Goal: Transaction & Acquisition: Purchase product/service

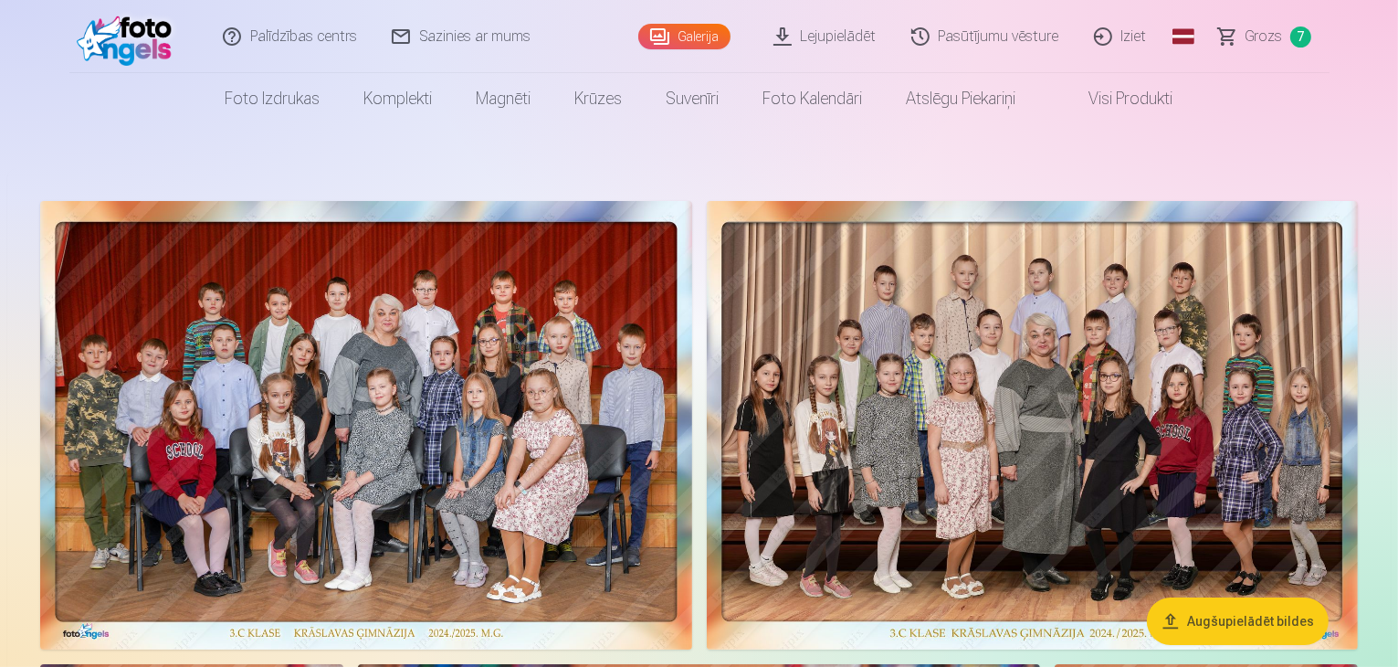
click at [1253, 26] on span "Grozs" at bounding box center [1264, 37] width 37 height 22
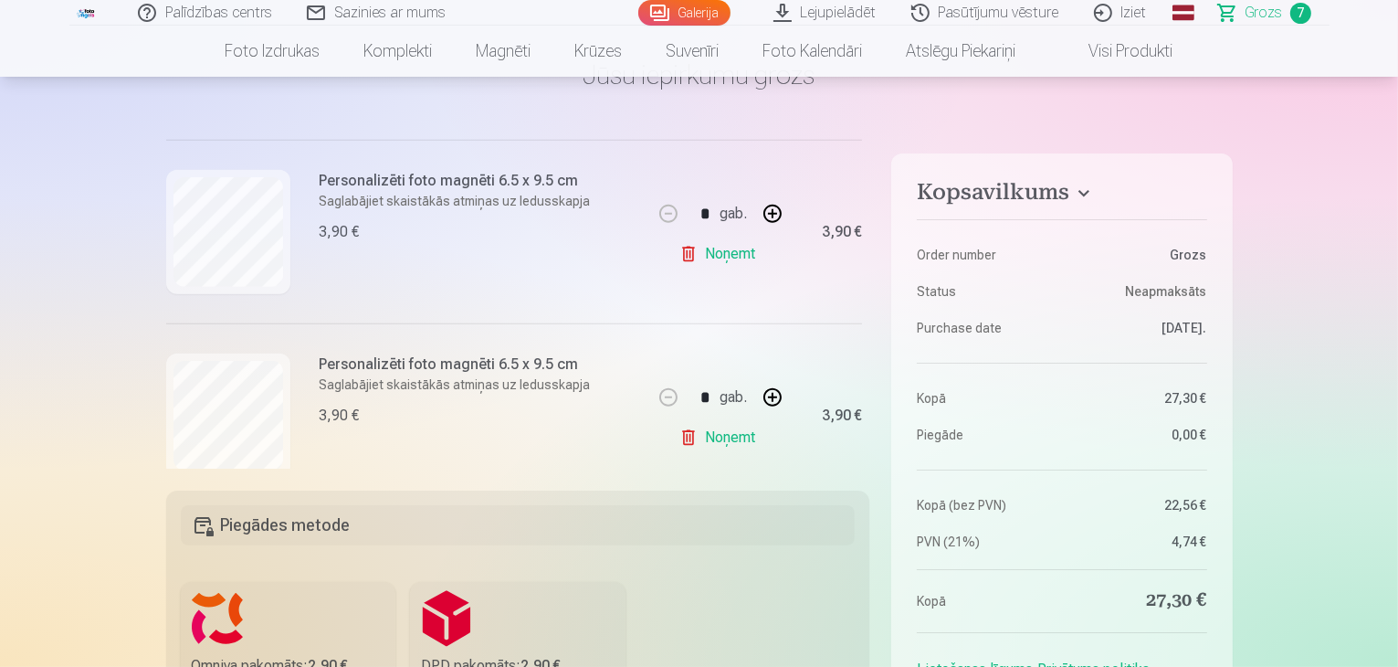
scroll to position [1177, 0]
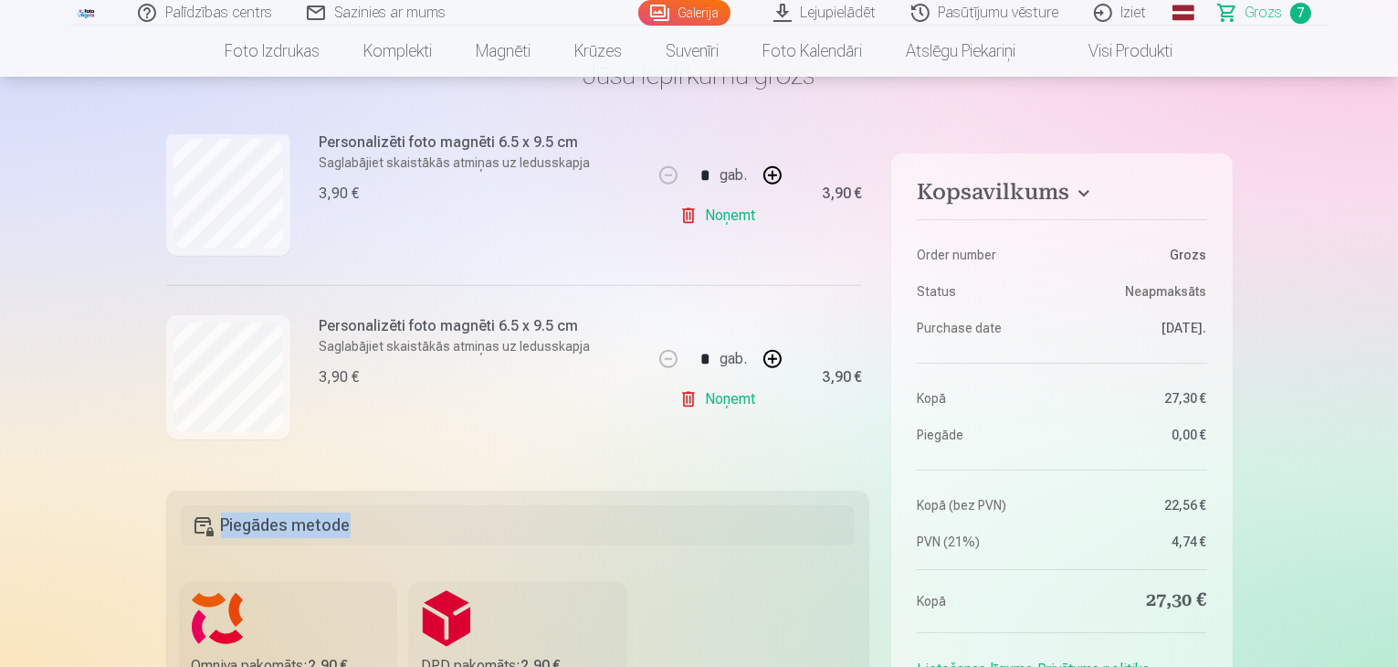
drag, startPoint x: 862, startPoint y: 432, endPoint x: 865, endPoint y: 504, distance: 72.2
click at [865, 504] on div "Kopsavilkums Order number Grozs Status Neapmaksāts Purchase date 11.09.2025. Ko…" at bounding box center [699, 616] width 1067 height 962
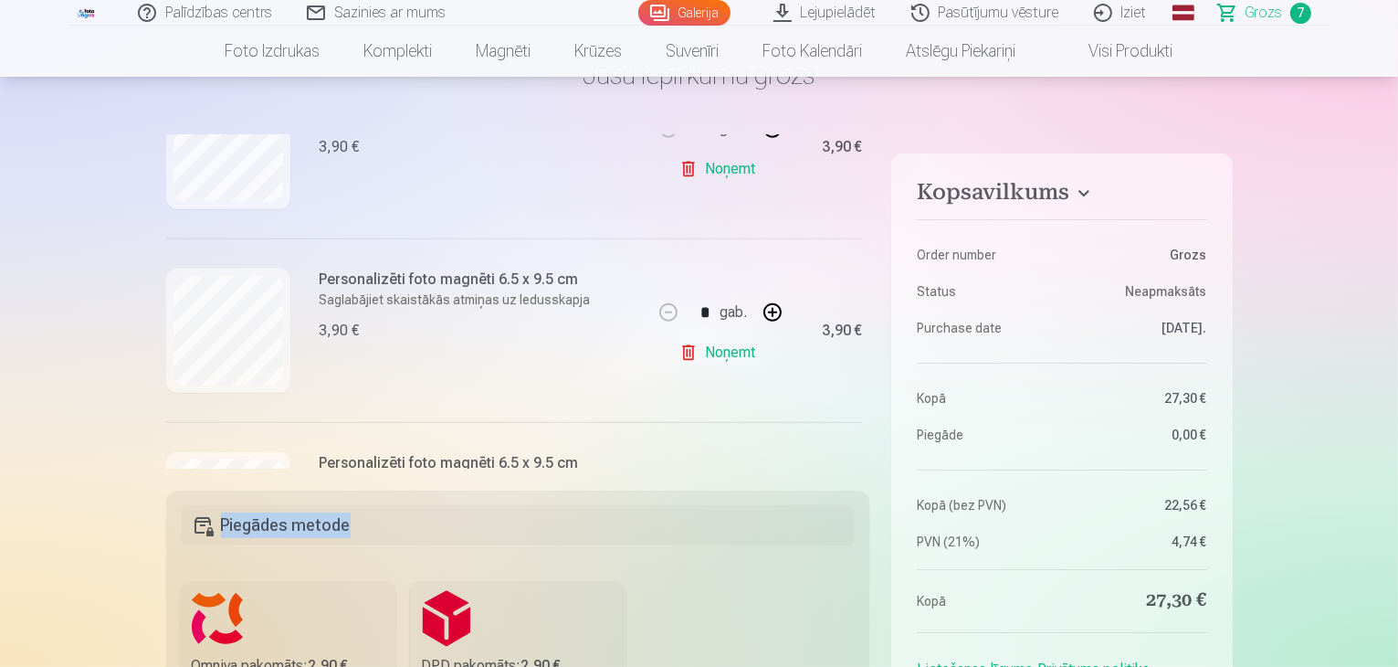
scroll to position [935, 0]
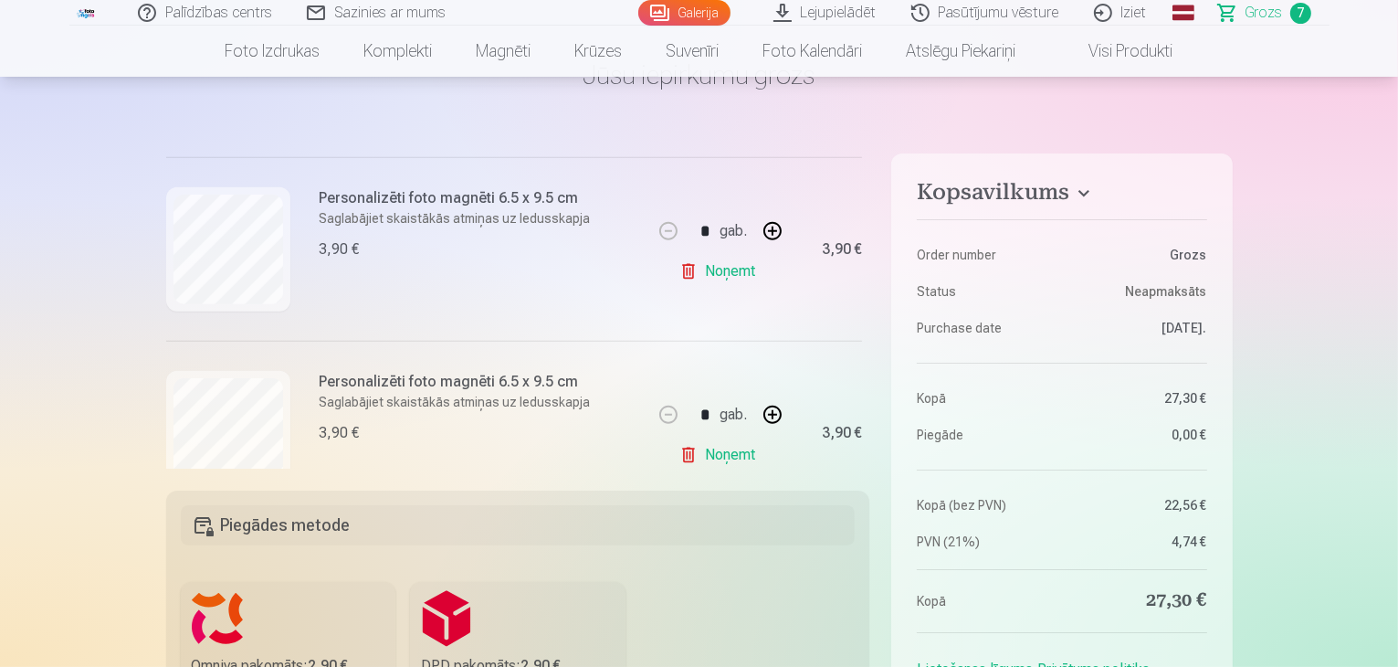
click at [871, 369] on div "Kopsavilkums Order number Grozs Status Neapmaksāts Purchase date 11.09.2025. Ko…" at bounding box center [699, 616] width 1067 height 962
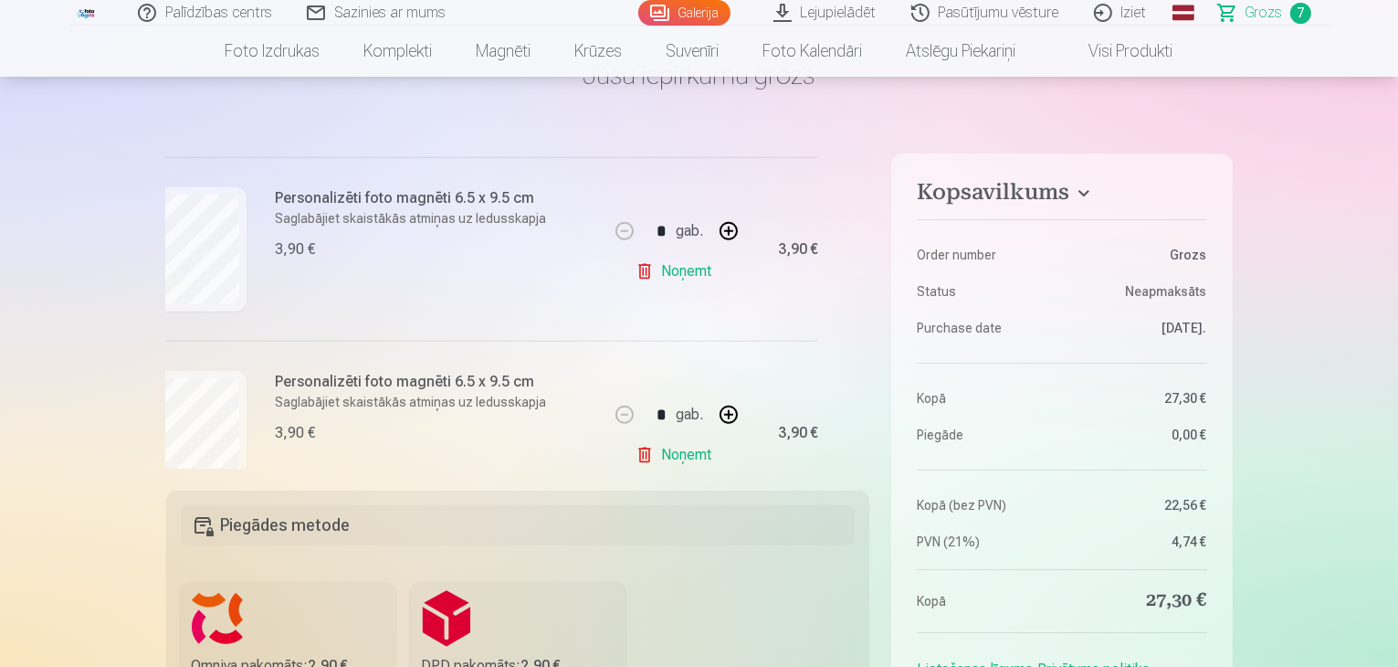
scroll to position [1103, 44]
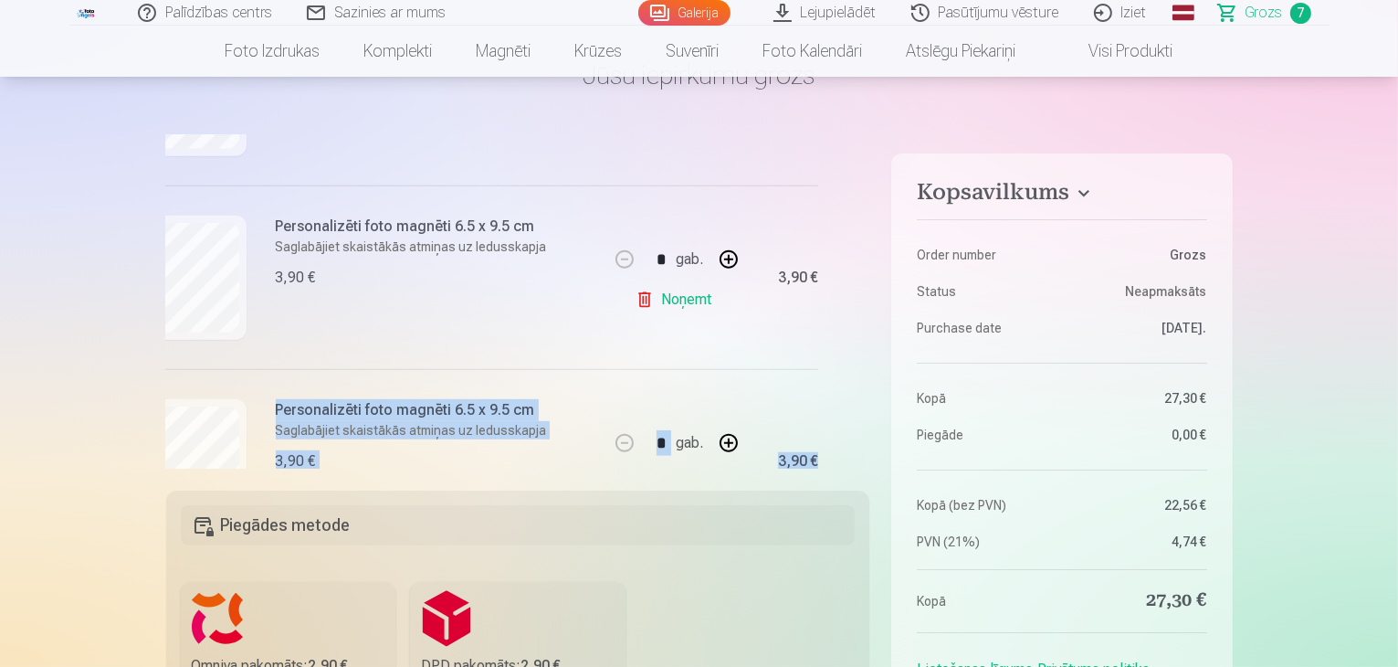
drag, startPoint x: 864, startPoint y: 372, endPoint x: 879, endPoint y: 468, distance: 97.0
click at [879, 468] on div "Kopsavilkums Order number Grozs Status Neapmaksāts Purchase date 11.09.2025. Ko…" at bounding box center [699, 616] width 1067 height 962
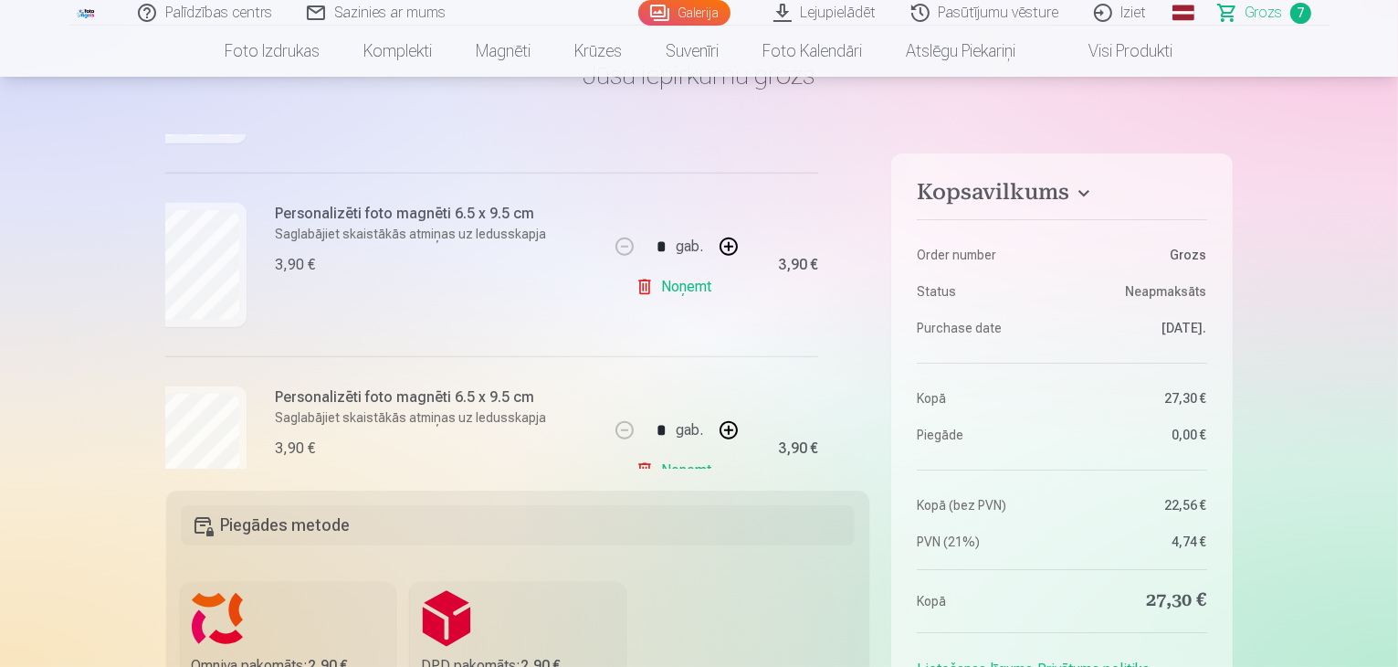
click at [826, 570] on div at bounding box center [518, 574] width 675 height 15
drag, startPoint x: 863, startPoint y: 421, endPoint x: 870, endPoint y: 520, distance: 98.9
click at [870, 520] on div "Kopsavilkums Order number Grozs Status Neapmaksāts Purchase date 11.09.2025. Ko…" at bounding box center [699, 616] width 1067 height 962
click at [828, 555] on fieldset "Piegādes metode Omniva pakomāts : 2,90 € Paredzamais piegādes datums 27.09.2025…" at bounding box center [518, 628] width 704 height 274
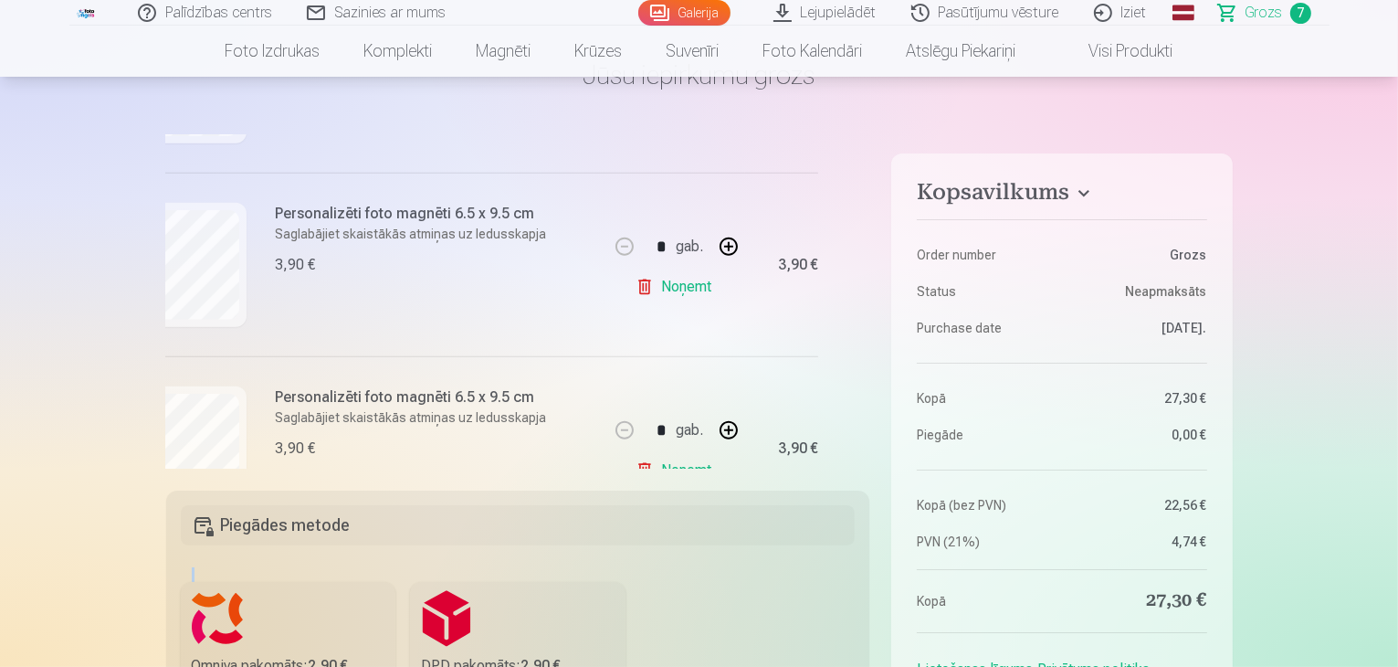
click at [833, 549] on fieldset "Piegādes metode Omniva pakomāts : 2,90 € Paredzamais piegādes datums 27.09.2025…" at bounding box center [518, 628] width 704 height 274
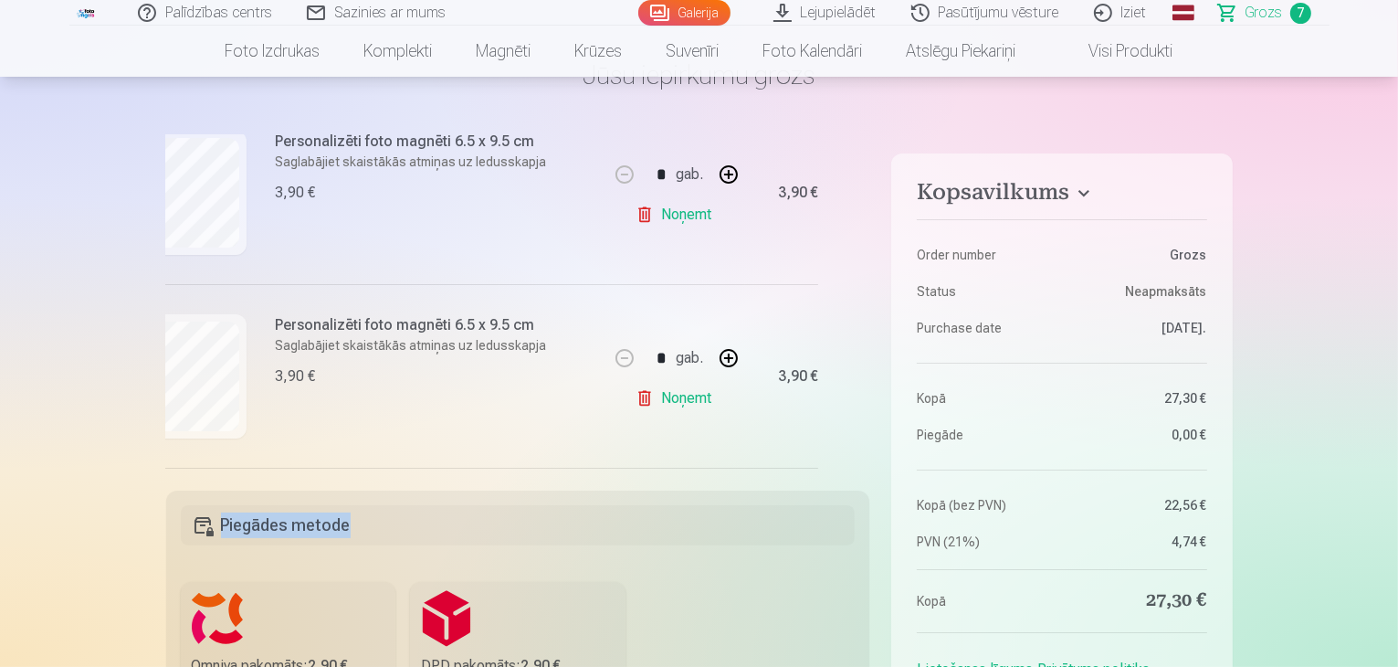
drag, startPoint x: 856, startPoint y: 343, endPoint x: 874, endPoint y: 538, distance: 195.4
click at [874, 538] on div "Kopsavilkums Order number Grozs Status Neapmaksāts Purchase date 11.09.2025. Ko…" at bounding box center [699, 616] width 1067 height 962
click at [875, 121] on main "Jūsu iepirkumu grozs Kopsavilkums Order number Grozs Status Neapmaksāts Purchas…" at bounding box center [699, 600] width 1067 height 1170
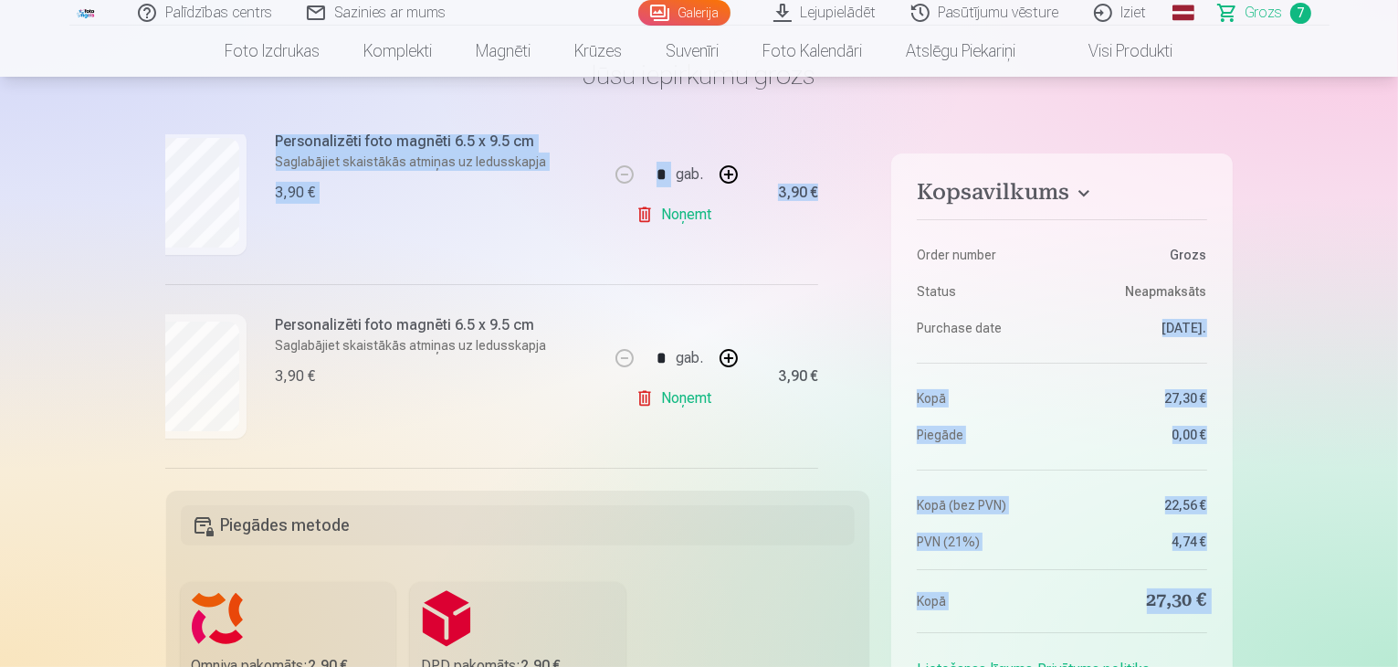
drag, startPoint x: 863, startPoint y: 244, endPoint x: 883, endPoint y: 353, distance: 111.4
click at [883, 353] on div "Kopsavilkums Order number Grozs Status Neapmaksāts Purchase date 11.09.2025. Ko…" at bounding box center [699, 616] width 1067 height 962
click at [884, 114] on main "Jūsu iepirkumu grozs Kopsavilkums Order number Grozs Status Neapmaksāts Purchas…" at bounding box center [699, 600] width 1067 height 1170
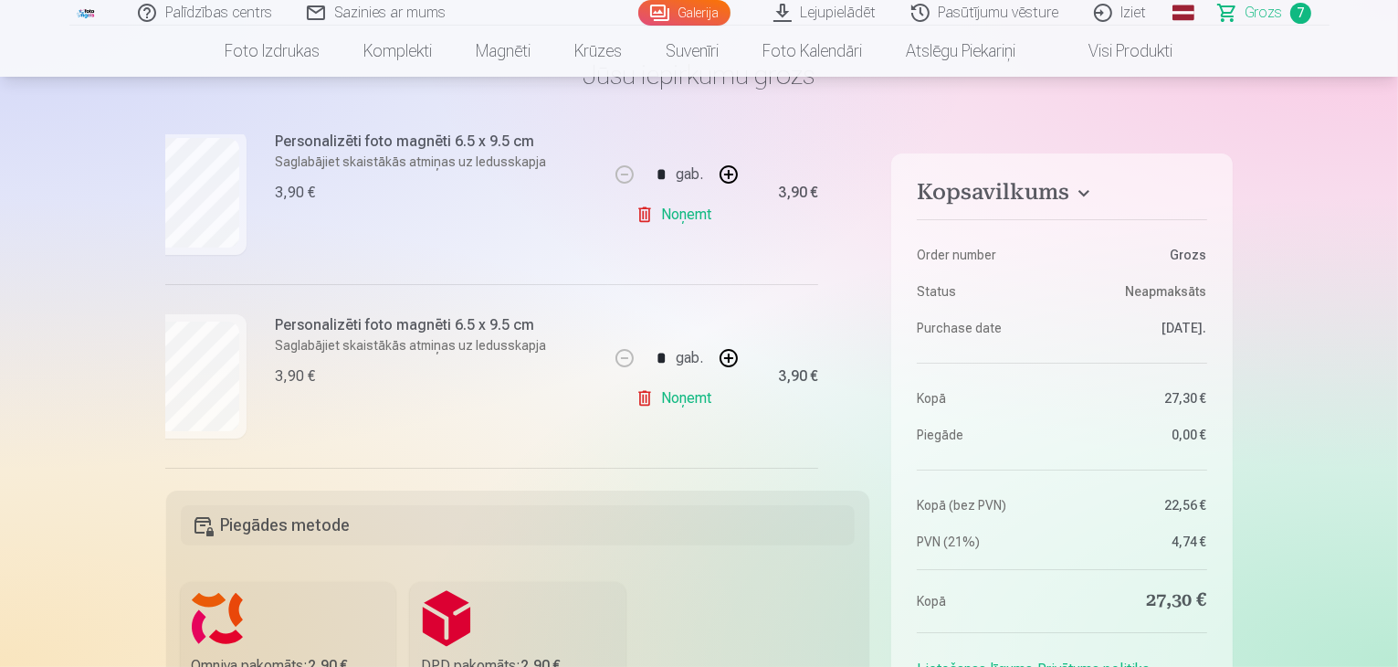
click at [920, 118] on main "Jūsu iepirkumu grozs Kopsavilkums Order number Grozs Status Neapmaksāts Purchas…" at bounding box center [699, 600] width 1067 height 1170
click at [864, 269] on div "Ja pievienosiet grozam papildus preces uz 1,70 € , tad saņemsiet dāvanā visas b…" at bounding box center [518, 301] width 704 height 333
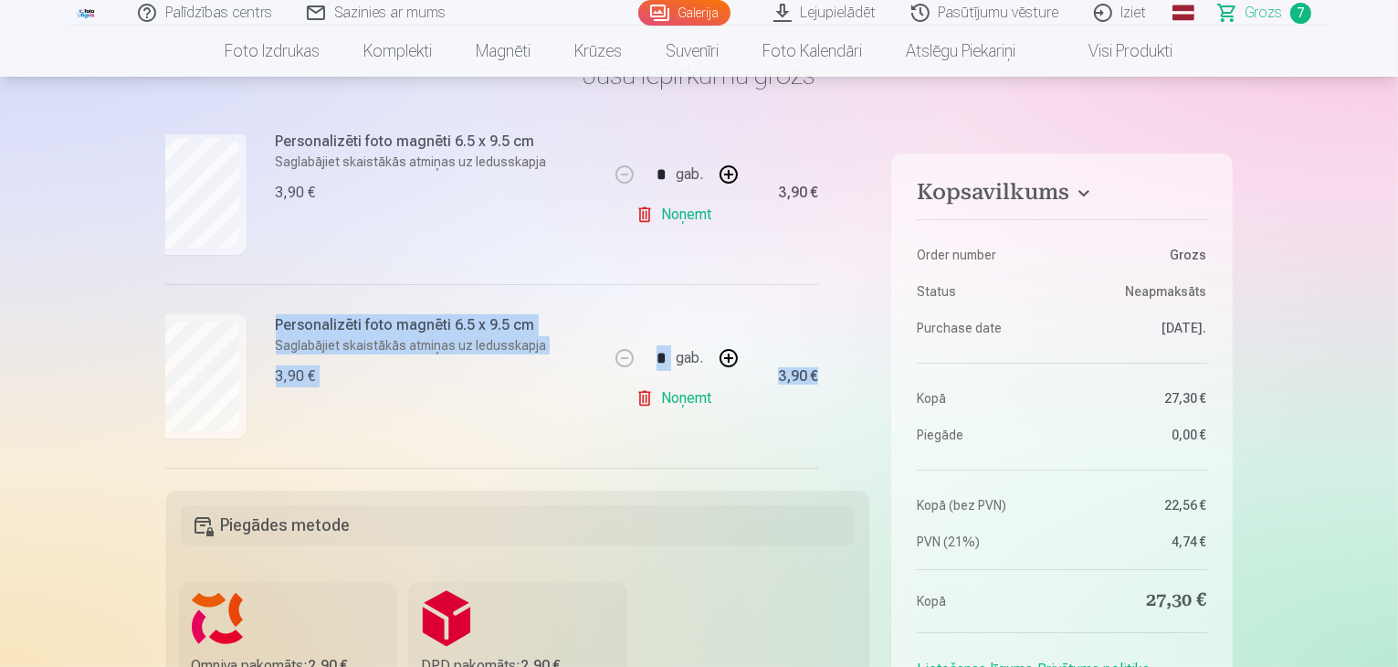
drag, startPoint x: 864, startPoint y: 269, endPoint x: 866, endPoint y: 381, distance: 111.5
click at [866, 381] on div "Ja pievienosiet grozam papildus preces uz 1,70 € , tad saņemsiet dāvanā visas b…" at bounding box center [518, 301] width 704 height 333
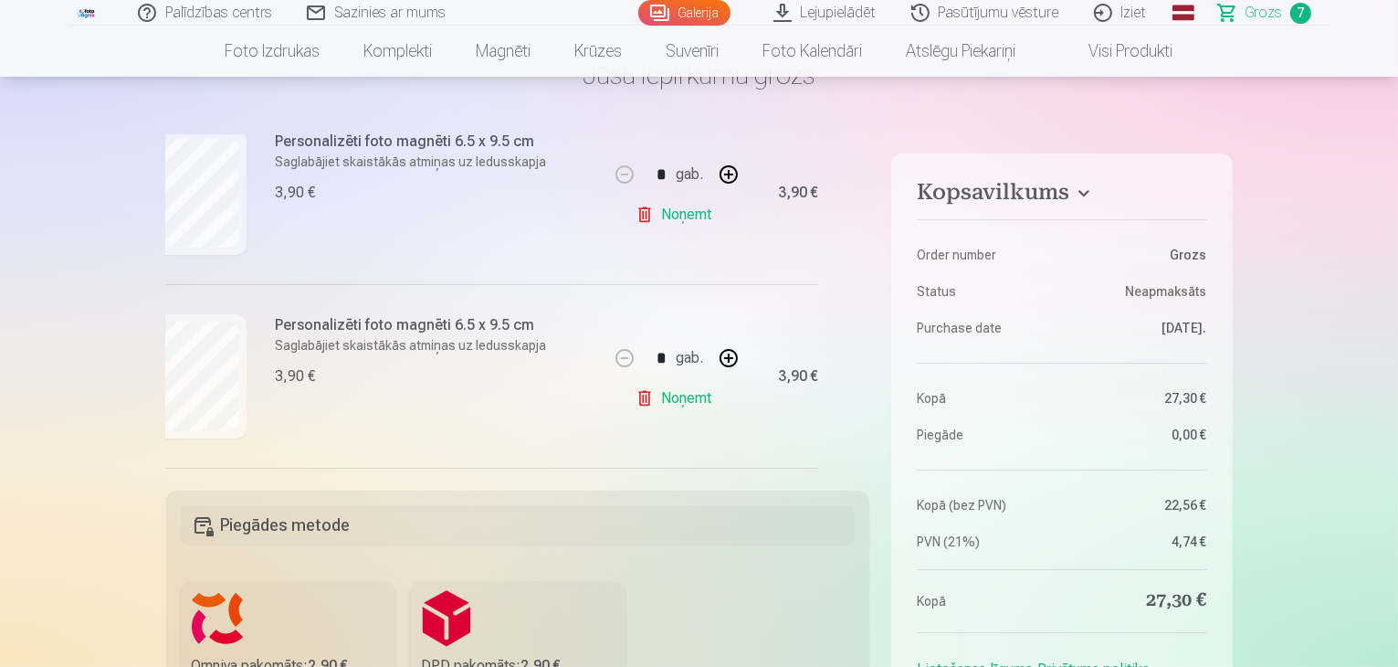
click at [902, 123] on main "Jūsu iepirkumu grozs Kopsavilkums Order number Grozs Status Neapmaksāts Purchas…" at bounding box center [699, 600] width 1067 height 1170
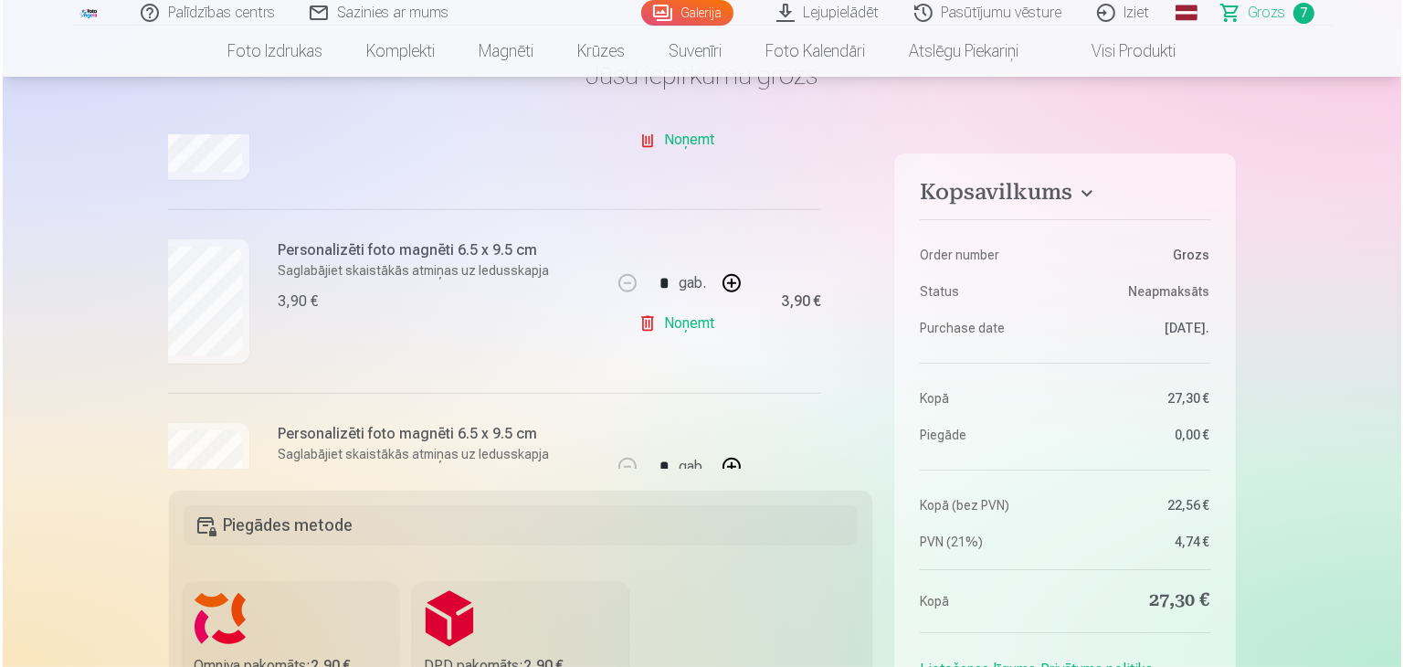
scroll to position [1177, 44]
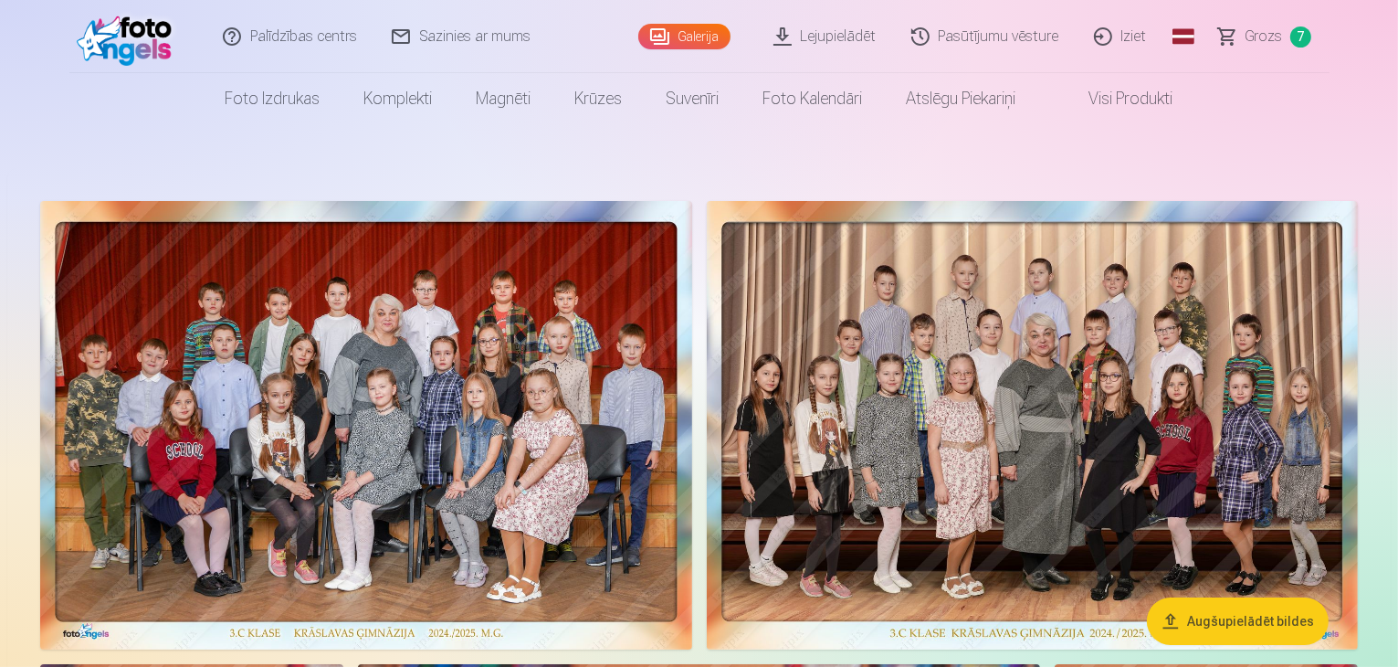
click at [695, 37] on link "Galerija" at bounding box center [684, 37] width 92 height 26
click at [1272, 37] on span "Grozs" at bounding box center [1264, 37] width 37 height 22
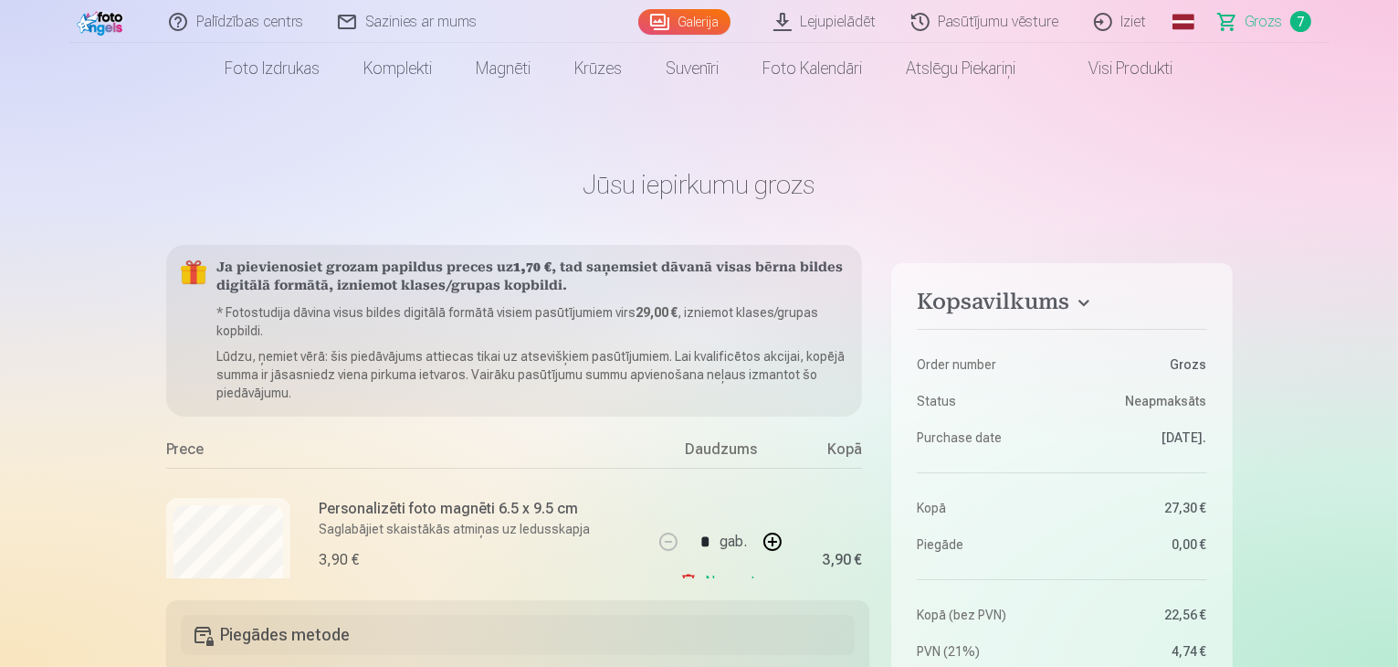
scroll to position [37, 0]
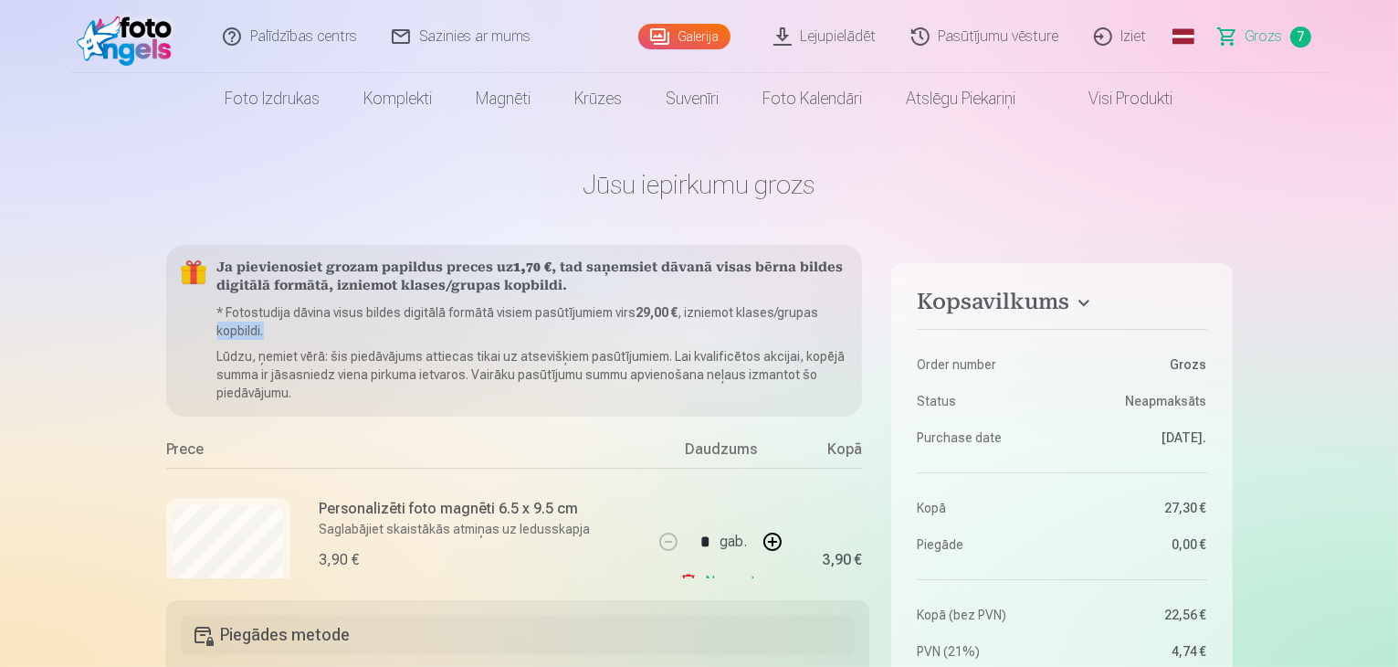
scroll to position [0, 44]
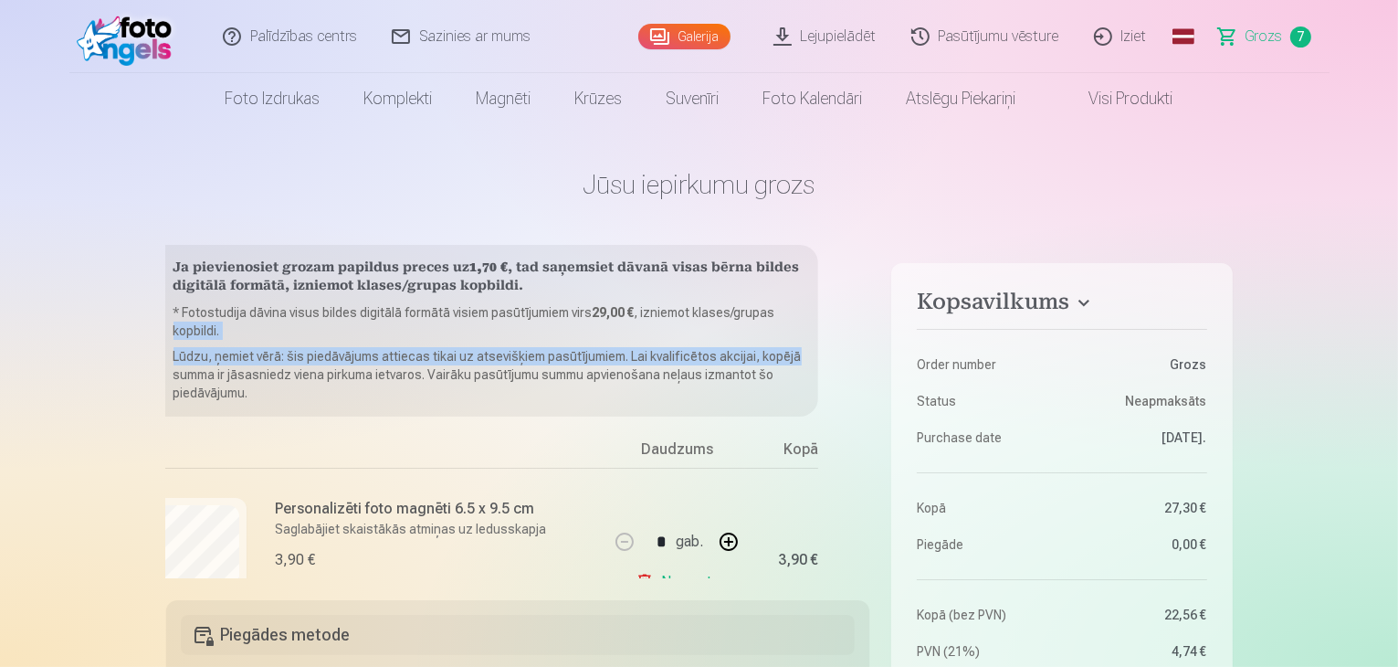
drag, startPoint x: 870, startPoint y: 309, endPoint x: 873, endPoint y: 352, distance: 43.1
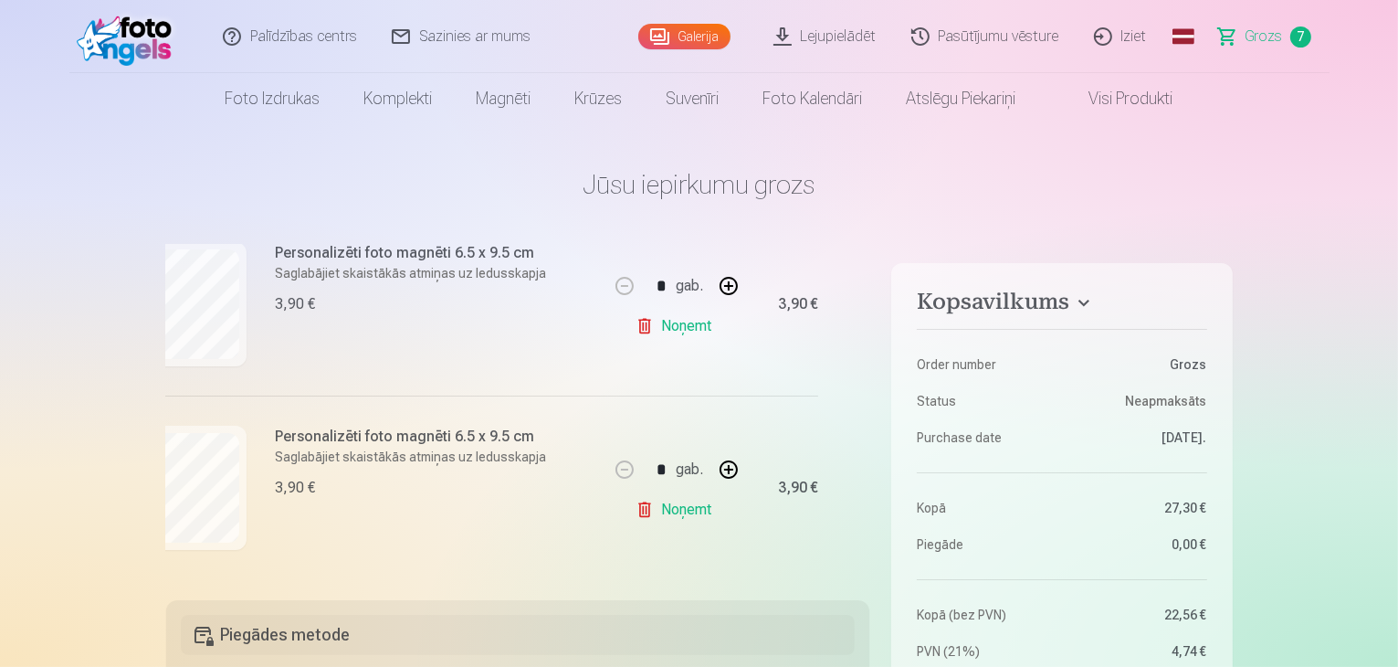
scroll to position [292, 44]
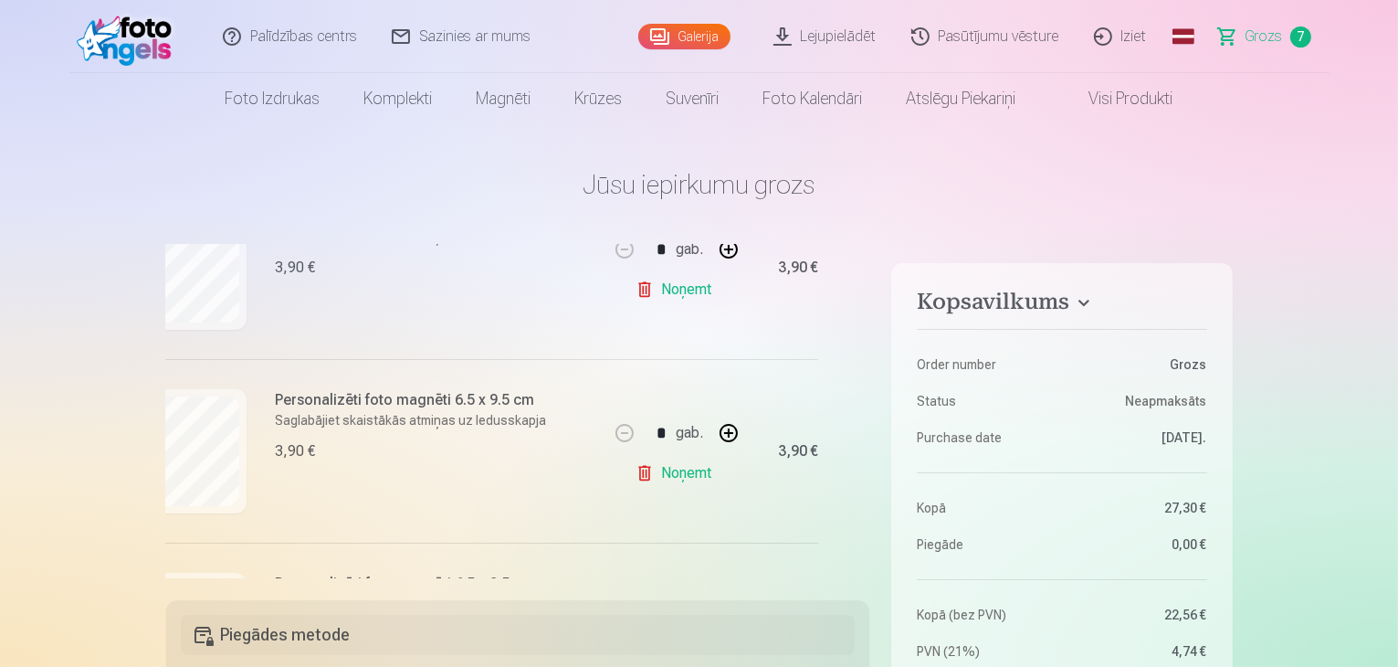
click at [696, 480] on link "Noņemt" at bounding box center [677, 473] width 83 height 37
click at [693, 480] on link "Noņemt" at bounding box center [677, 473] width 83 height 37
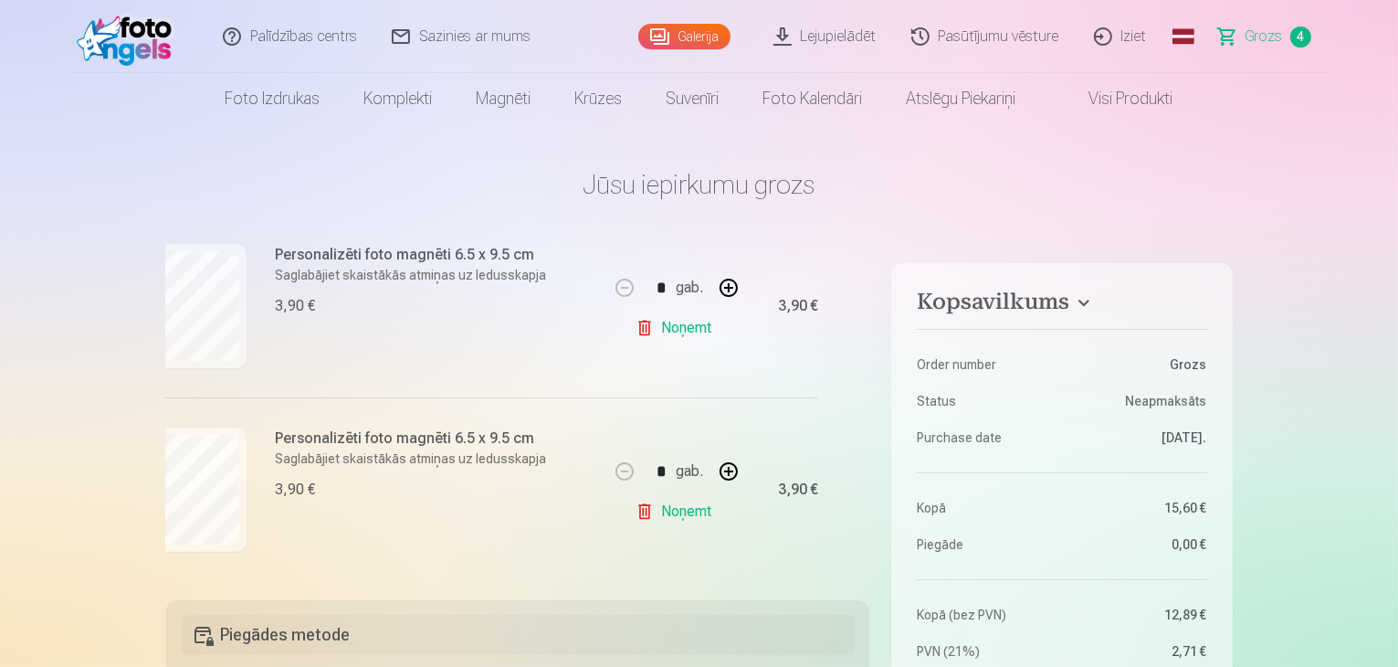
scroll to position [628, 44]
click at [697, 505] on link "Noņemt" at bounding box center [677, 509] width 83 height 37
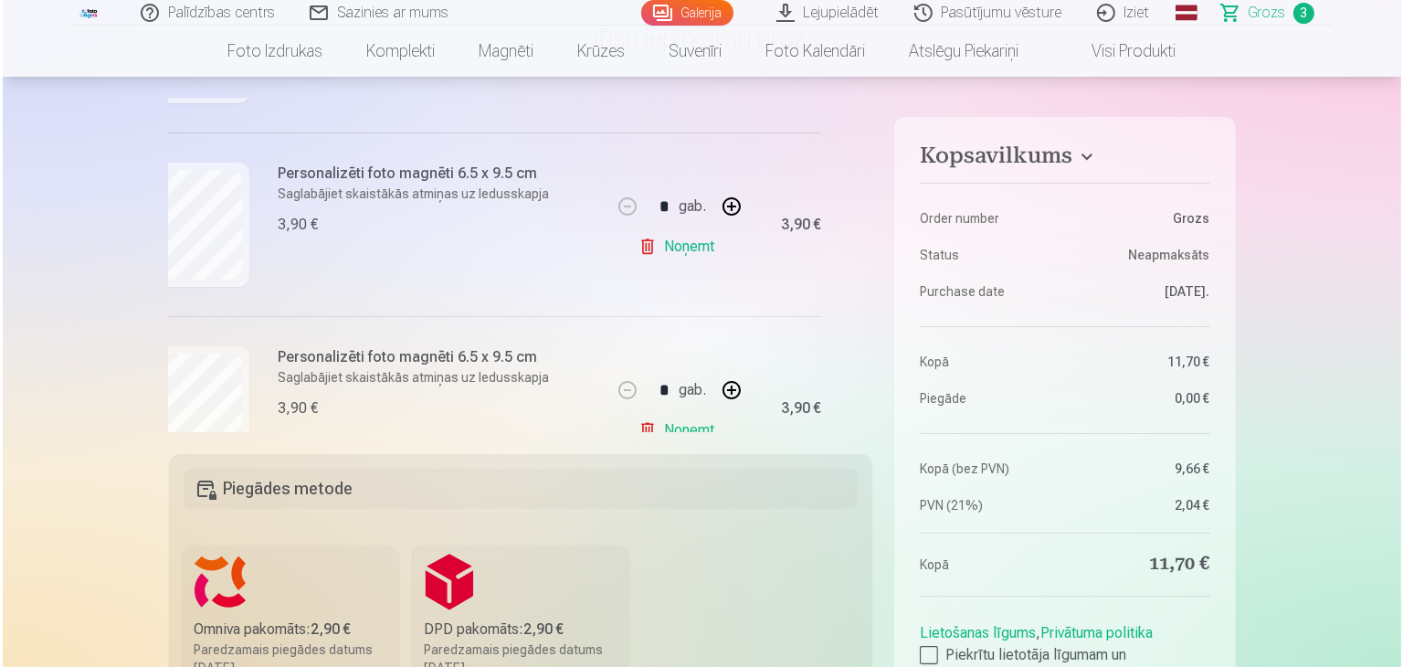
scroll to position [371, 44]
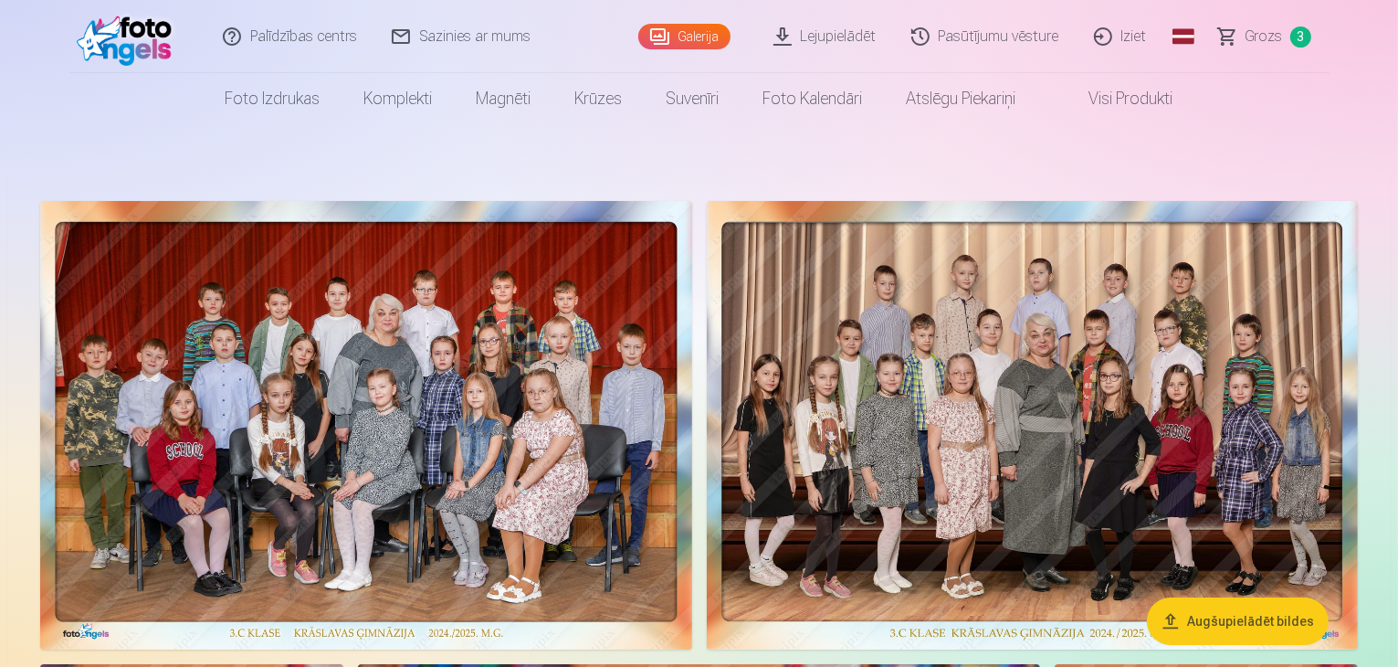
click at [1282, 37] on link "Grozs 3" at bounding box center [1266, 36] width 128 height 73
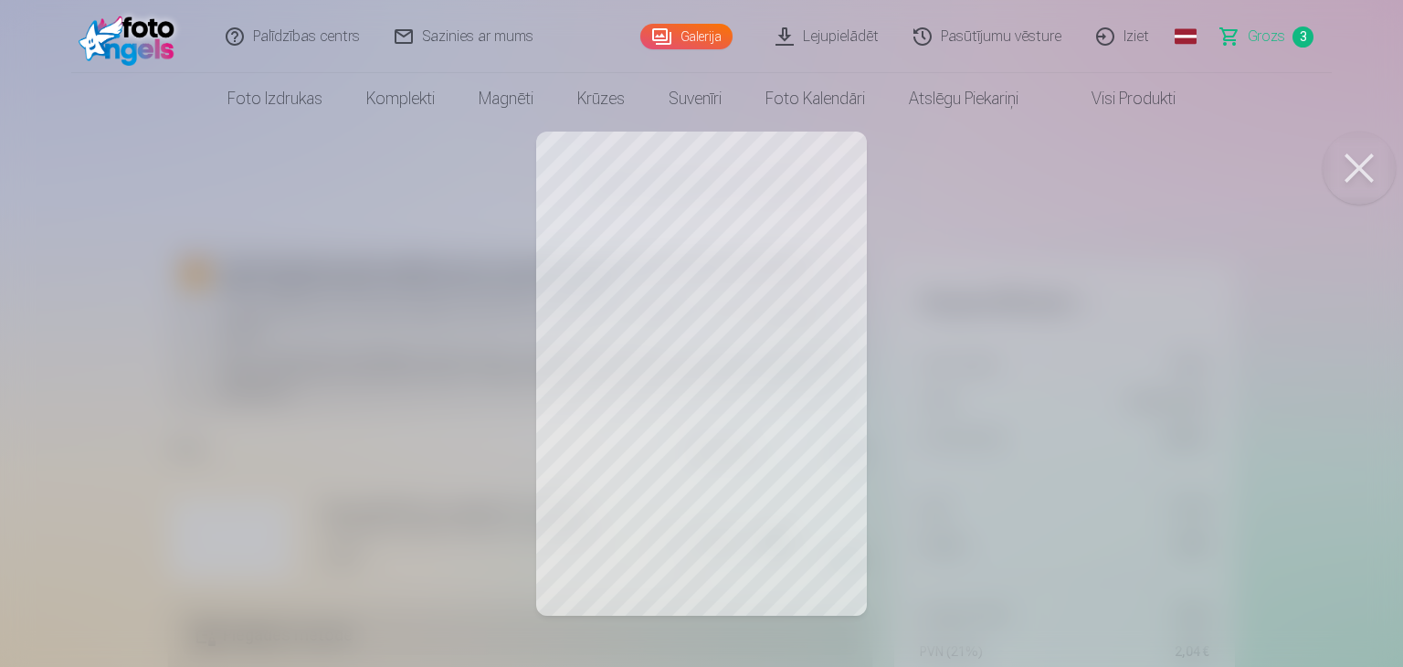
click at [1270, 30] on span "Grozs" at bounding box center [1266, 37] width 37 height 22
click at [1362, 171] on button at bounding box center [1359, 168] width 73 height 73
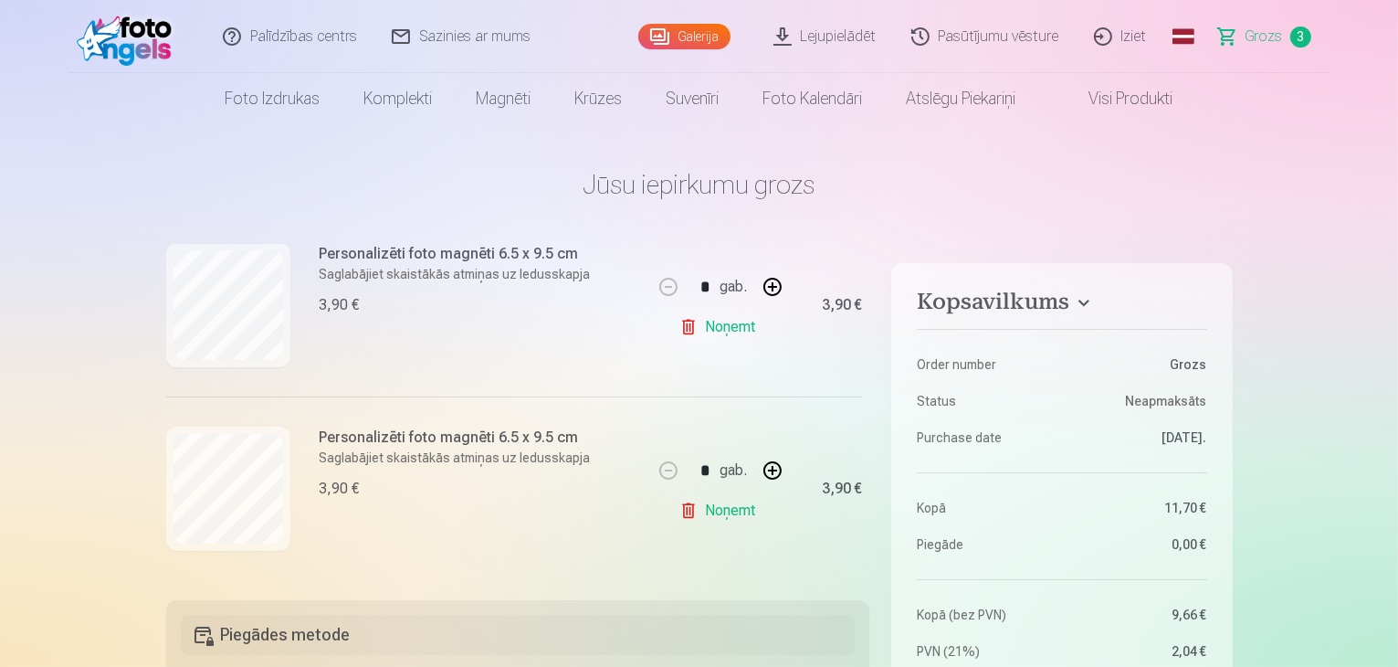
scroll to position [444, 0]
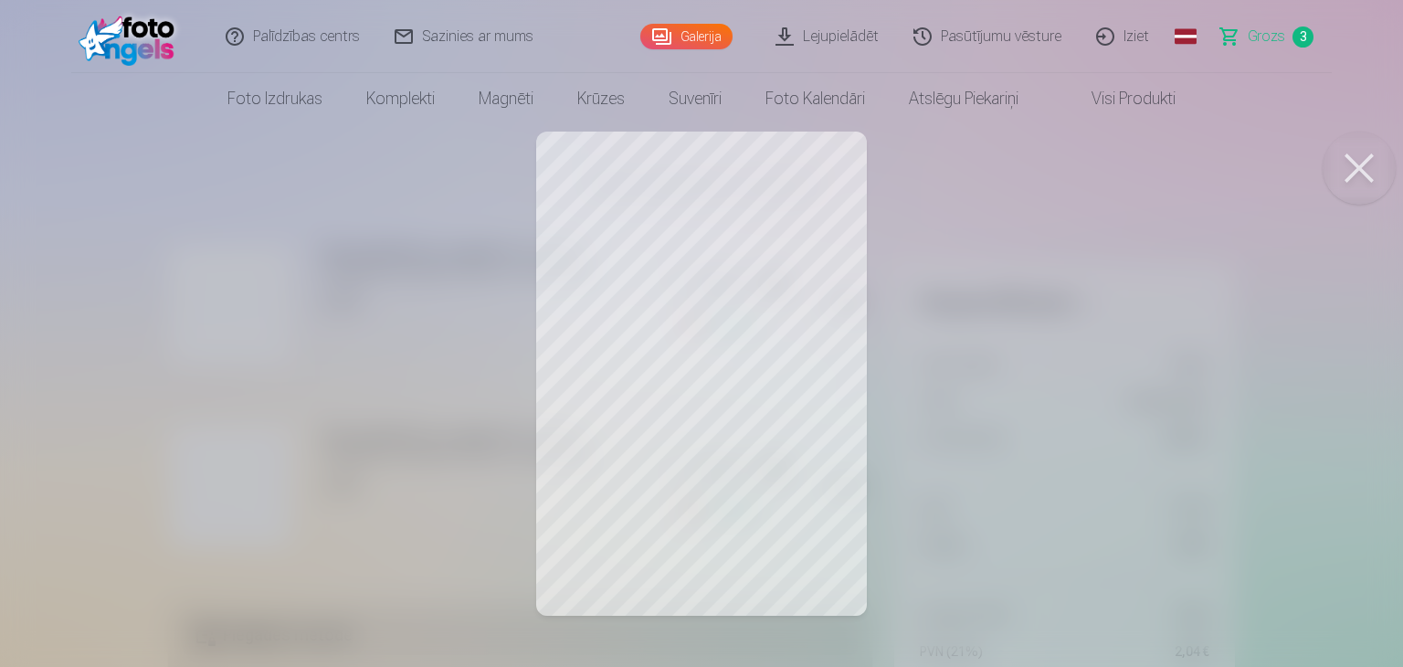
click at [1366, 174] on button at bounding box center [1359, 168] width 73 height 73
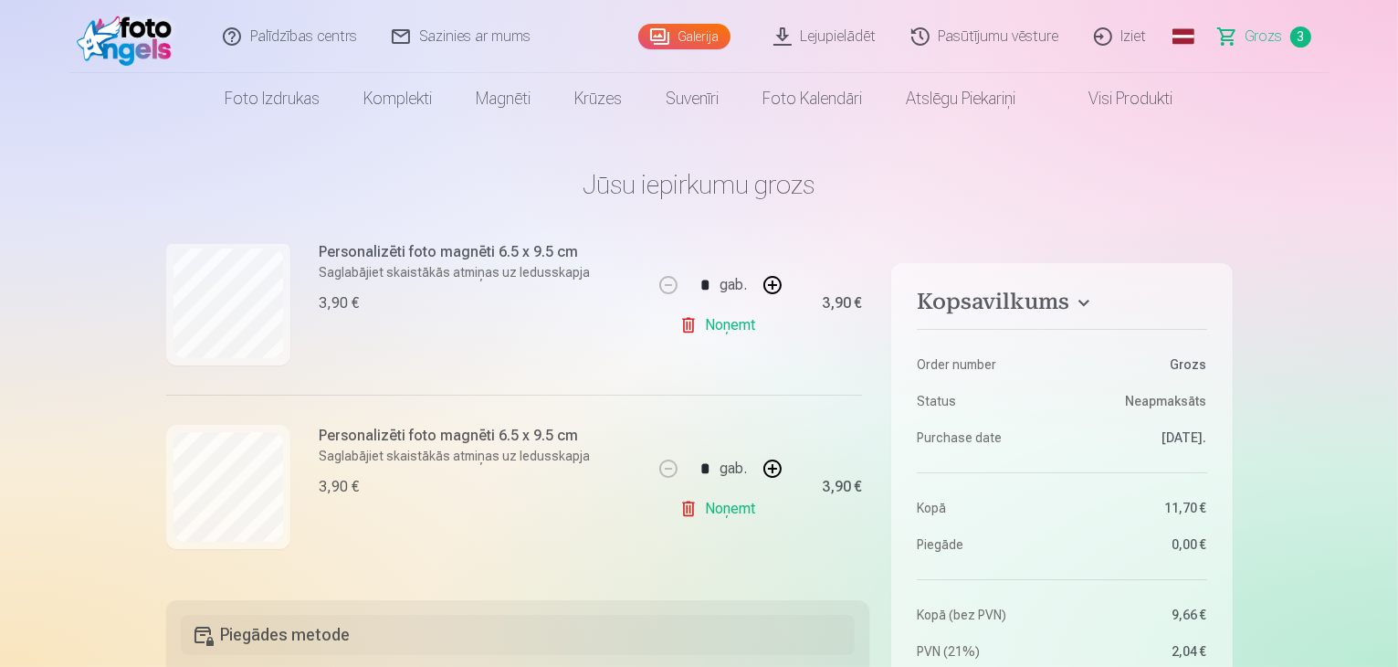
click at [1133, 102] on link "Visi produkti" at bounding box center [1117, 98] width 157 height 51
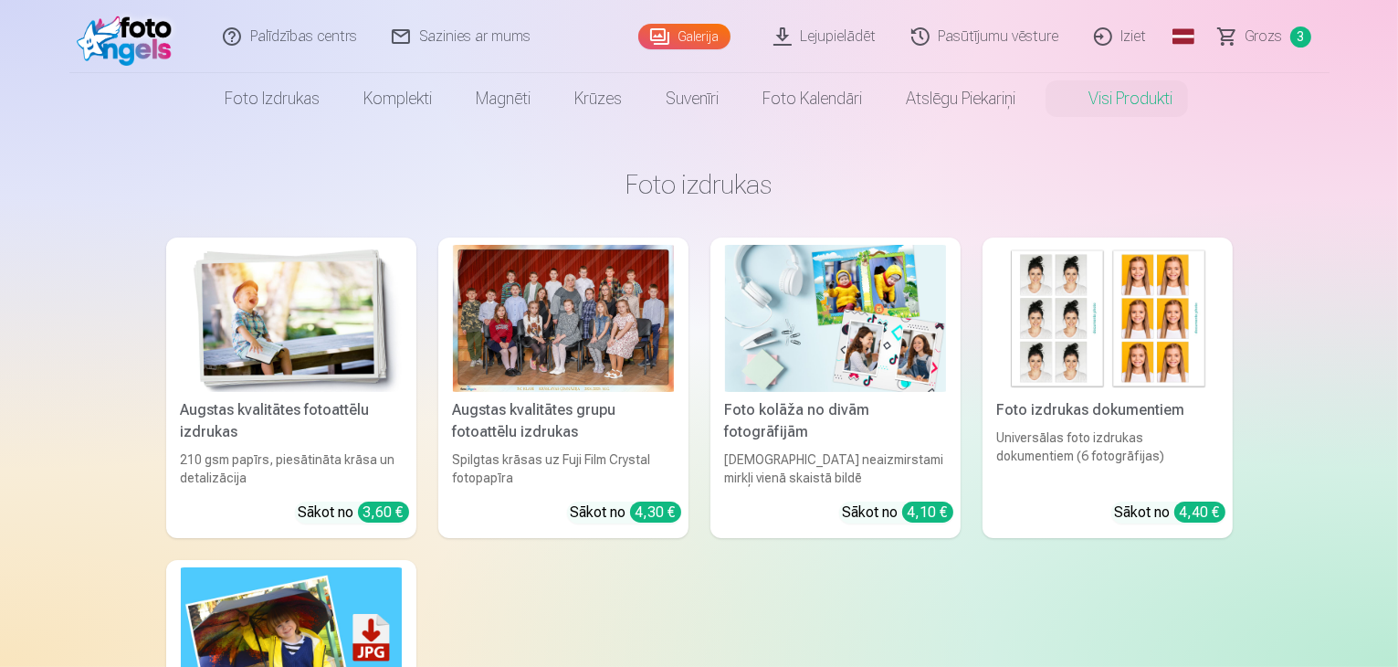
click at [543, 364] on div at bounding box center [563, 318] width 221 height 147
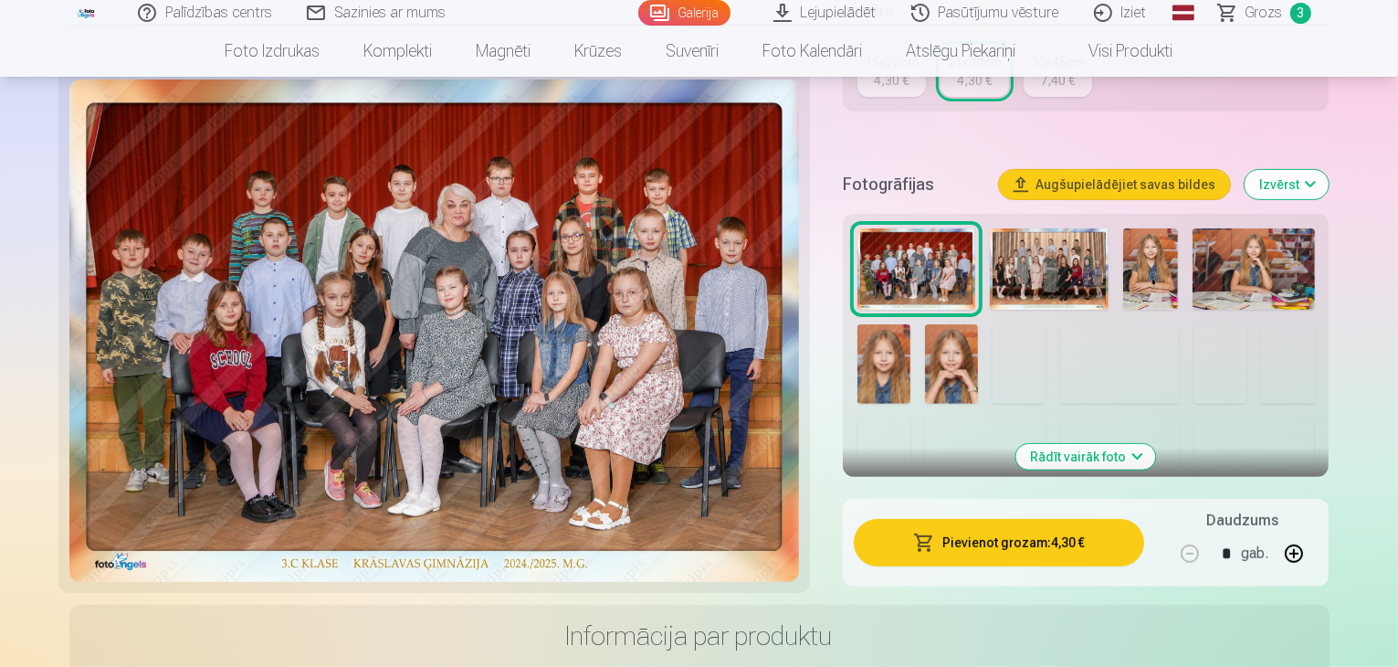
scroll to position [475, 0]
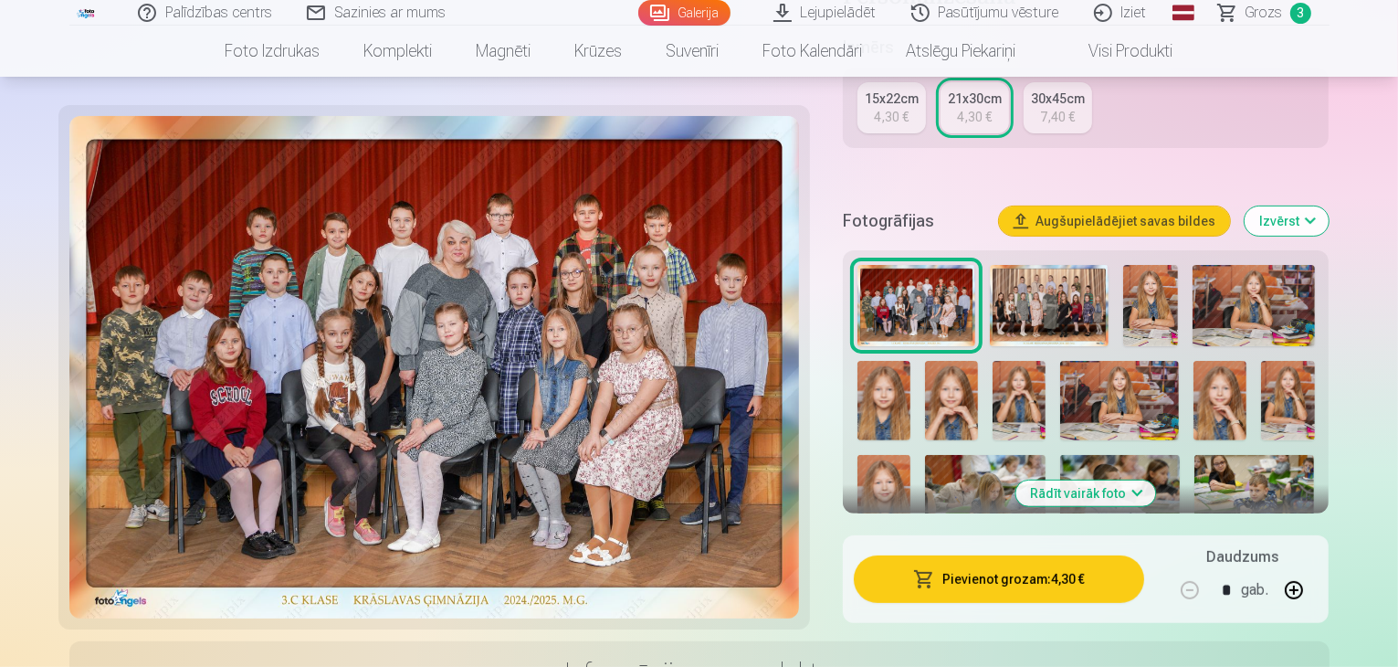
click at [1061, 265] on img at bounding box center [1049, 305] width 119 height 81
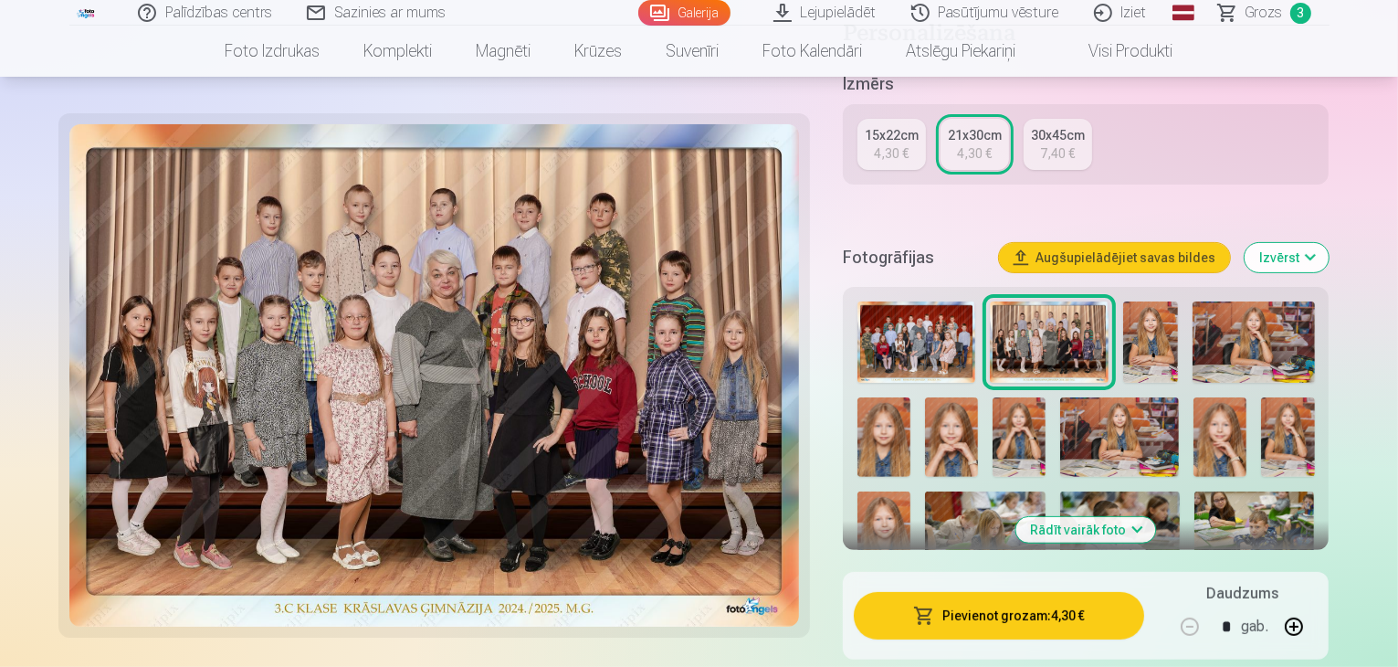
scroll to position [402, 0]
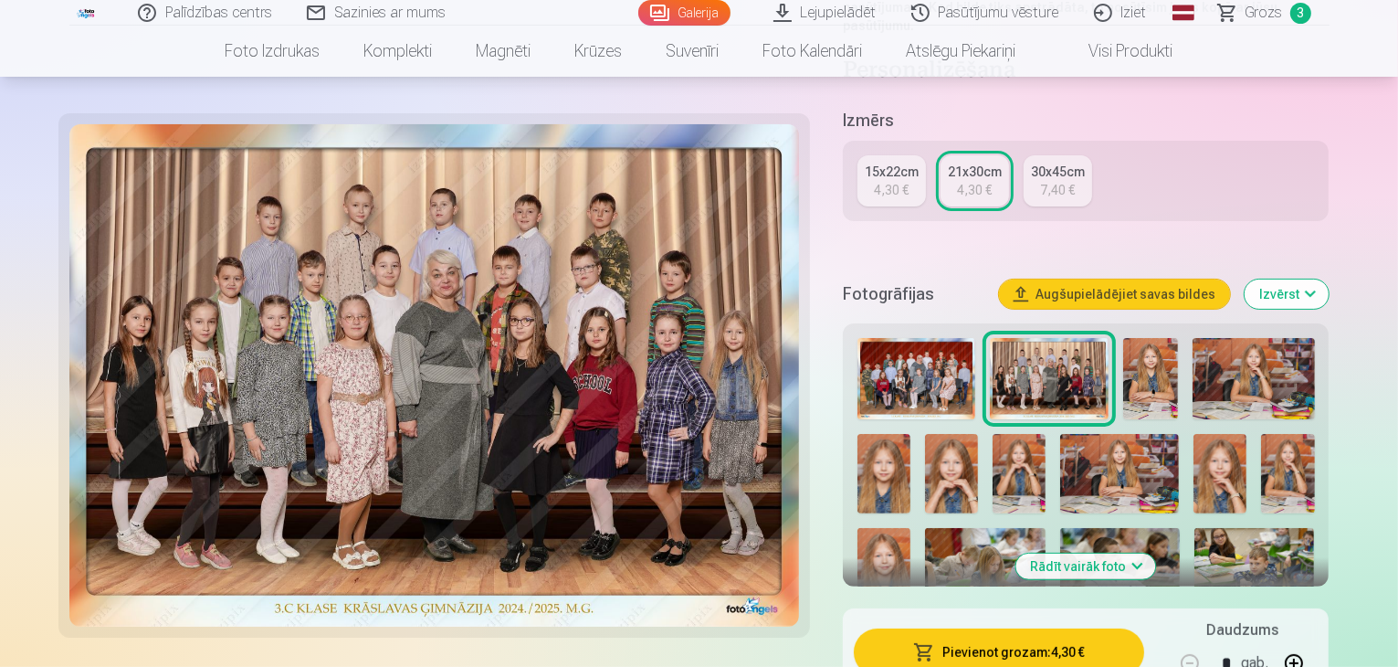
click at [899, 163] on div "15x22cm" at bounding box center [892, 172] width 54 height 18
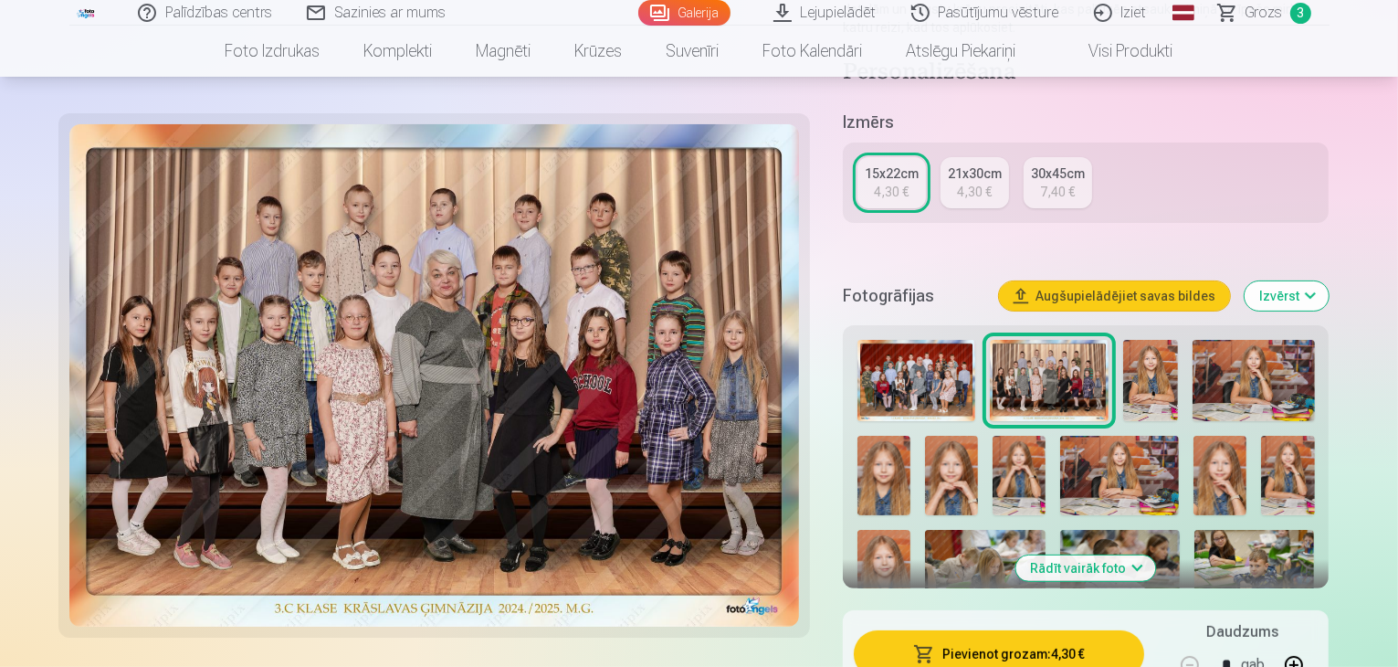
scroll to position [365, 0]
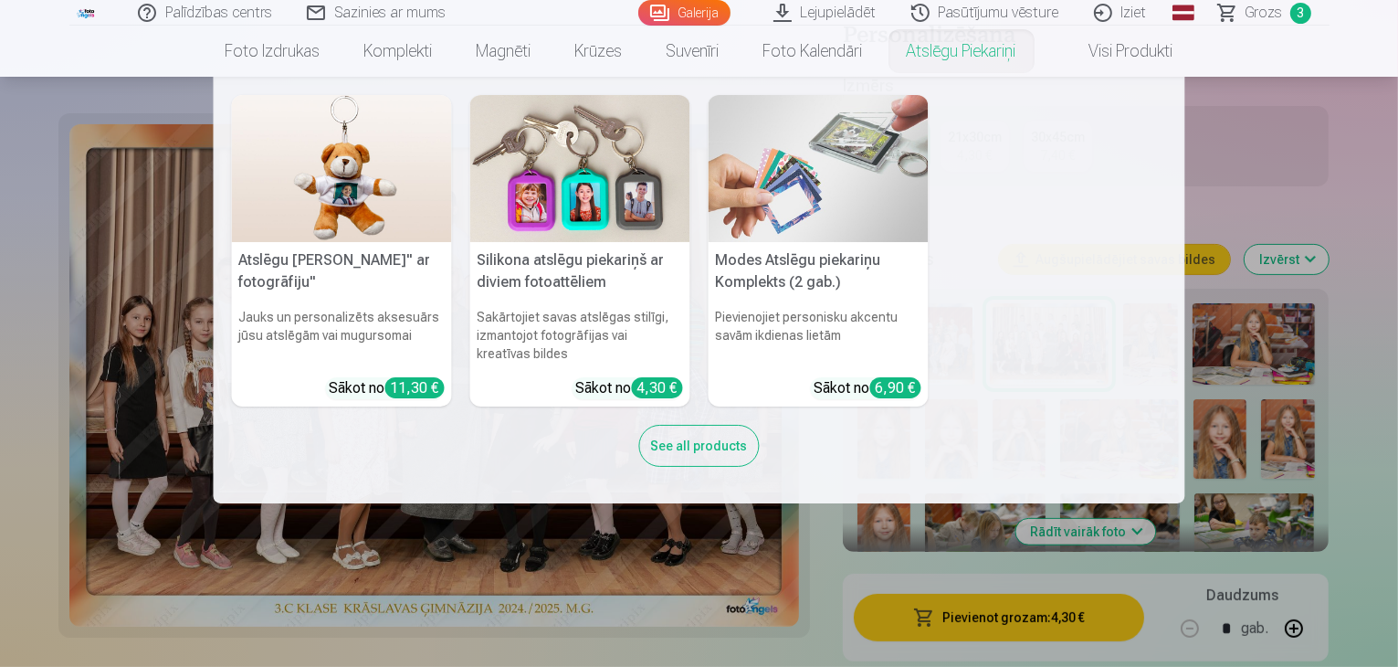
click at [1282, 174] on nav "Atslēgu piekariņš Lācītis" ar fotogrāfiju" Jauks un personalizēts aksesuārs jūs…" at bounding box center [699, 290] width 1398 height 427
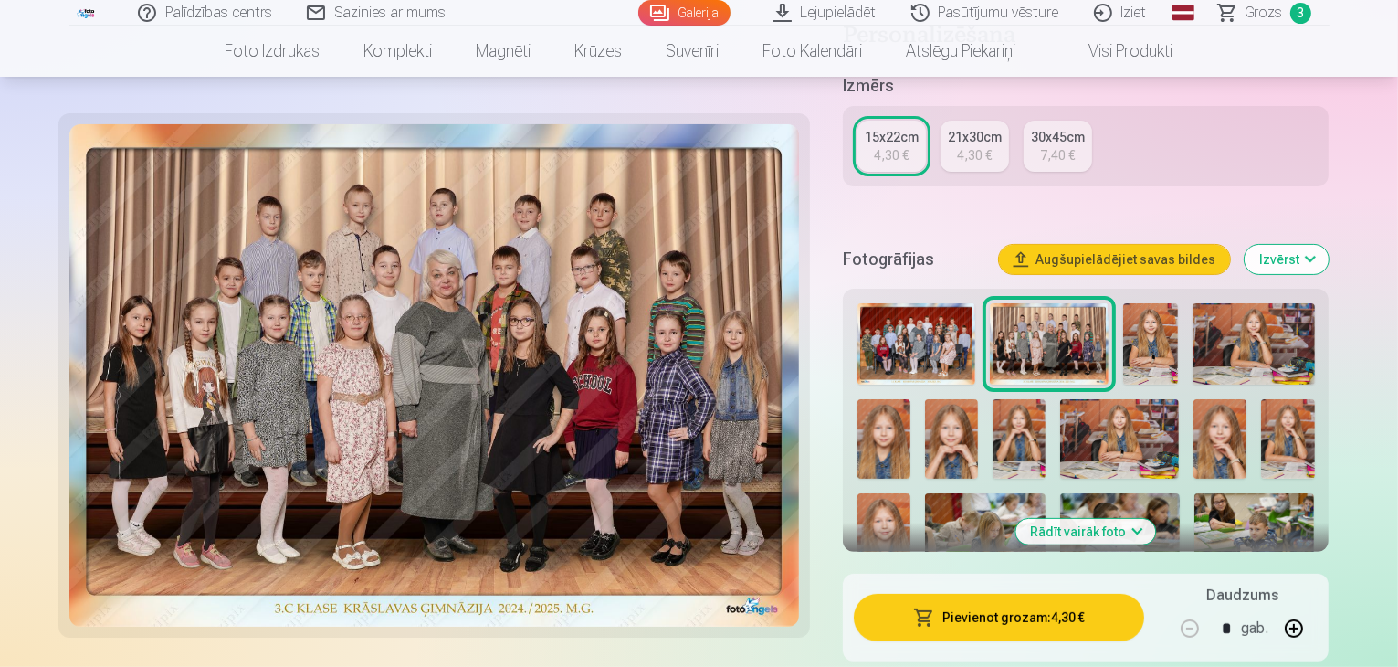
click at [1282, 174] on div "Izmērs 15x22cm 4,30 € 21x30cm 4,30 € 30x45cm 7,40 €" at bounding box center [1086, 140] width 487 height 135
click at [1086, 611] on button "Pievienot grozam : 4,30 €" at bounding box center [999, 617] width 291 height 47
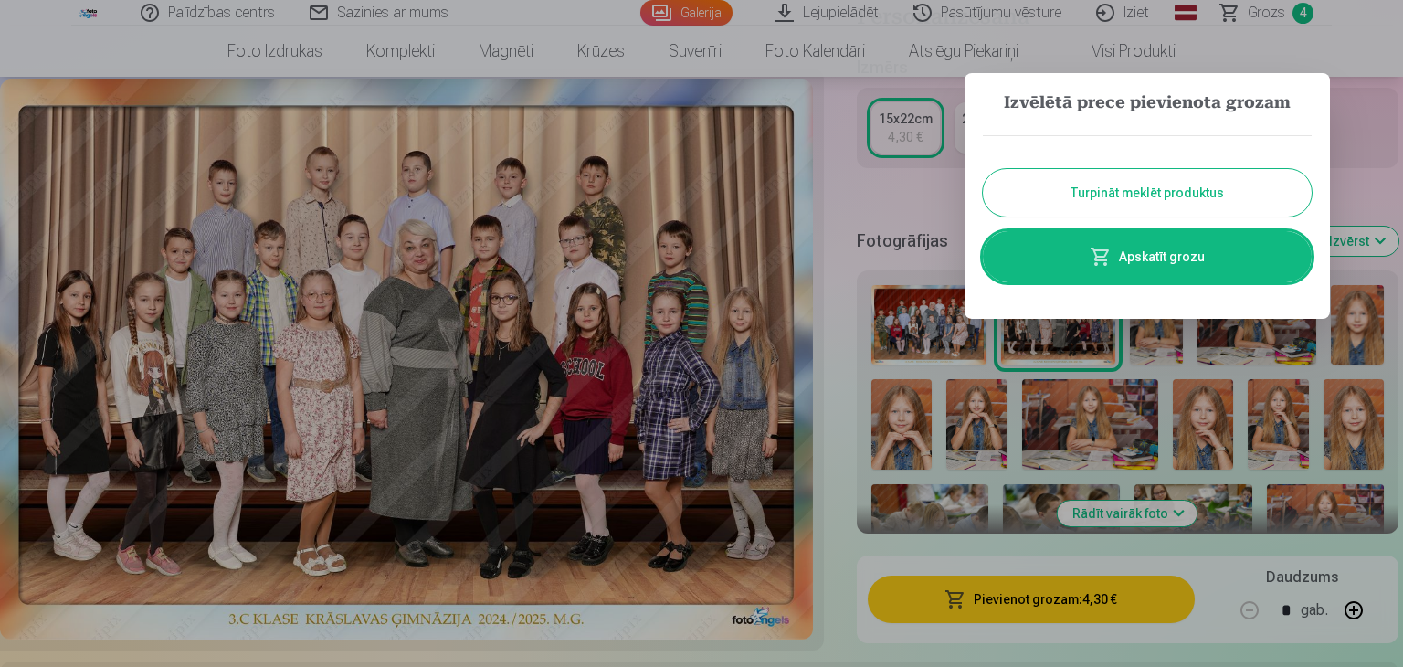
click at [1369, 178] on div at bounding box center [701, 333] width 1403 height 667
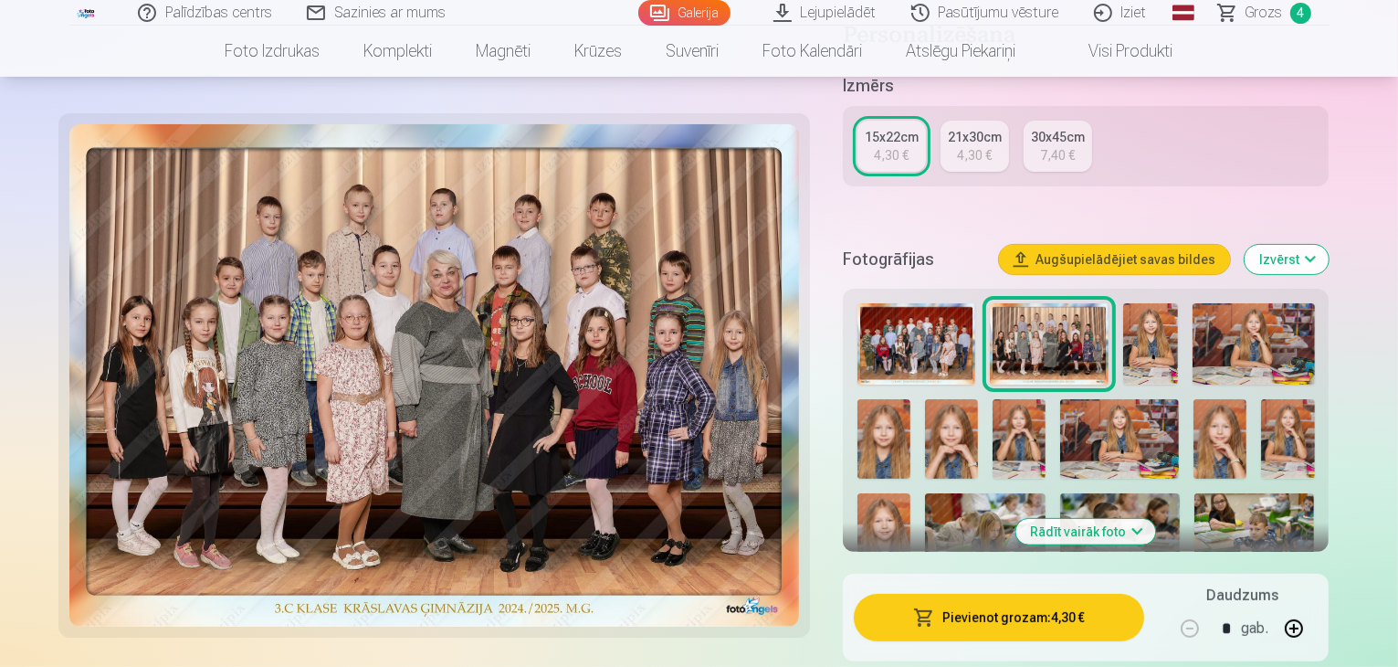
click at [911, 493] on img at bounding box center [884, 533] width 53 height 80
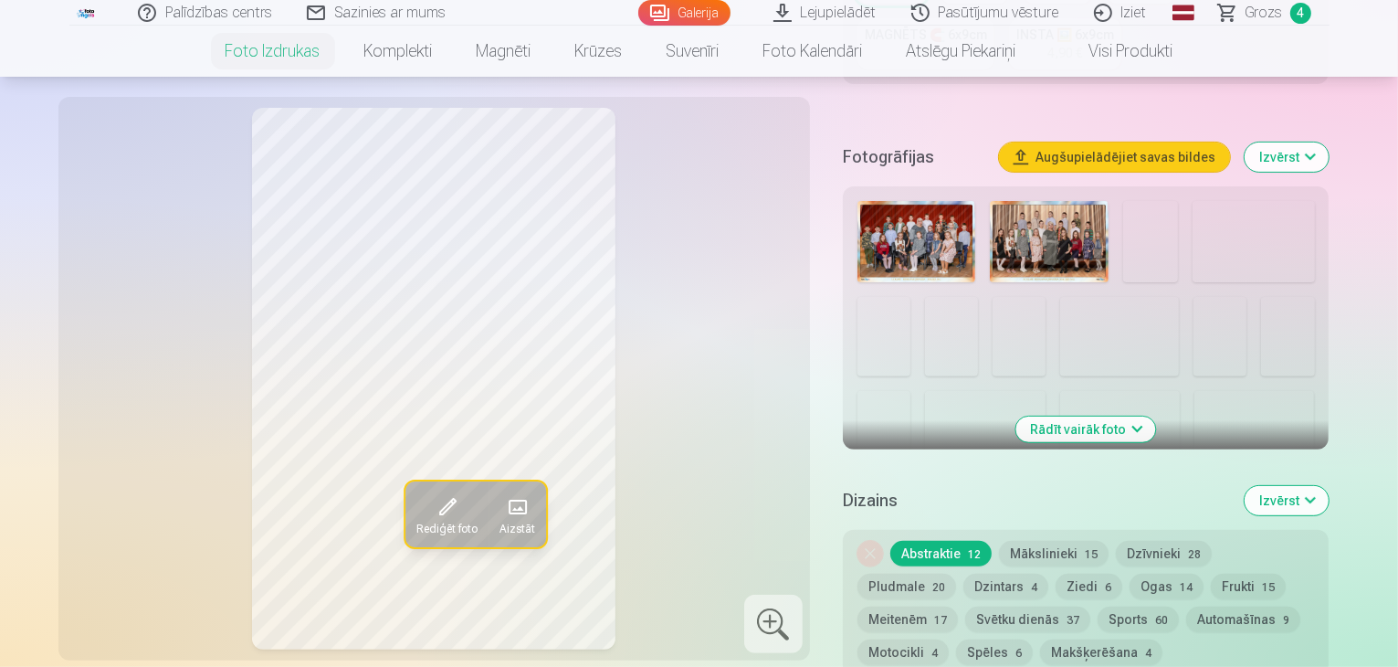
scroll to position [585, 0]
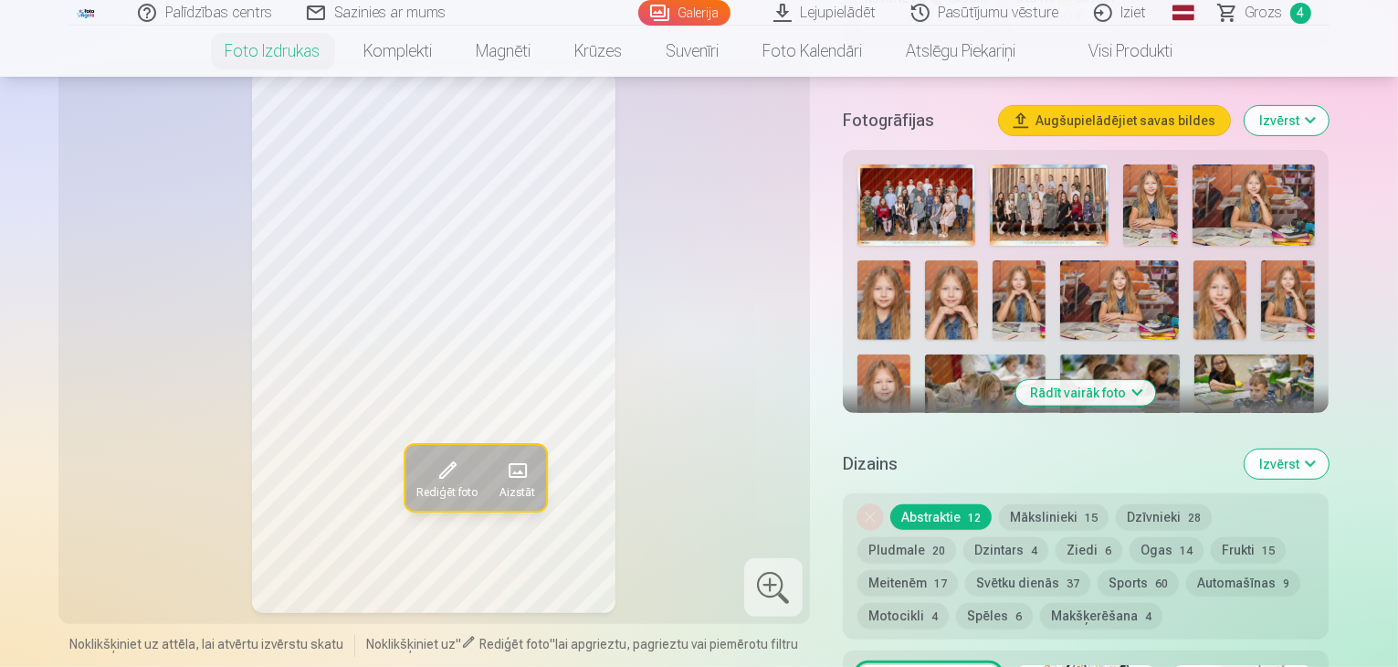
click at [1056, 504] on button "Mākslinieki 15" at bounding box center [1054, 517] width 110 height 26
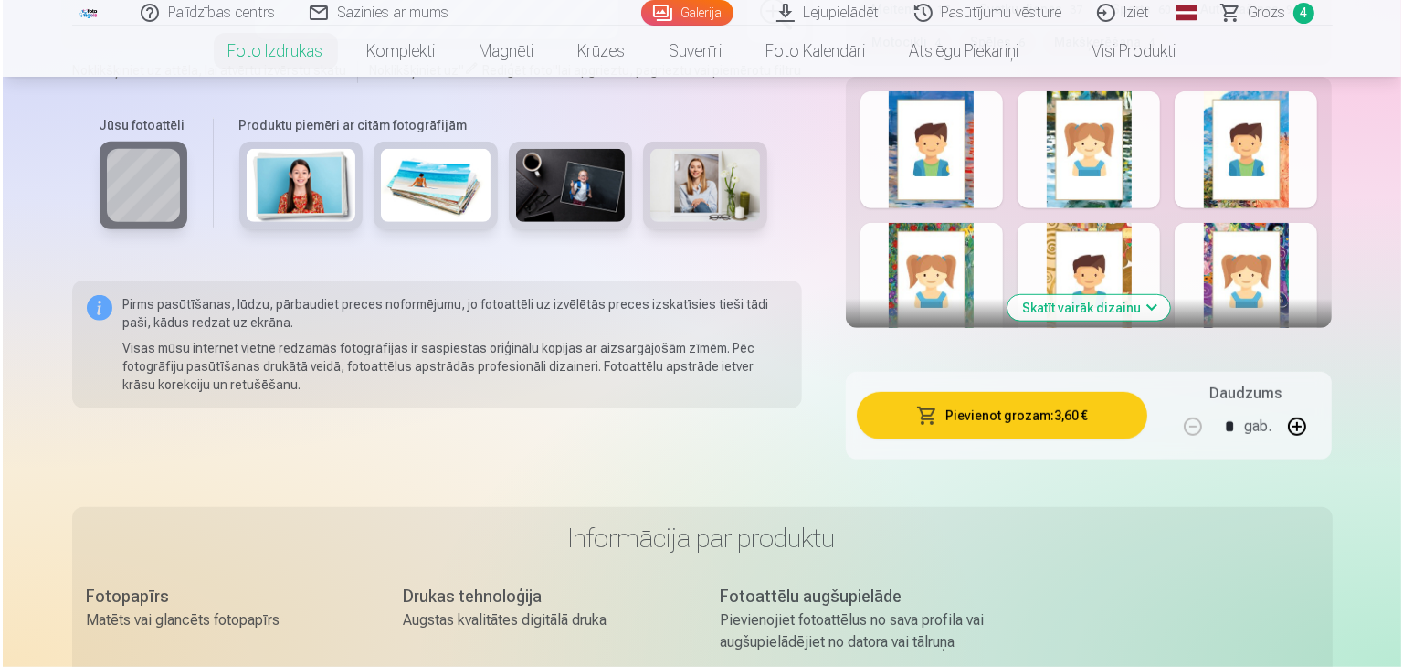
scroll to position [1133, 0]
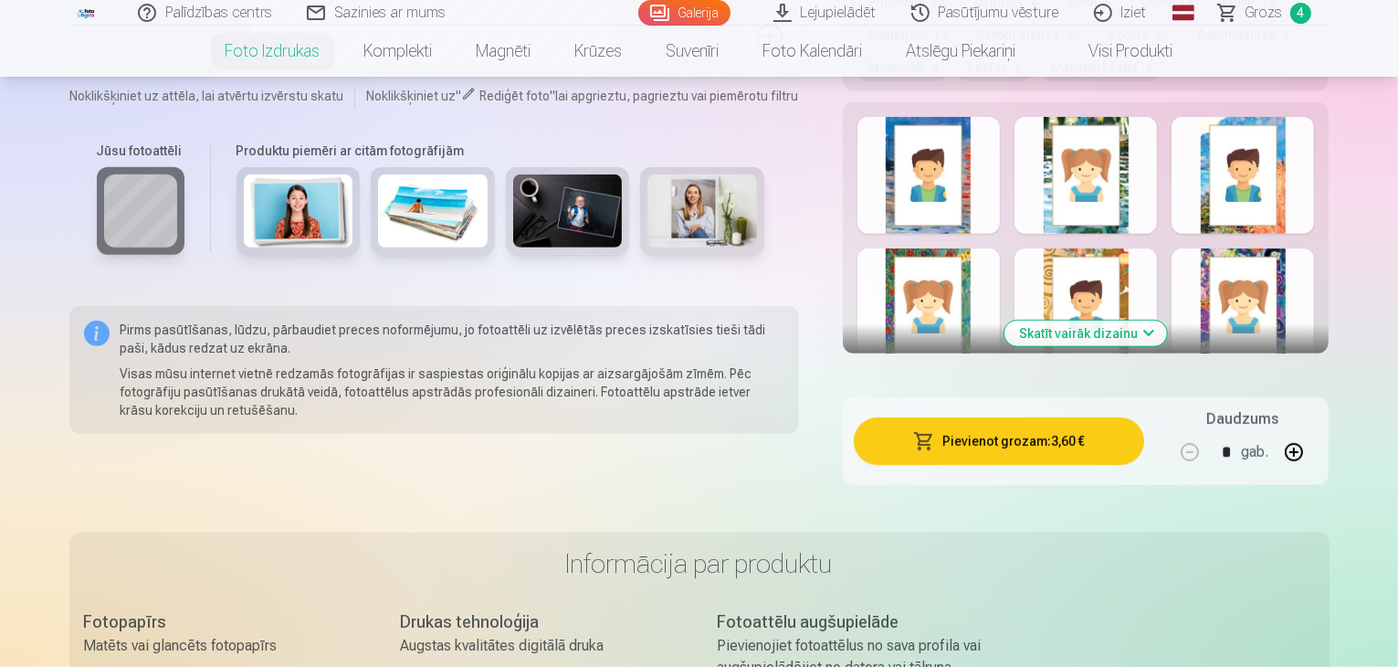
click at [1059, 417] on button "Pievienot grozam : 3,60 €" at bounding box center [999, 440] width 291 height 47
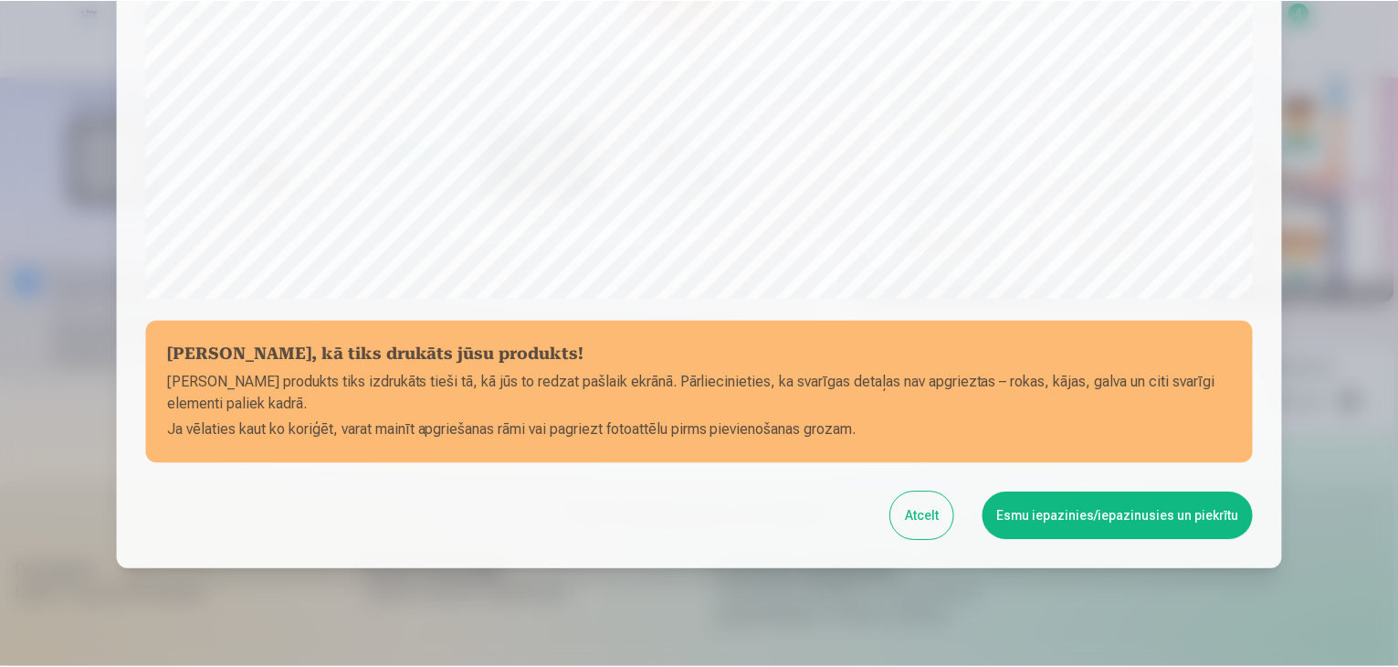
scroll to position [649, 0]
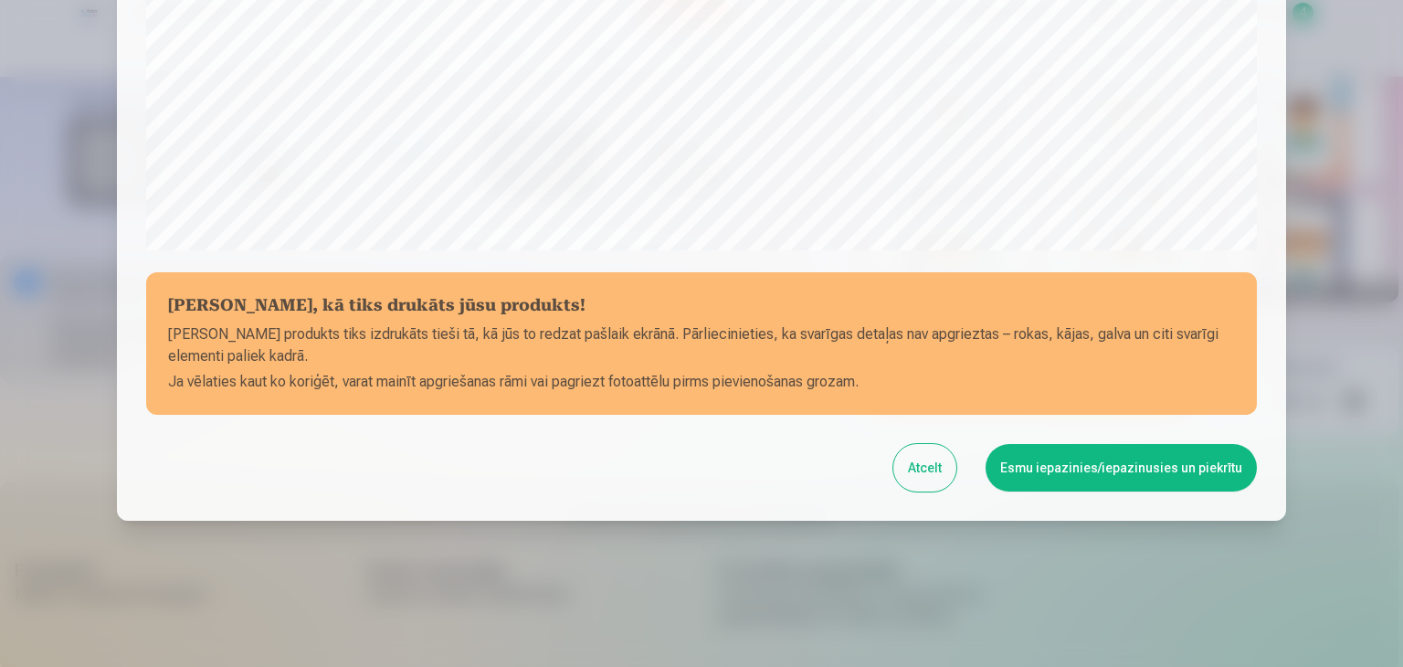
click at [1114, 464] on button "Esmu iepazinies/iepazinusies un piekrītu" at bounding box center [1121, 467] width 271 height 47
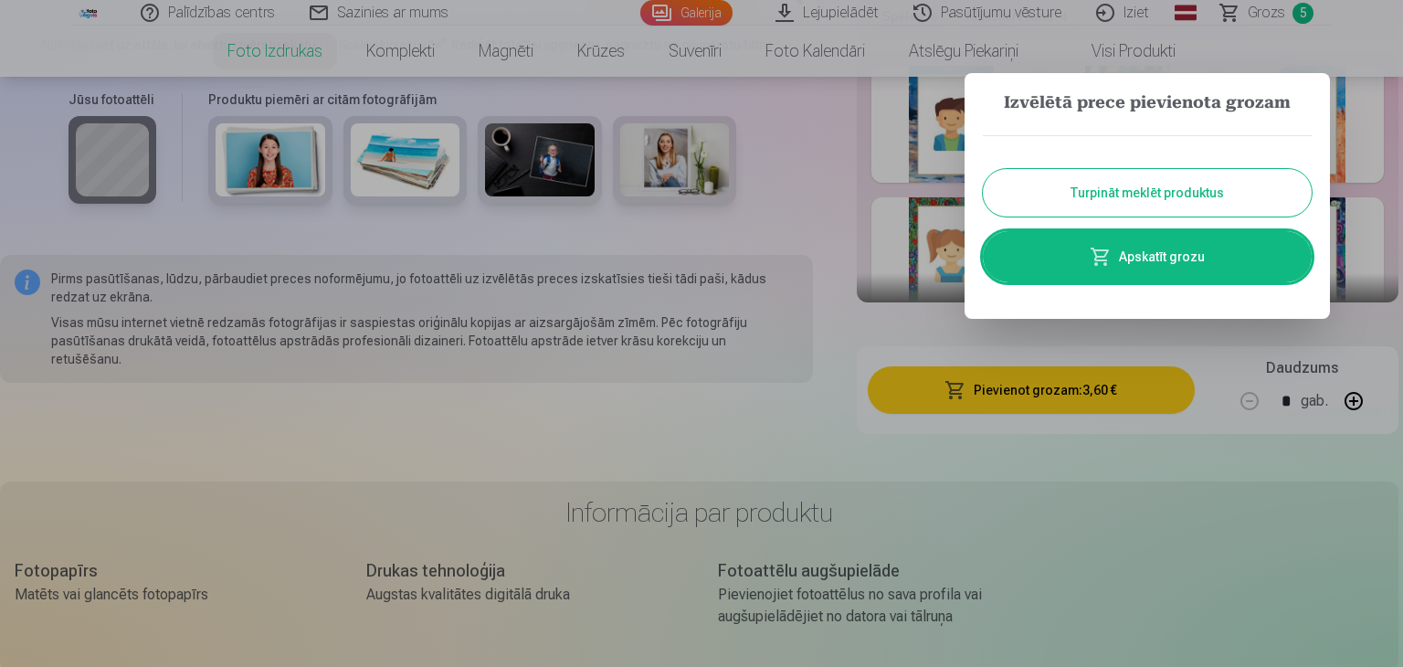
click at [1251, 465] on div at bounding box center [701, 333] width 1403 height 667
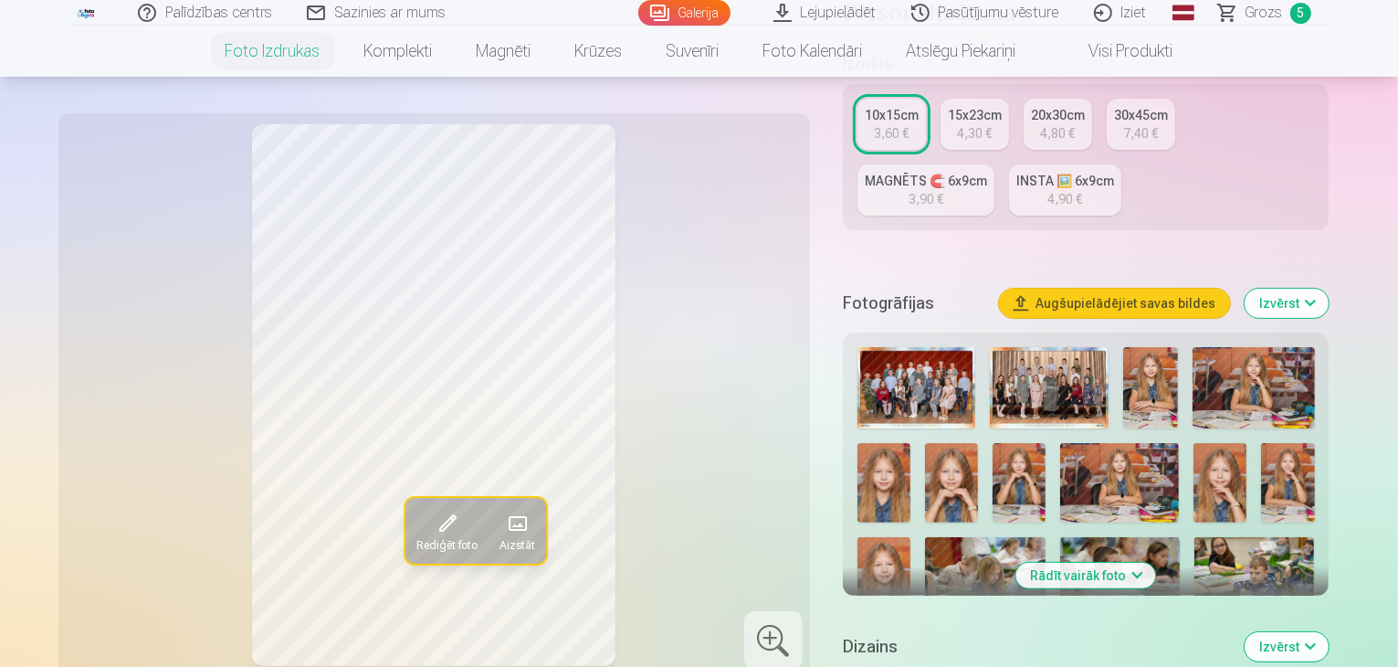
scroll to position [365, 0]
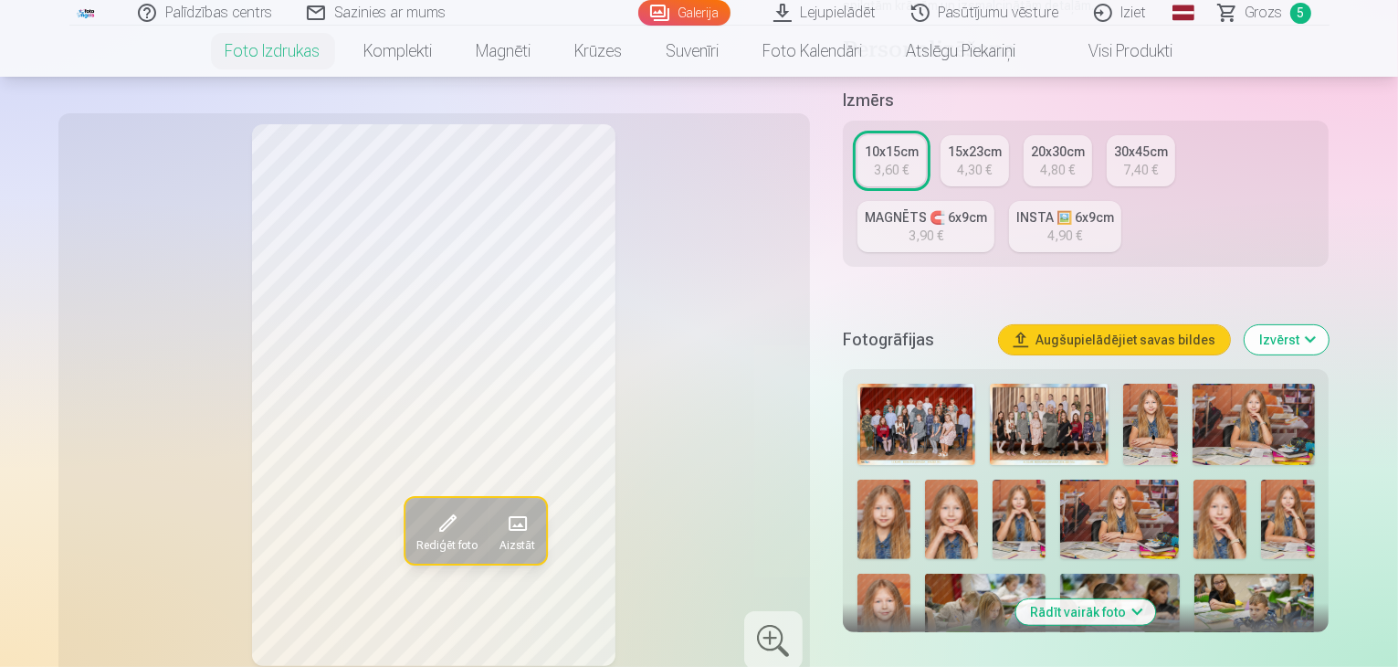
click at [1156, 599] on button "Rādīt vairāk foto" at bounding box center [1087, 612] width 140 height 26
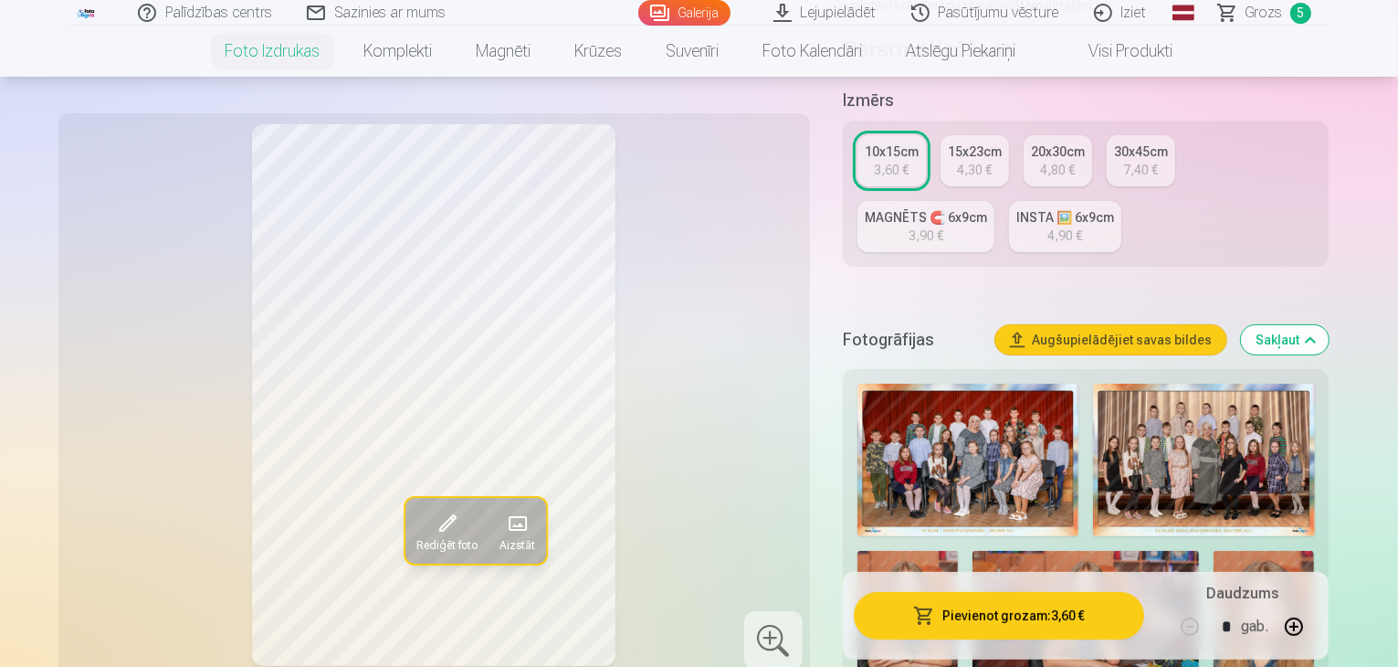
scroll to position [402, 0]
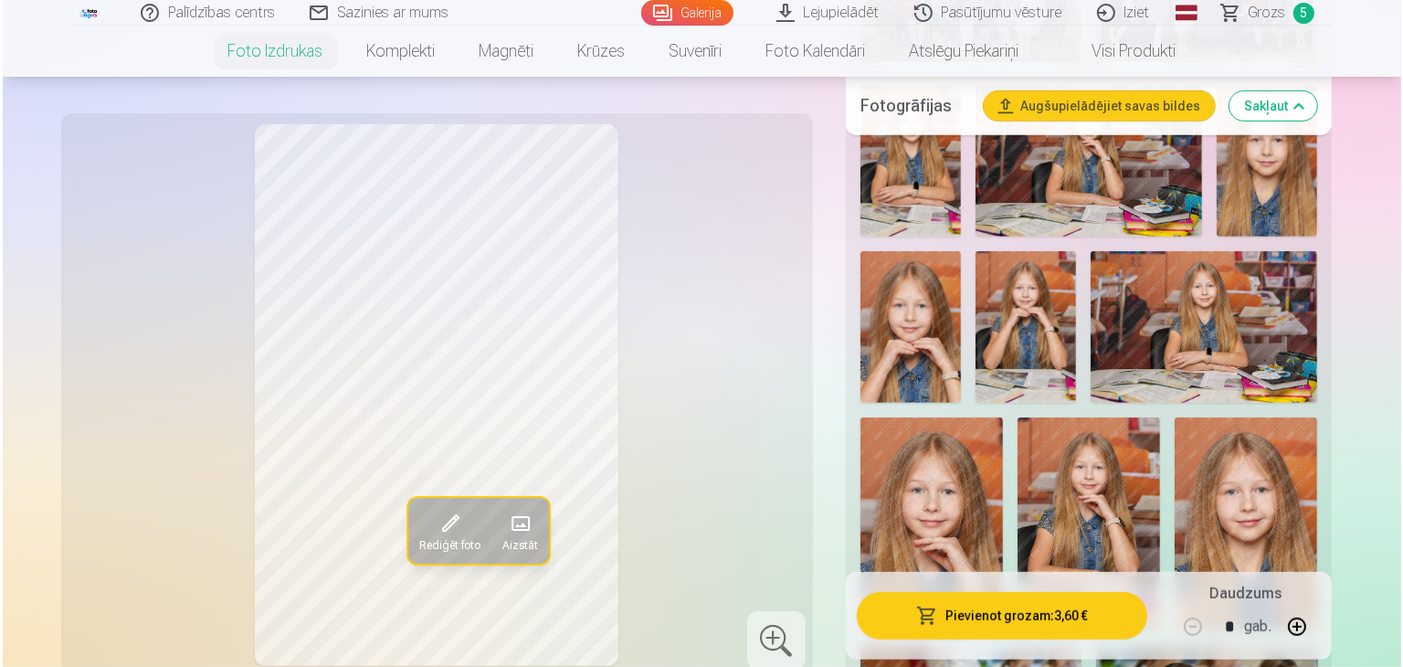
scroll to position [804, 0]
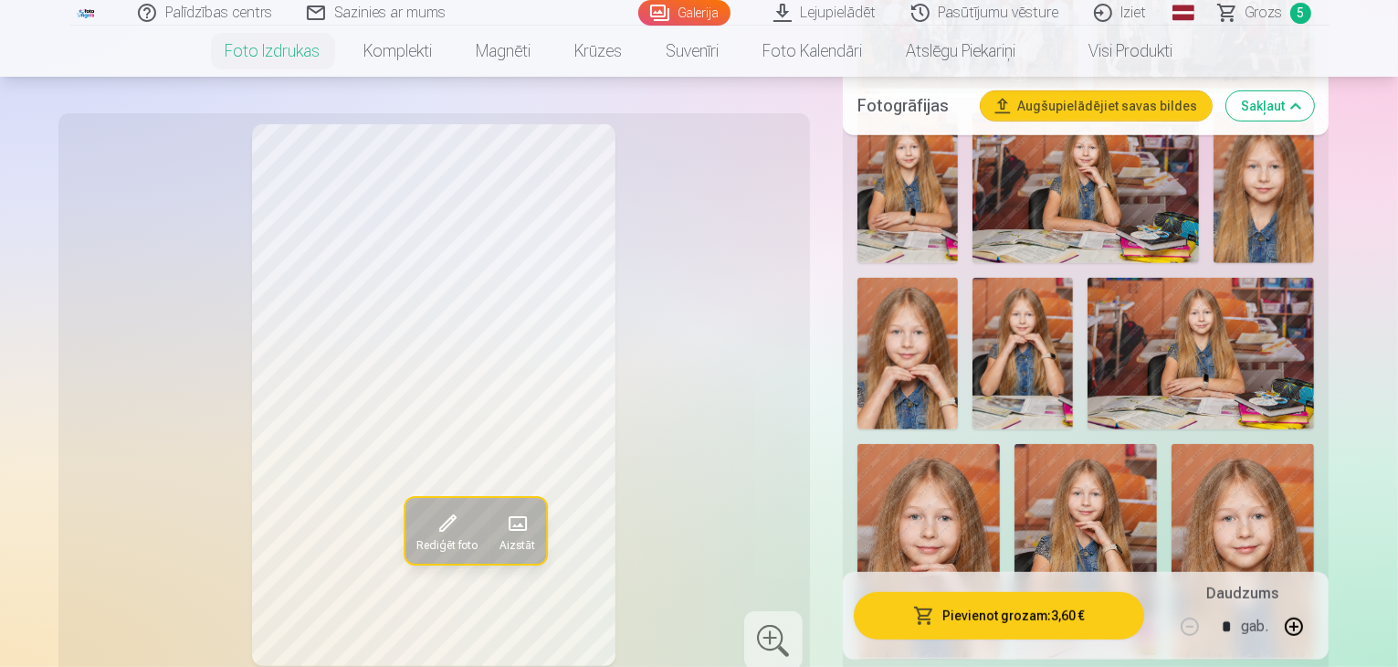
click at [1088, 280] on img at bounding box center [1201, 353] width 227 height 151
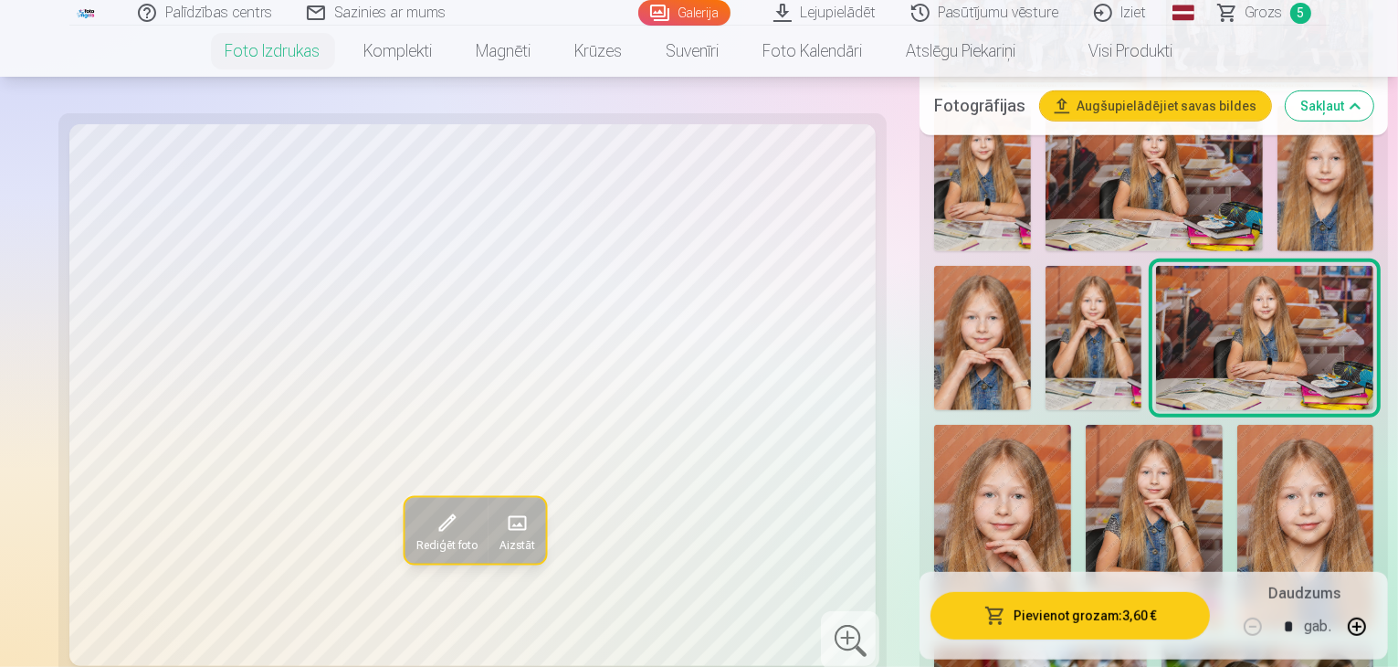
click at [1019, 626] on button "Pievienot grozam : 3,60 €" at bounding box center [1071, 615] width 280 height 47
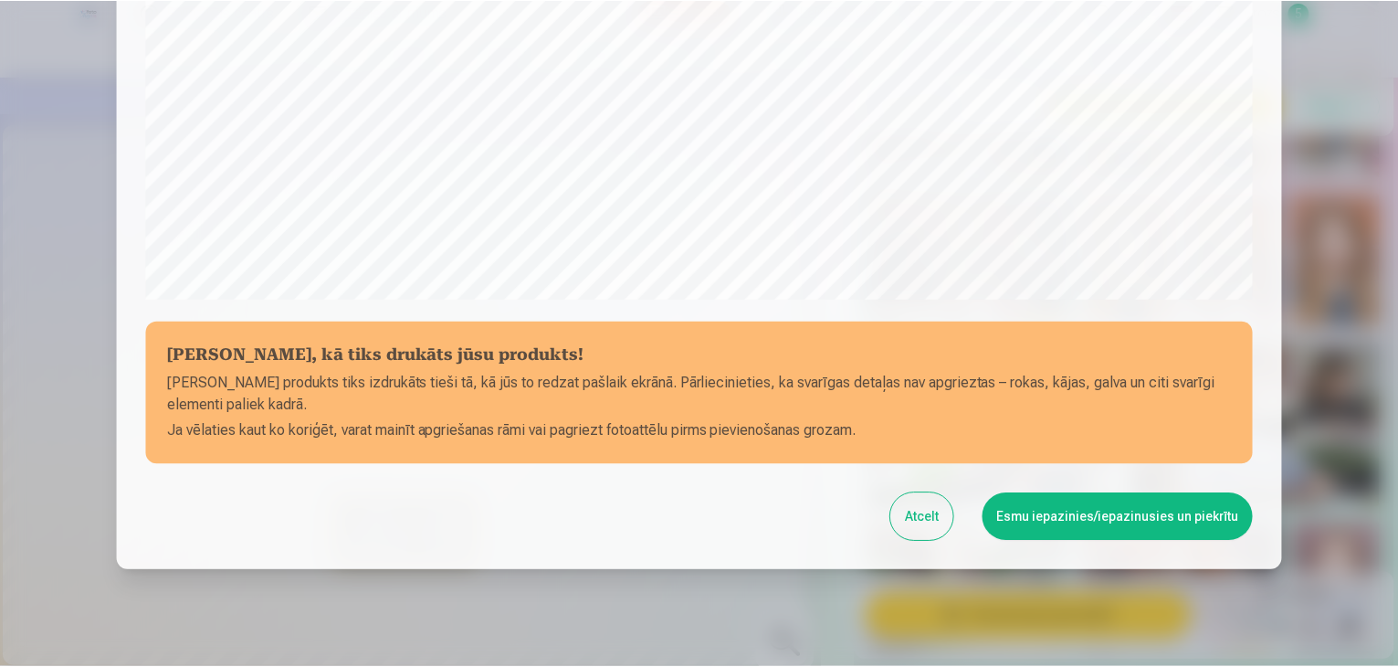
scroll to position [649, 0]
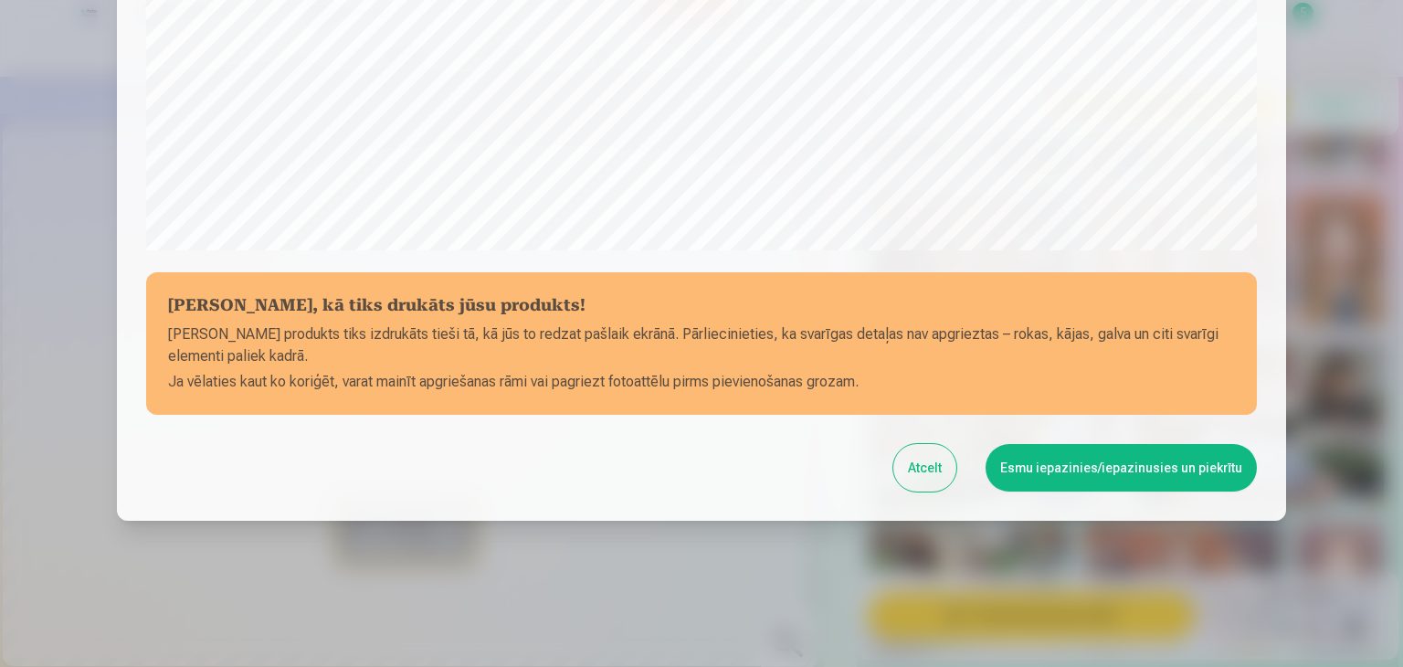
click at [1087, 474] on button "Esmu iepazinies/iepazinusies un piekrītu" at bounding box center [1121, 467] width 271 height 47
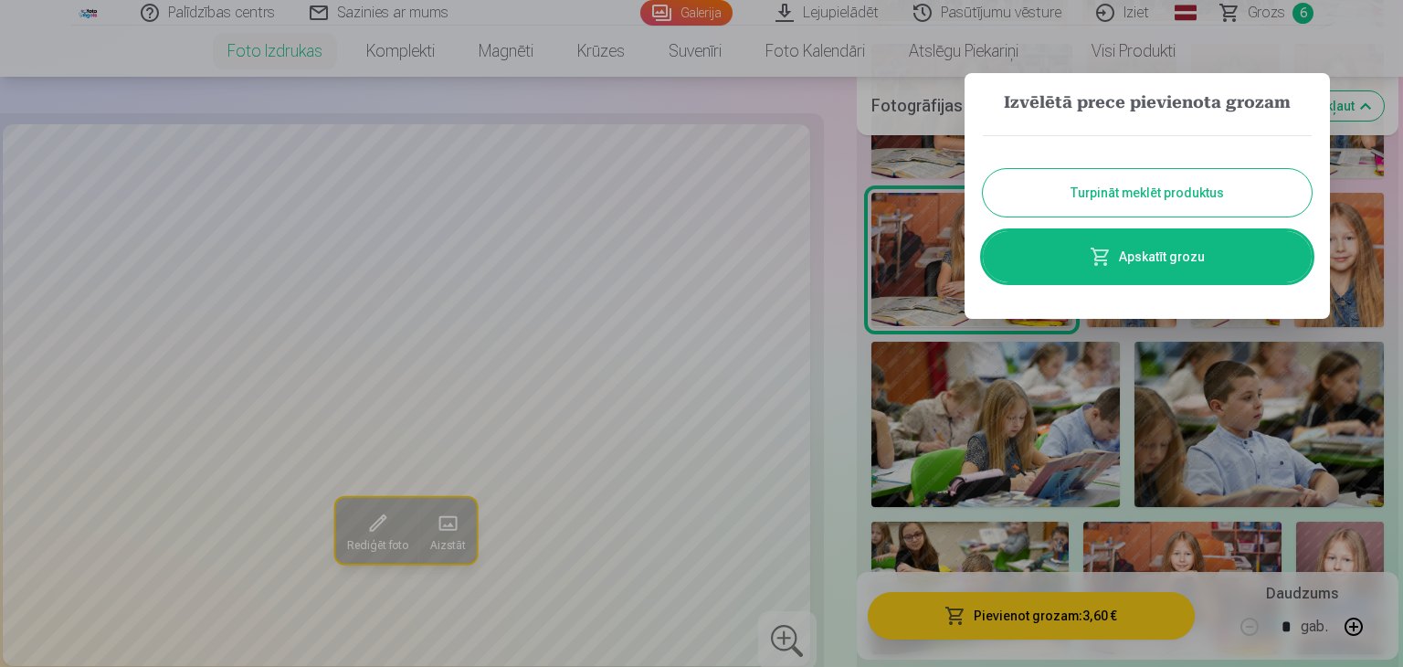
click at [844, 331] on div at bounding box center [701, 333] width 1403 height 667
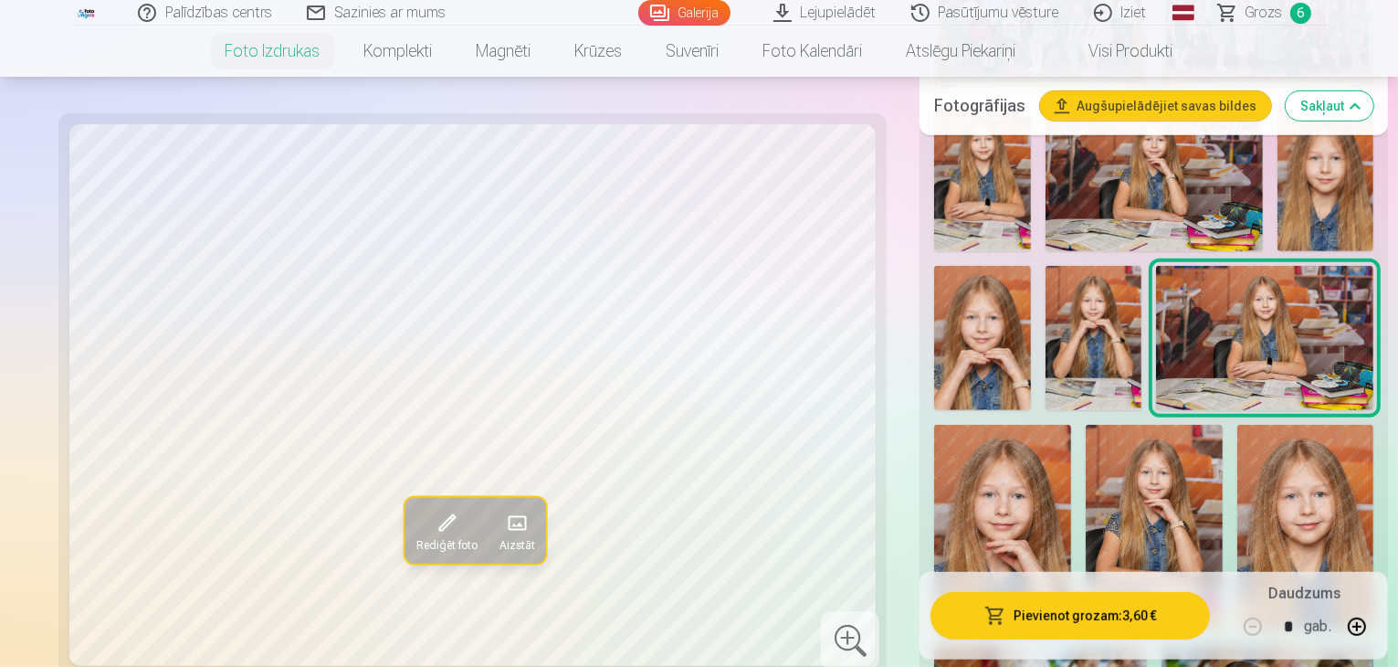
scroll to position [767, 0]
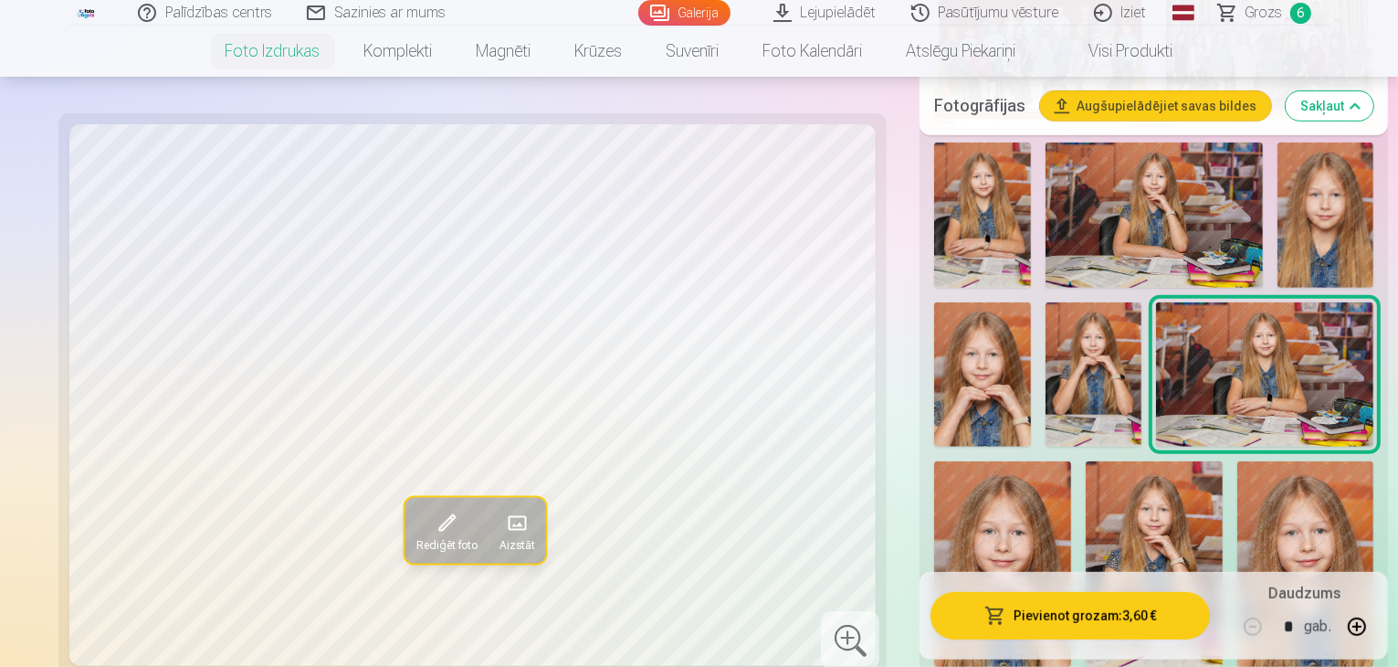
click at [1270, 22] on span "Grozs" at bounding box center [1264, 13] width 37 height 22
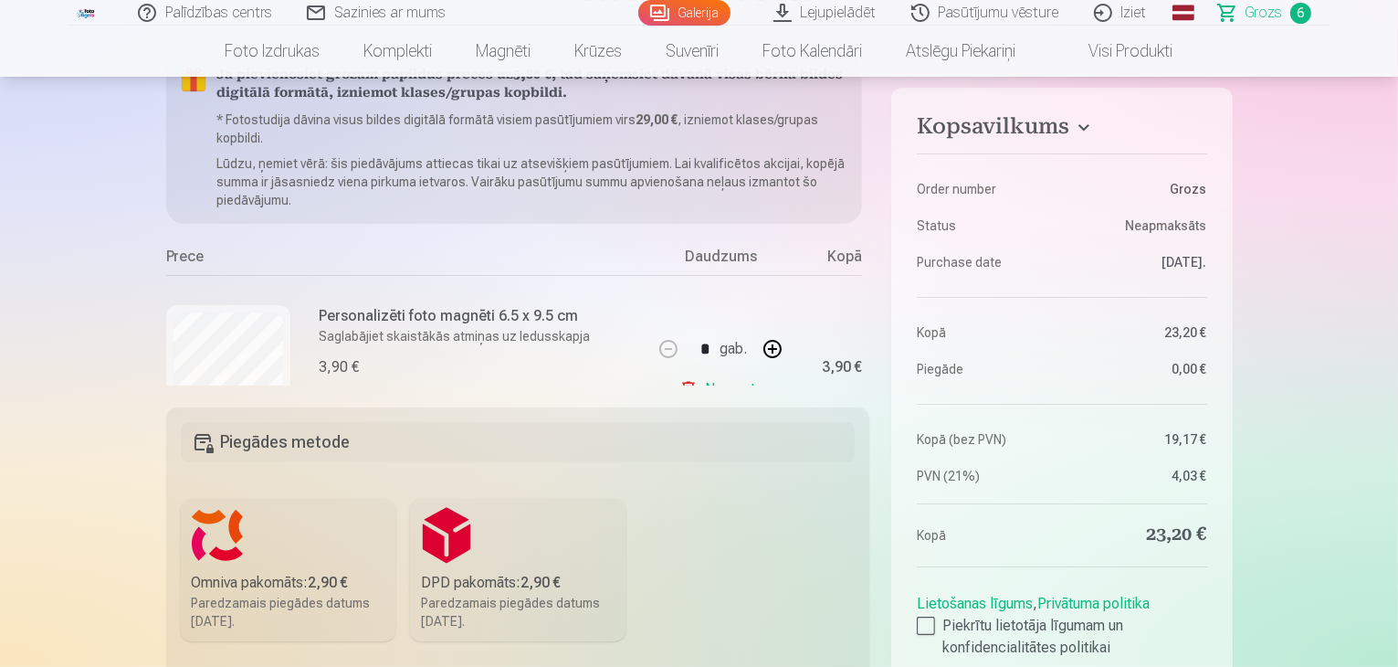
scroll to position [256, 0]
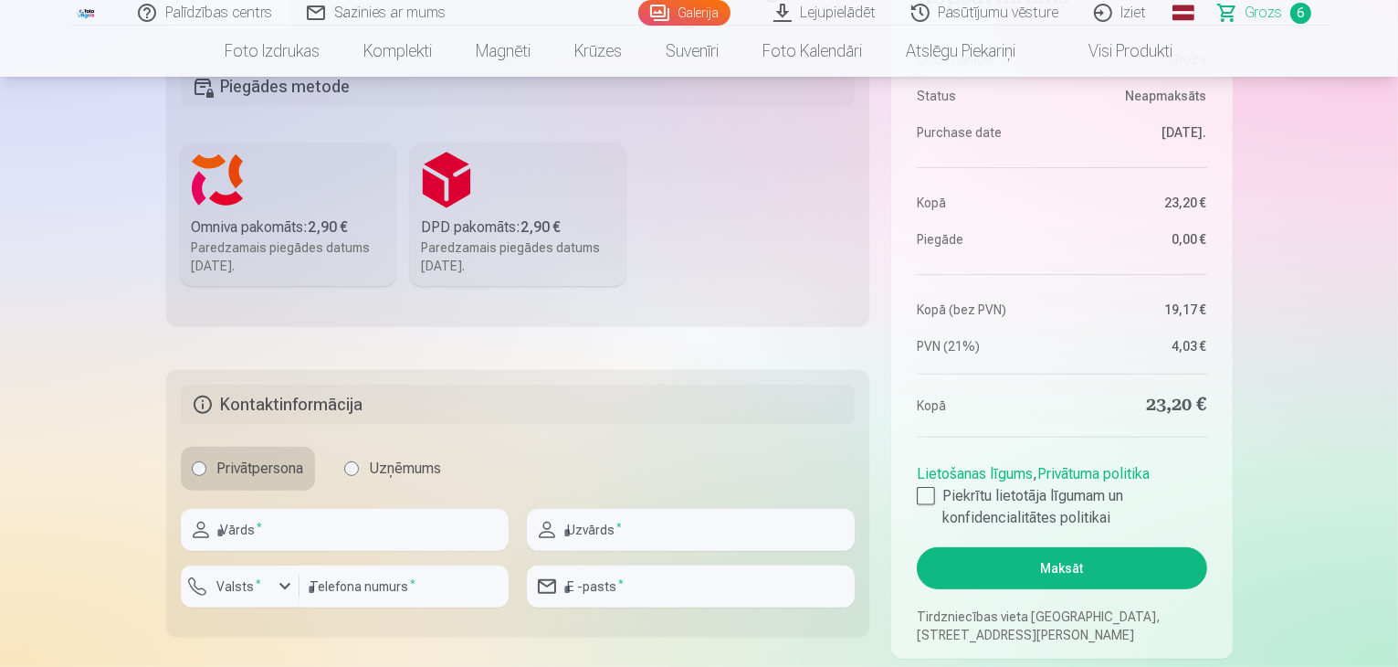
scroll to position [512, 0]
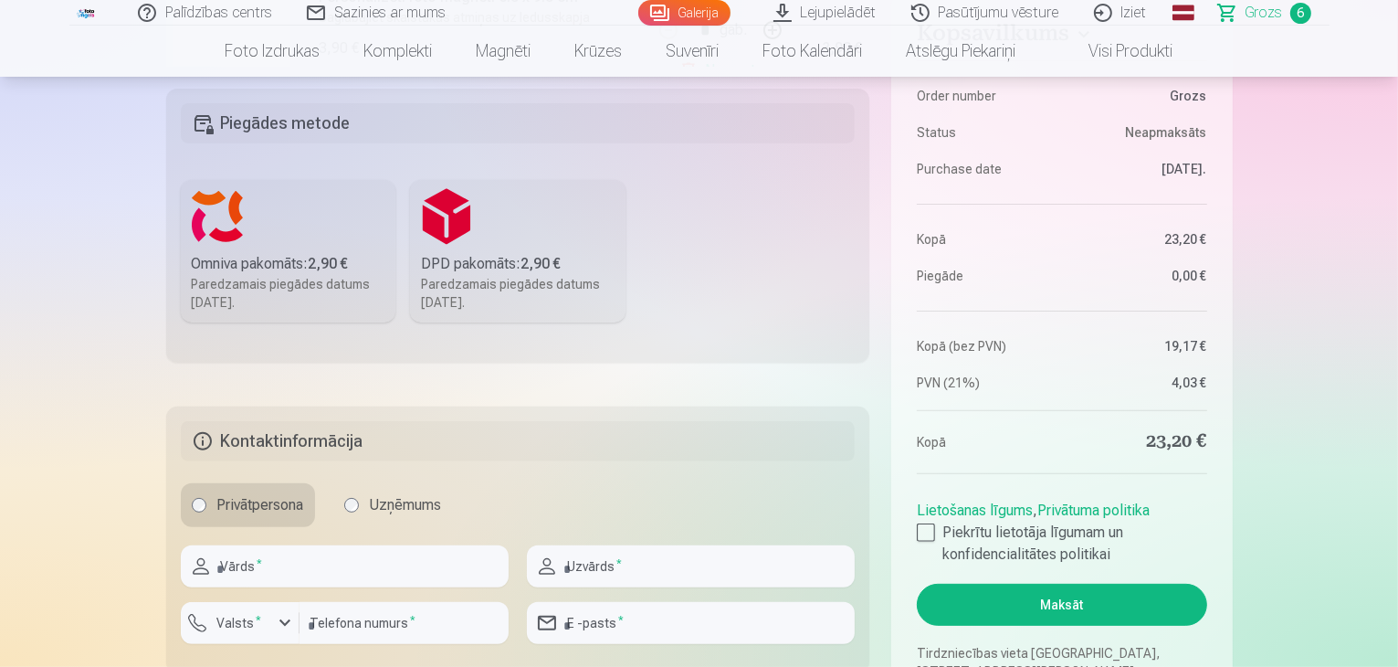
click at [280, 242] on label "Omniva pakomāts : 2,90 € Paredzamais piegādes datums 27.09.2025." at bounding box center [289, 251] width 216 height 142
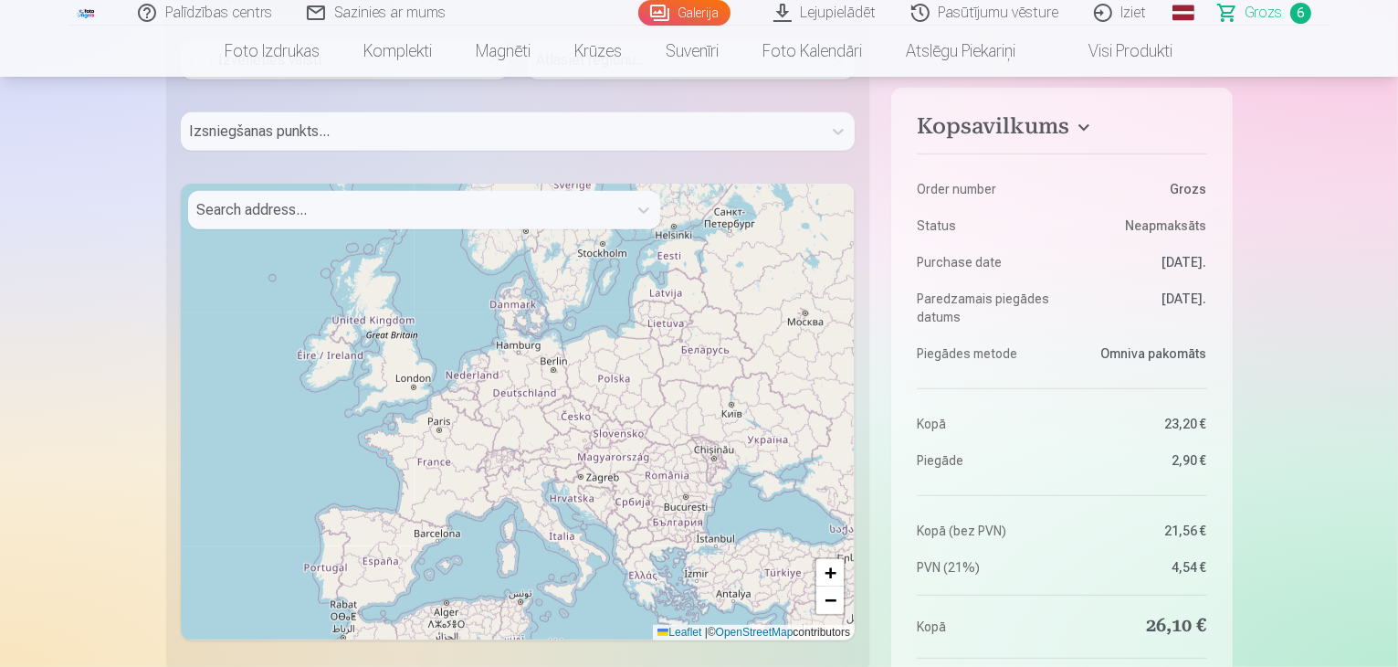
scroll to position [840, 0]
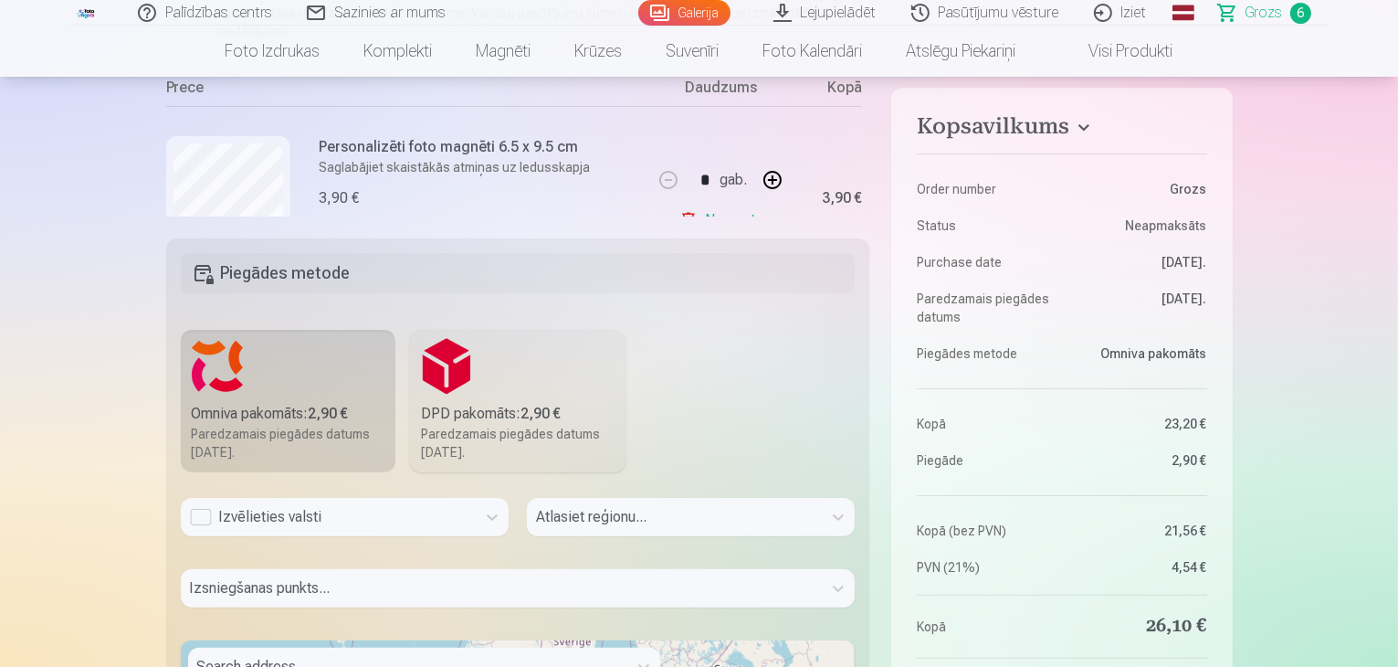
scroll to position [353, 0]
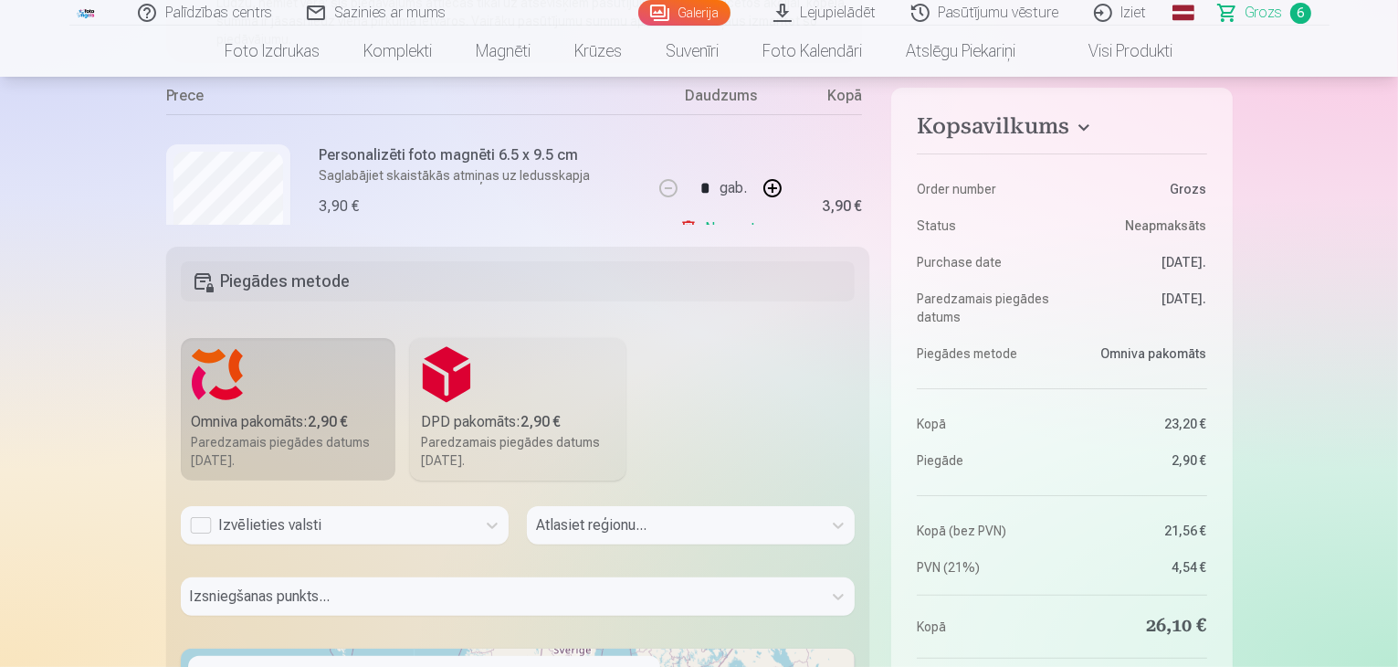
click at [296, 597] on div "Izsniegšanas punkts..." at bounding box center [518, 603] width 675 height 53
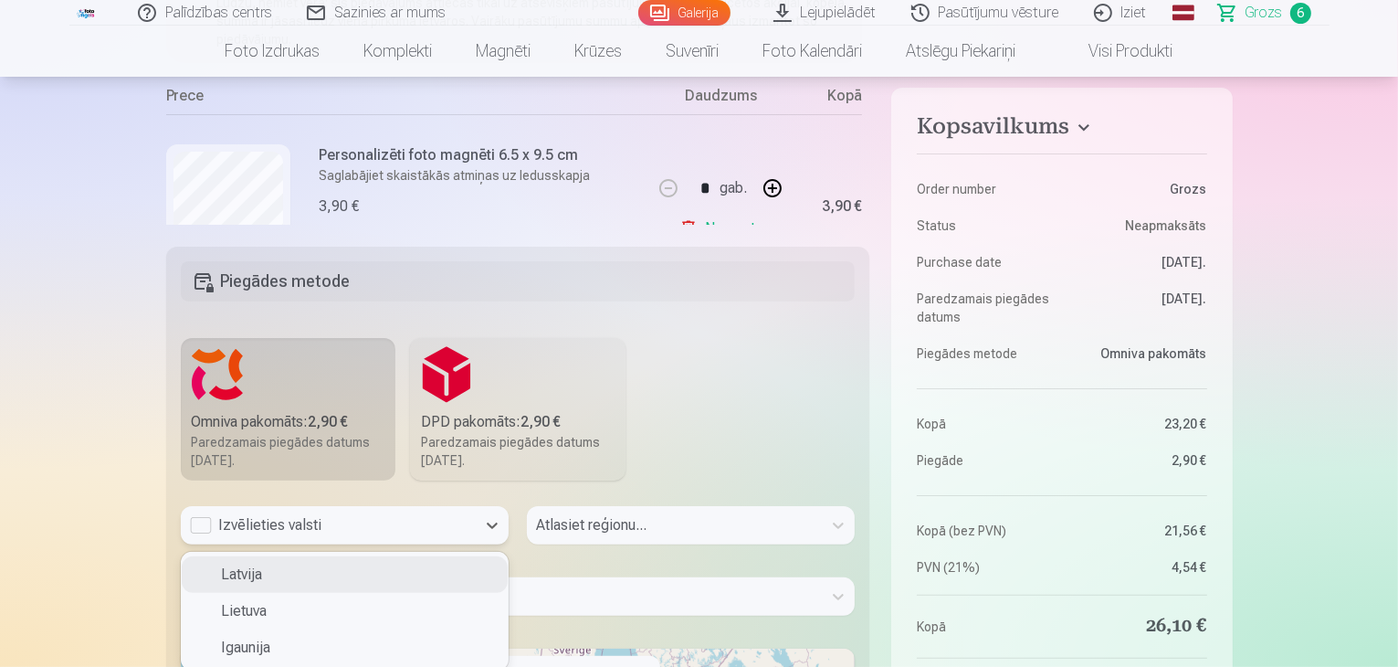
scroll to position [364, 0]
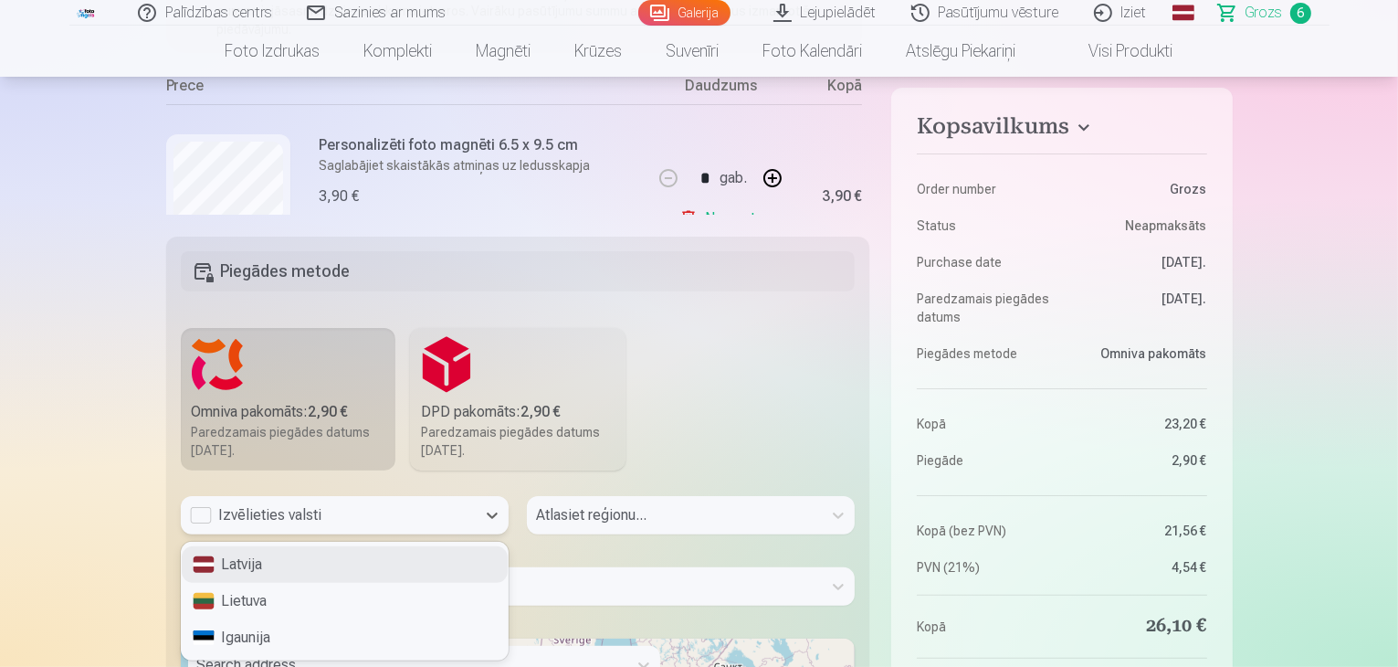
click at [332, 527] on div "Izvēlieties valsti" at bounding box center [328, 515] width 295 height 38
click at [263, 567] on div "Latvija" at bounding box center [345, 564] width 326 height 37
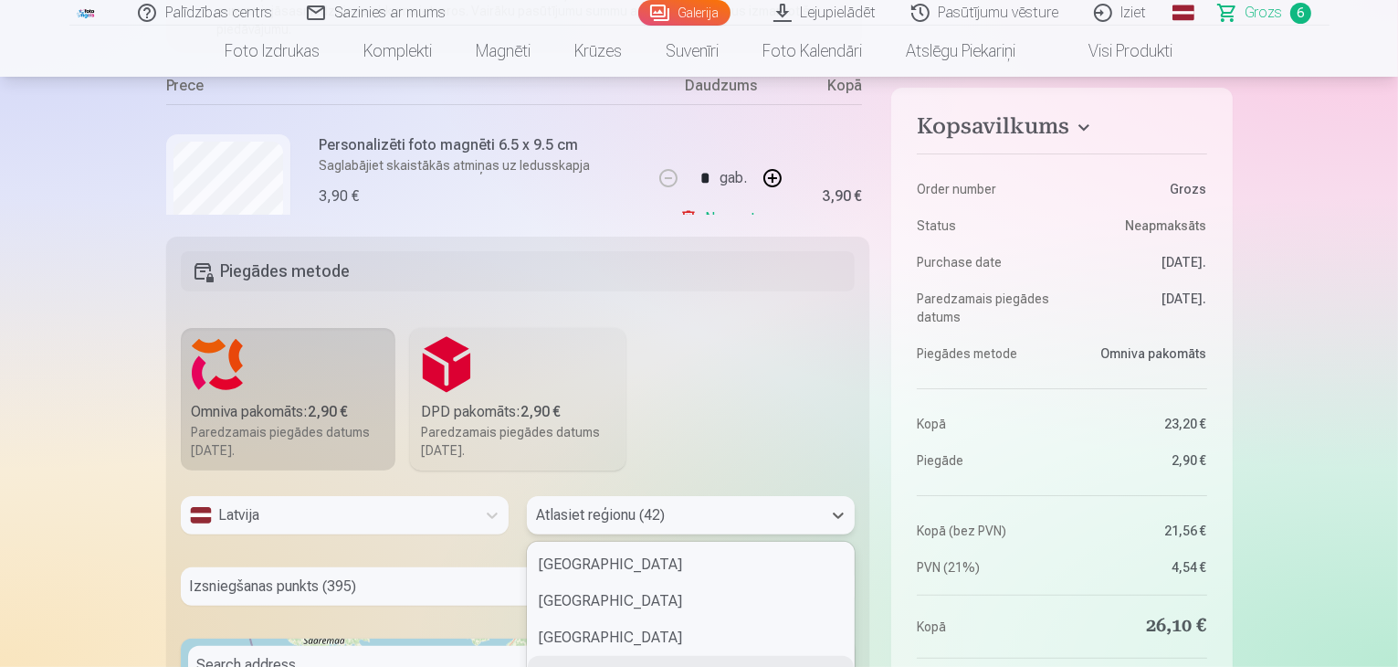
scroll to position [521, 0]
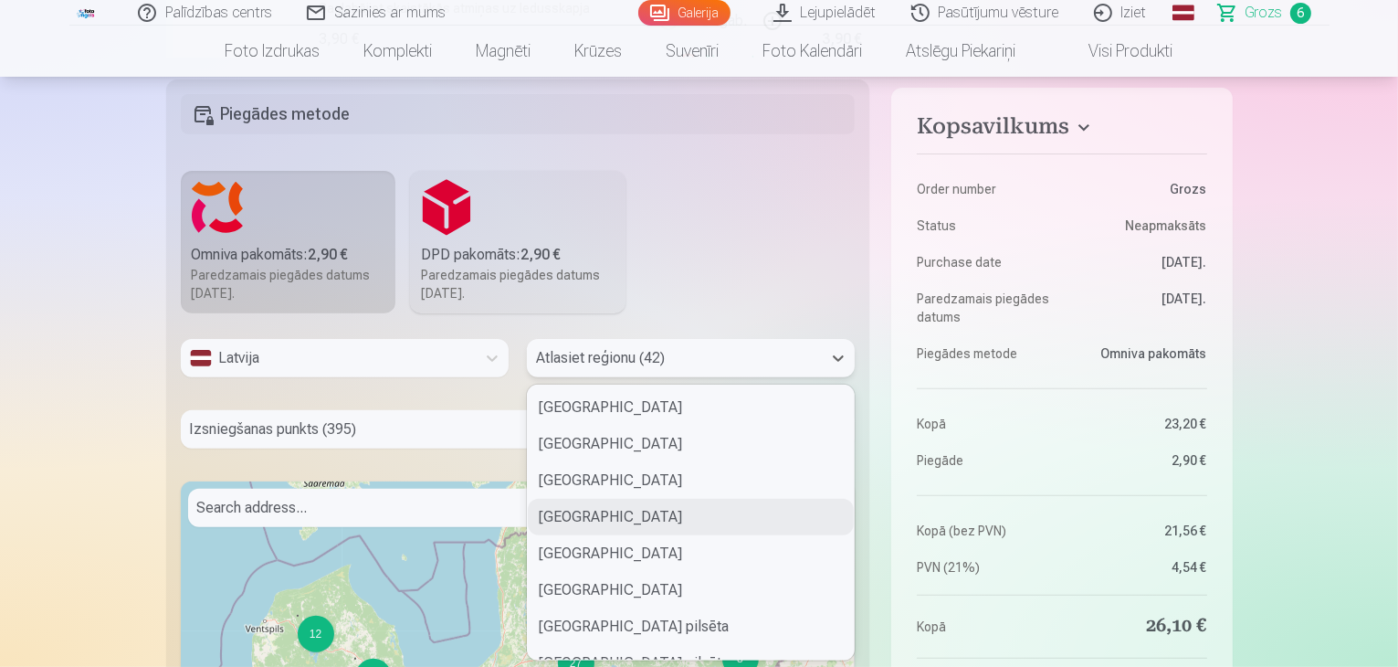
click at [668, 377] on div "42 results available. Use Up and Down to choose options, press Enter to select …" at bounding box center [691, 358] width 328 height 38
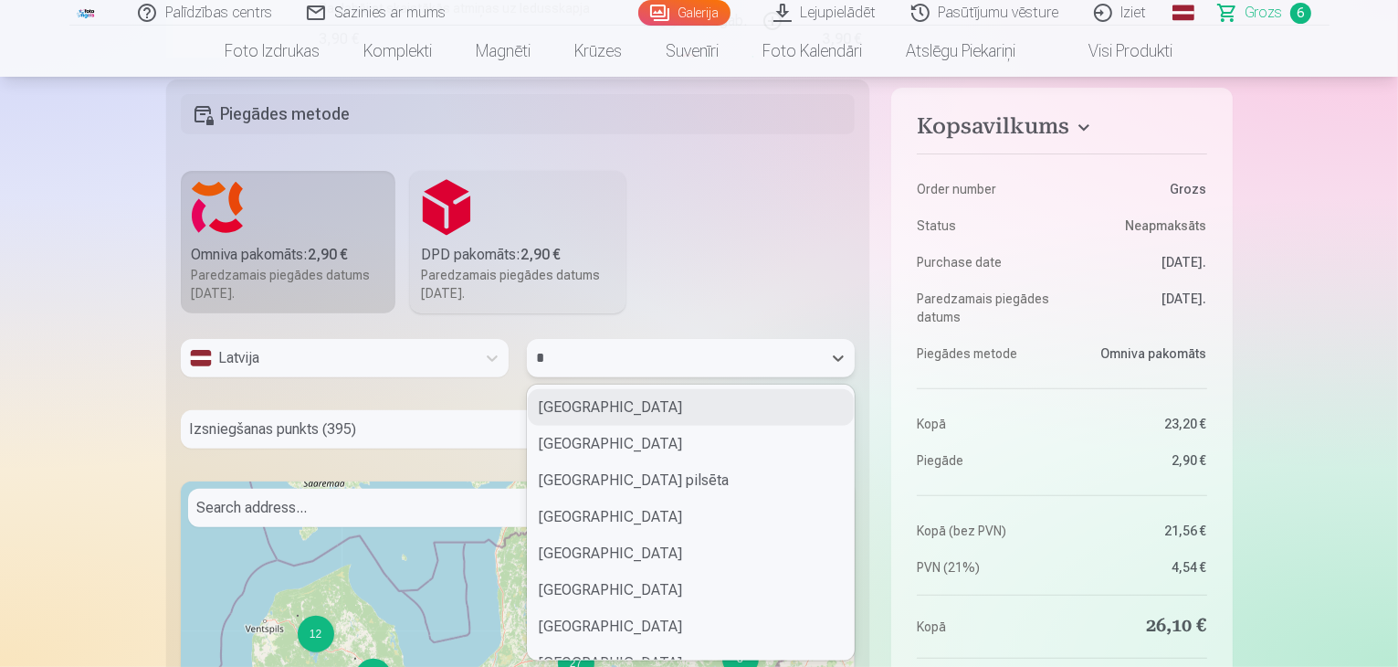
type input "**"
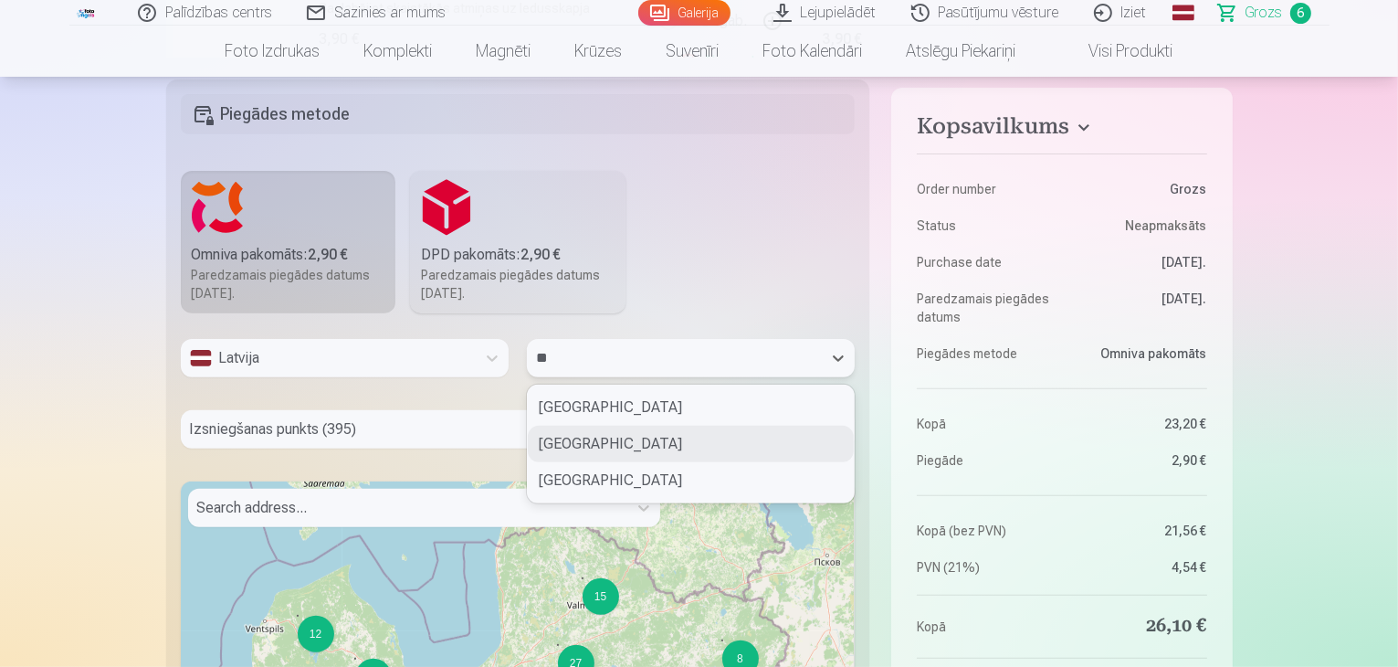
click at [612, 447] on div "Krāslavas novads" at bounding box center [691, 444] width 326 height 37
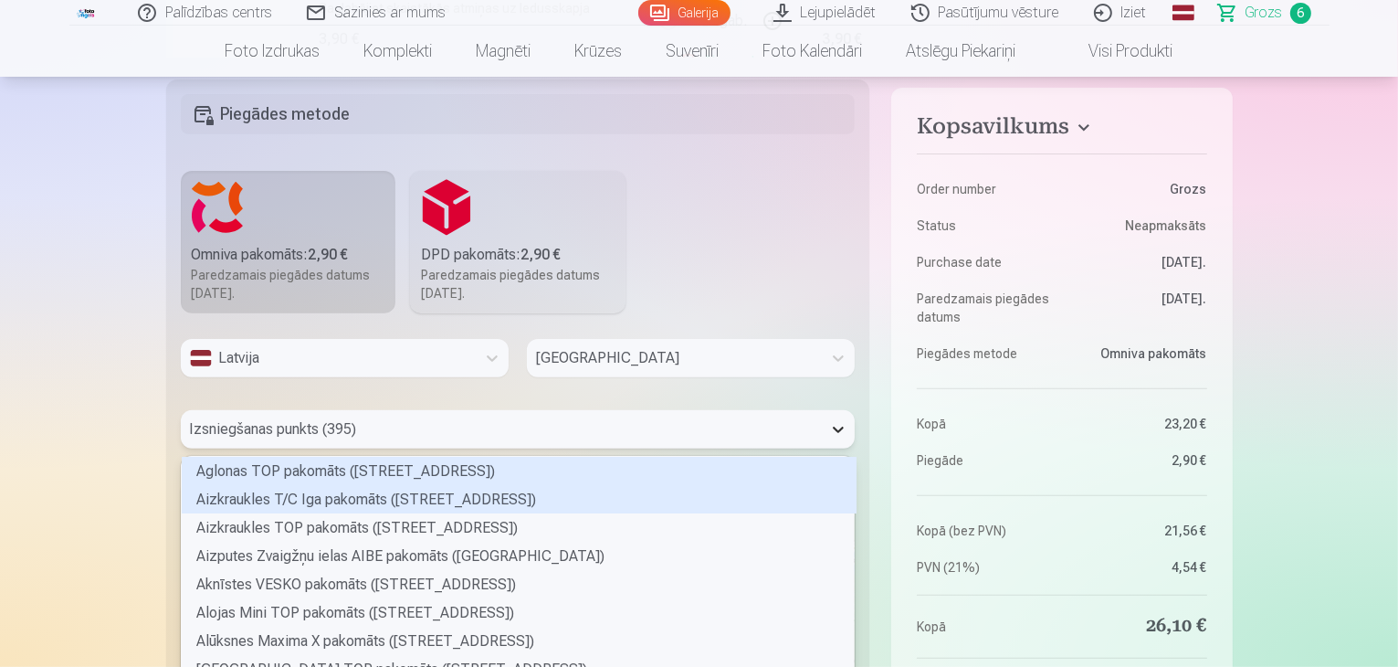
scroll to position [592, 0]
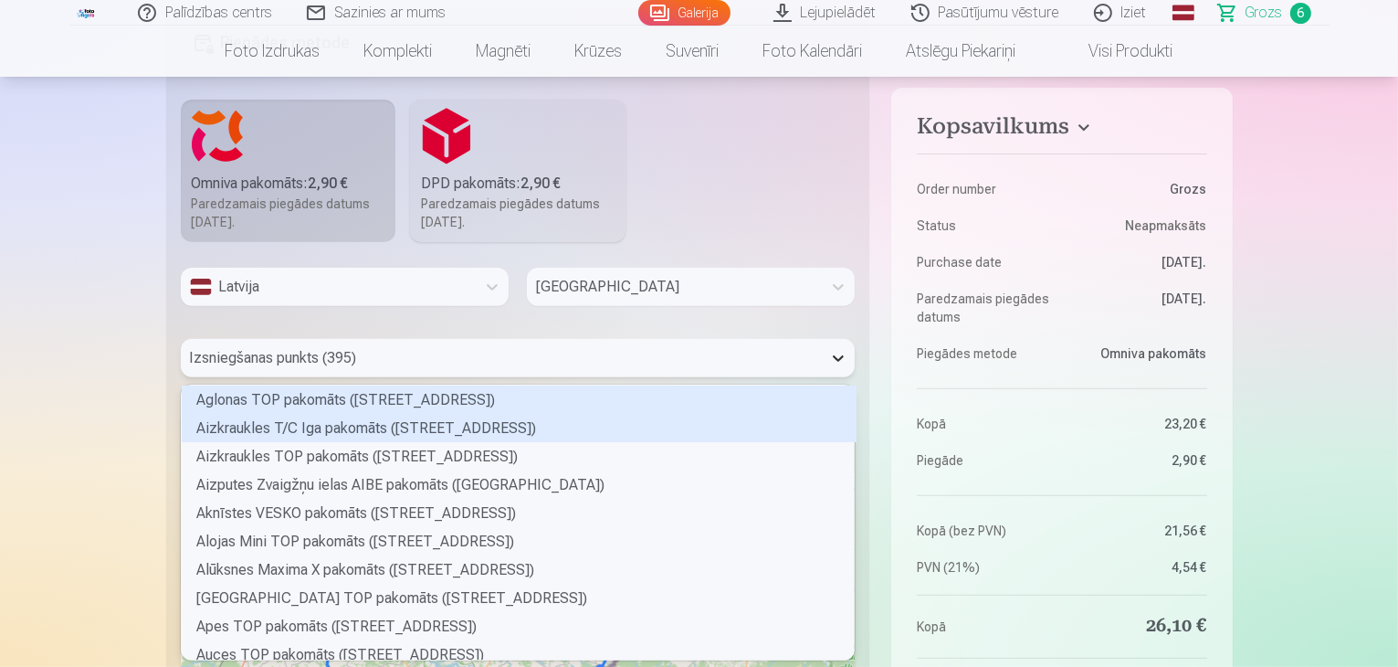
click at [839, 377] on div "395 results available. Use Up and Down to choose options, press Enter to select…" at bounding box center [518, 358] width 675 height 38
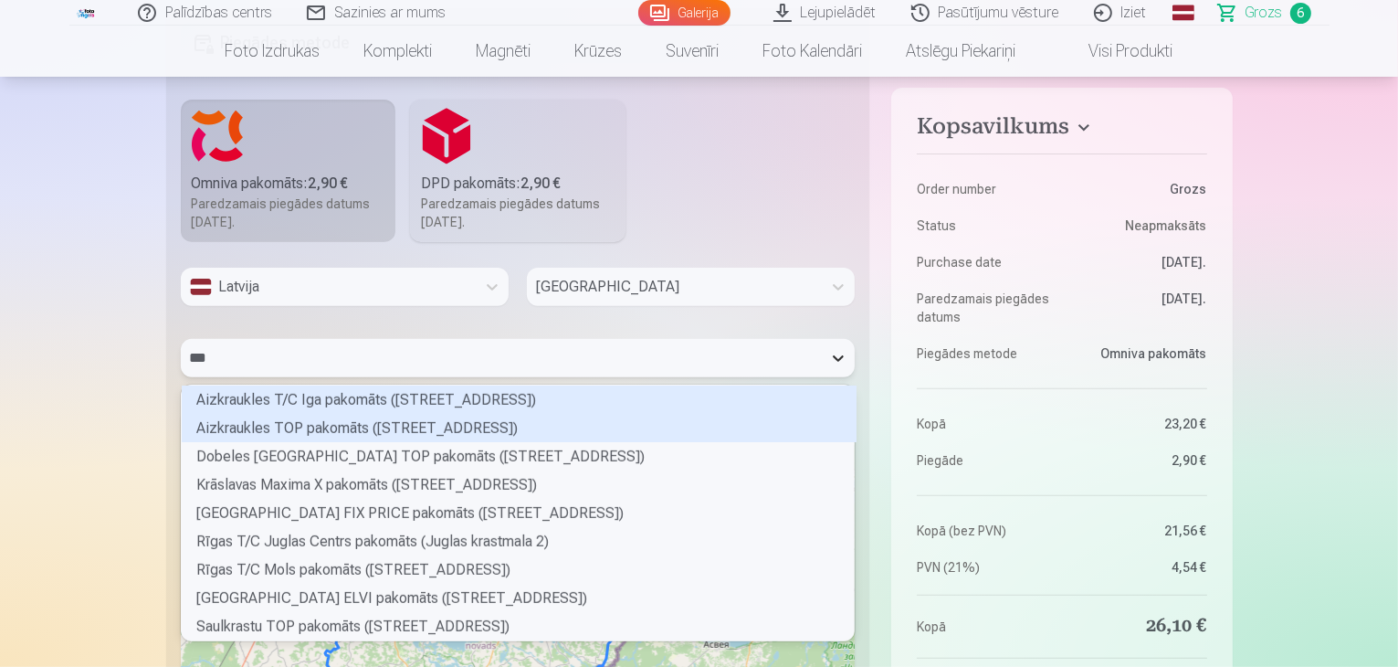
type input "****"
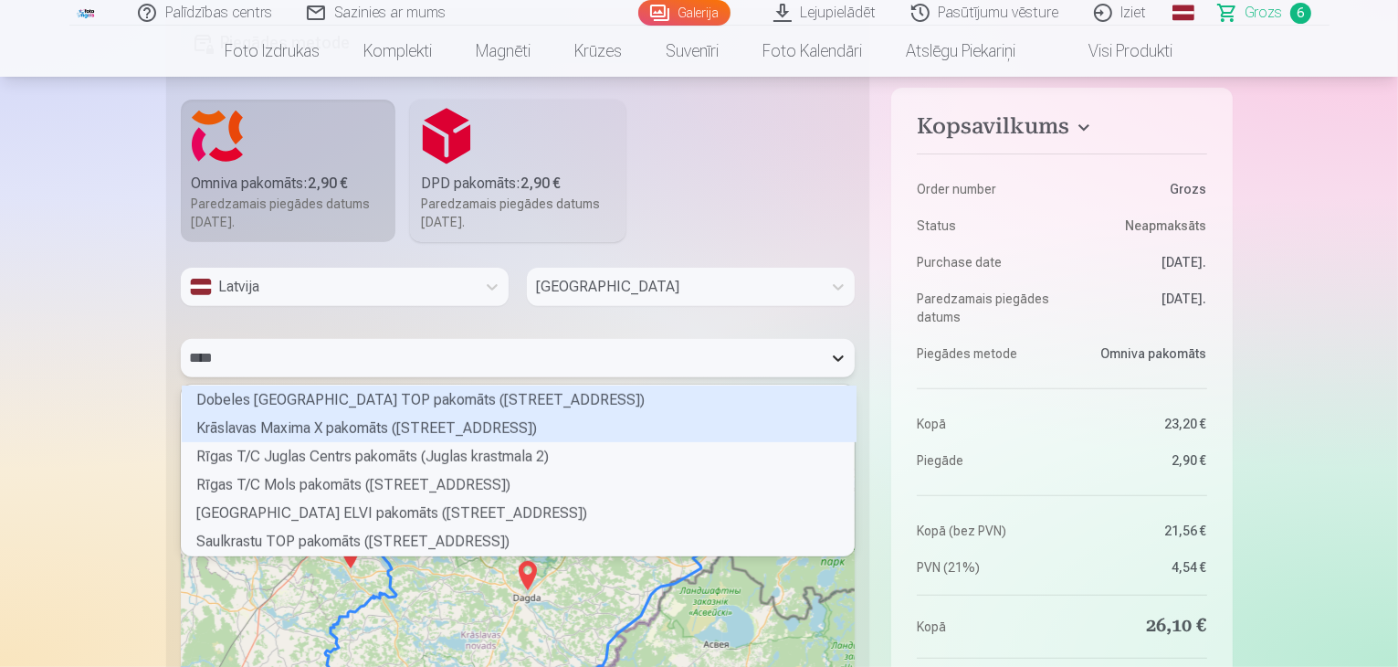
scroll to position [164, 669]
click at [507, 424] on div "Krāslavas Maxima X pakomāts (Rīgas iela 28)" at bounding box center [519, 428] width 675 height 28
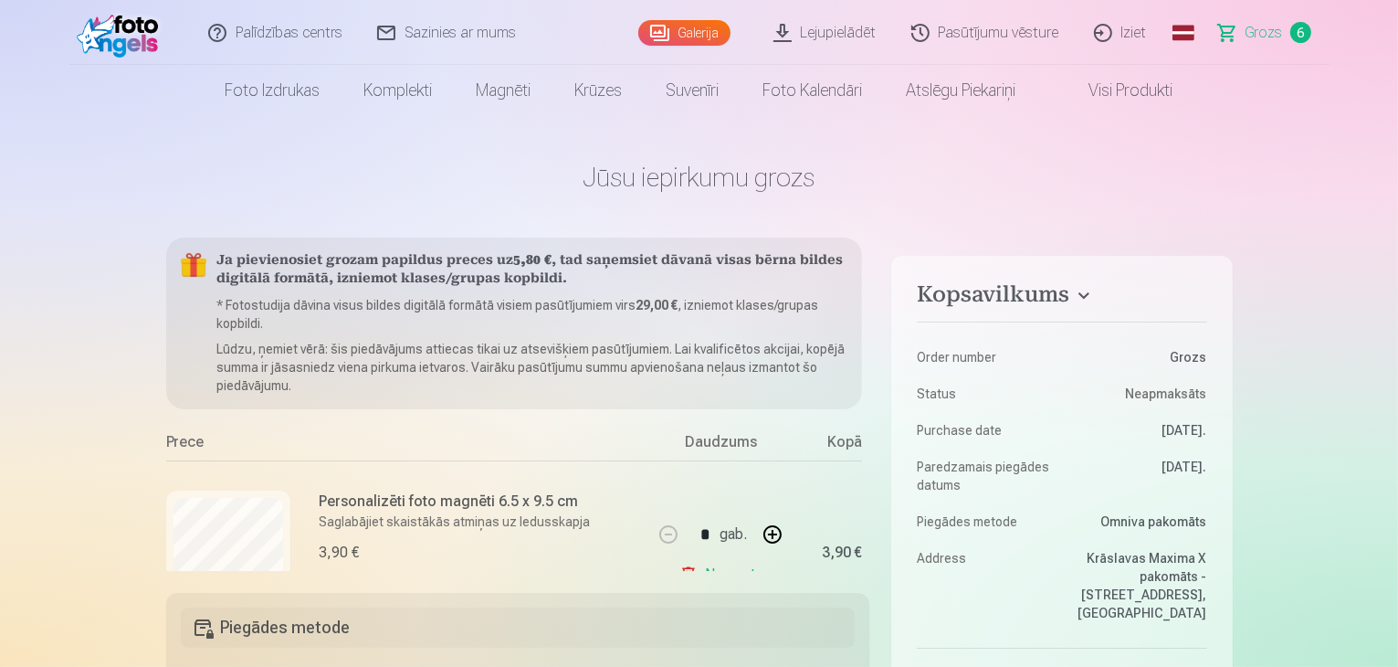
scroll to position [0, 0]
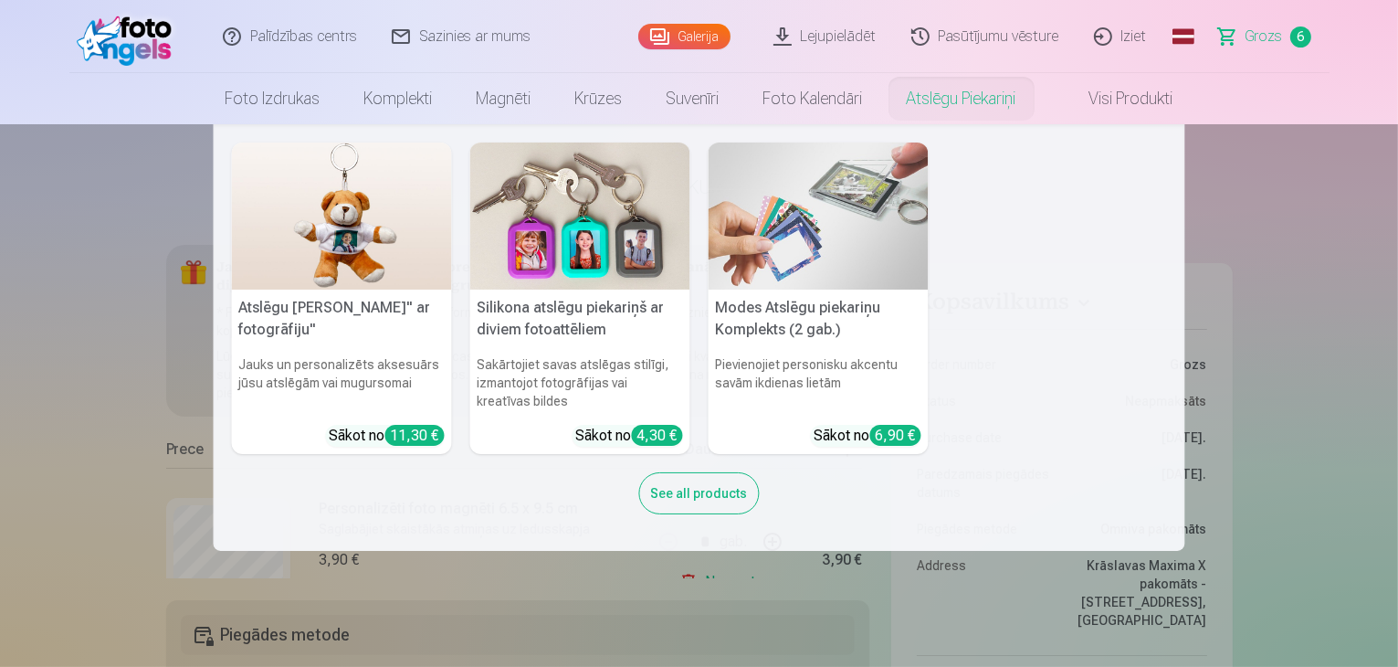
click at [815, 224] on img at bounding box center [819, 215] width 220 height 147
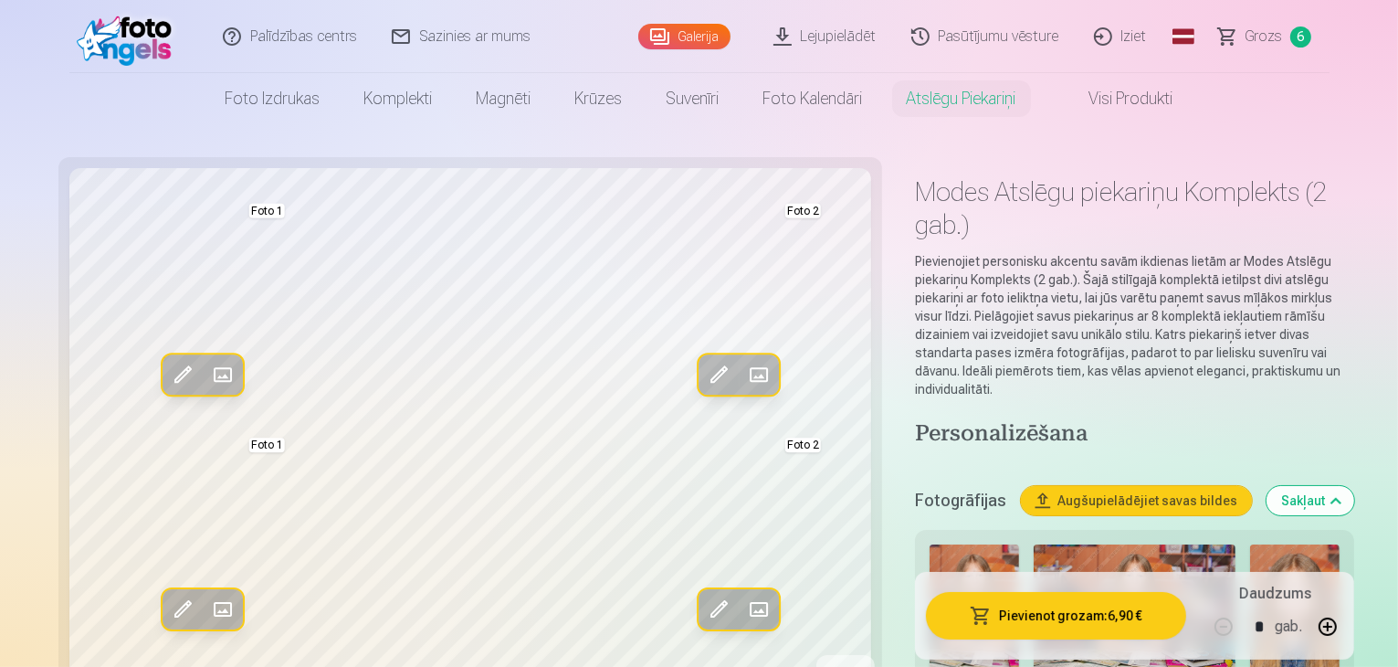
click at [1116, 104] on link "Visi produkti" at bounding box center [1117, 98] width 157 height 51
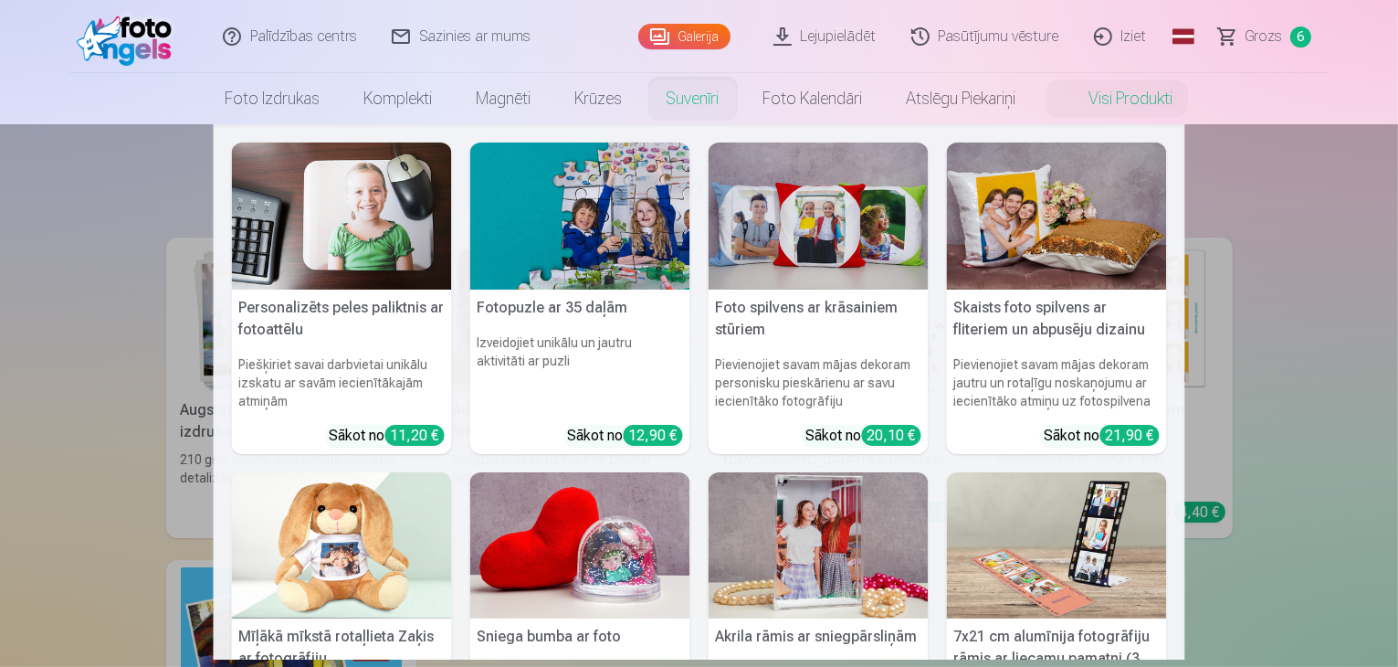
click at [683, 102] on link "Suvenīri" at bounding box center [693, 98] width 97 height 51
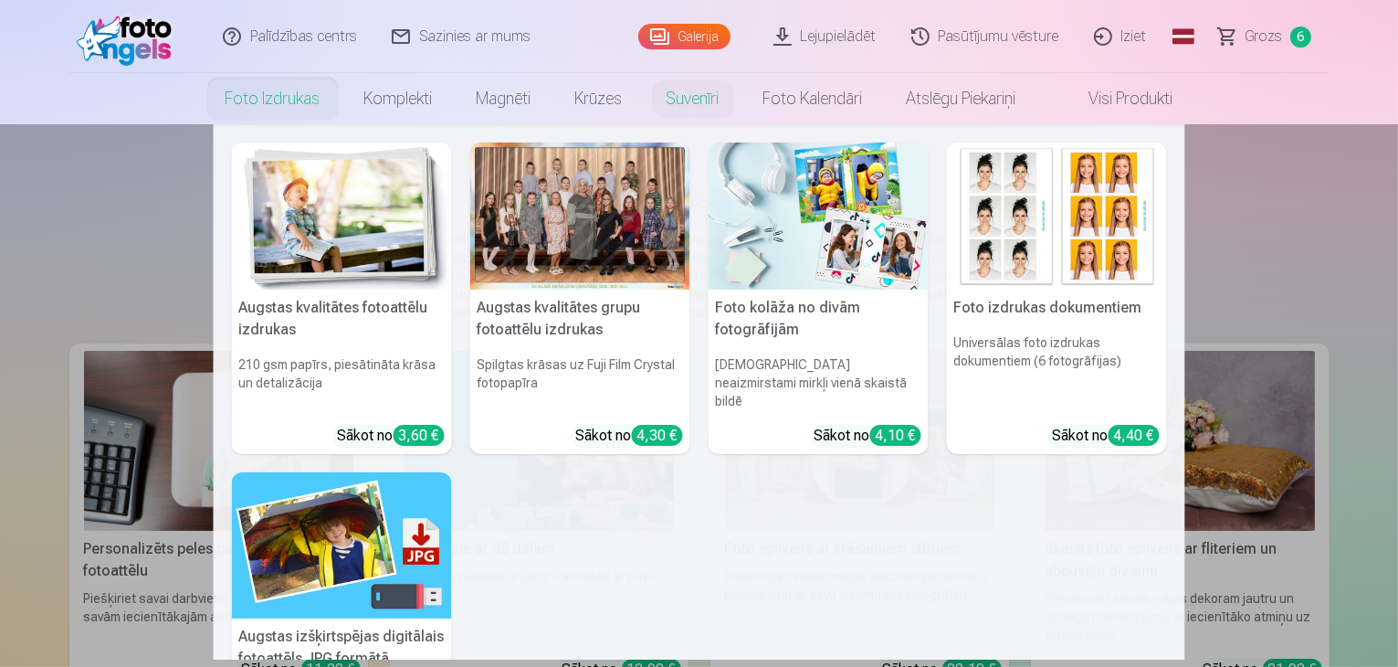
click at [282, 100] on link "Foto izdrukas" at bounding box center [273, 98] width 139 height 51
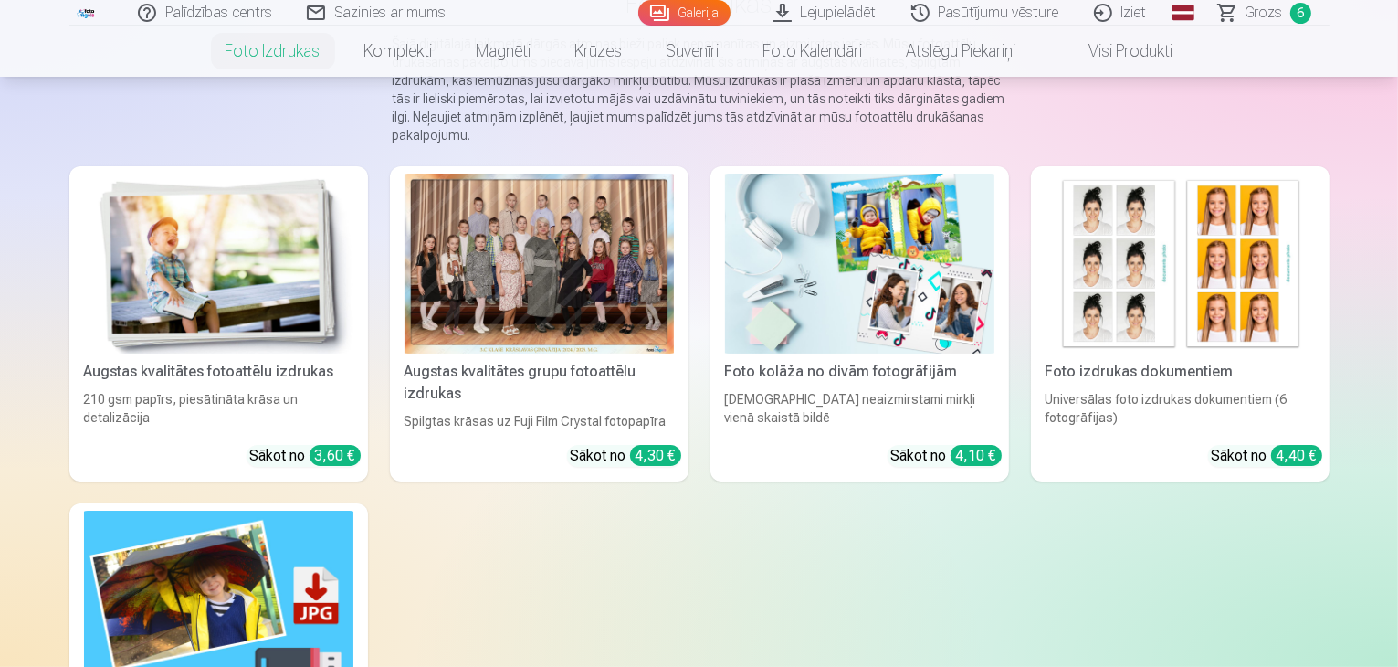
scroll to position [183, 0]
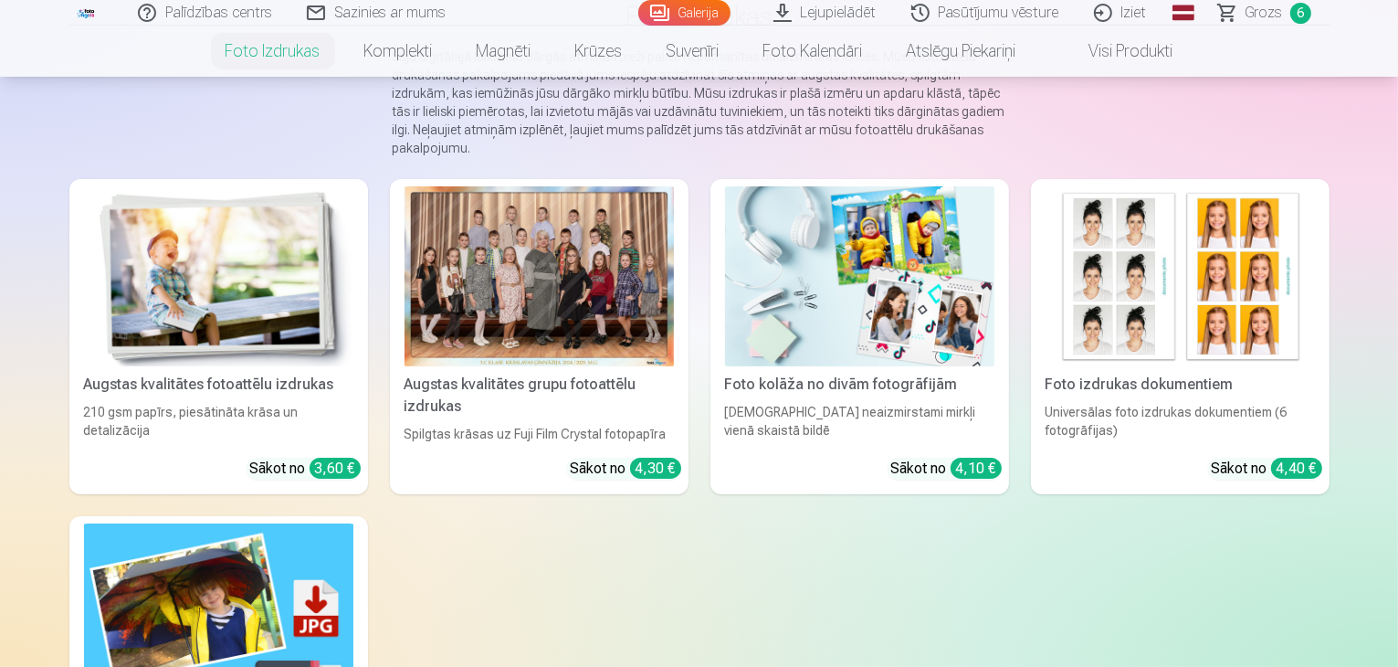
click at [1234, 293] on img at bounding box center [1180, 276] width 269 height 180
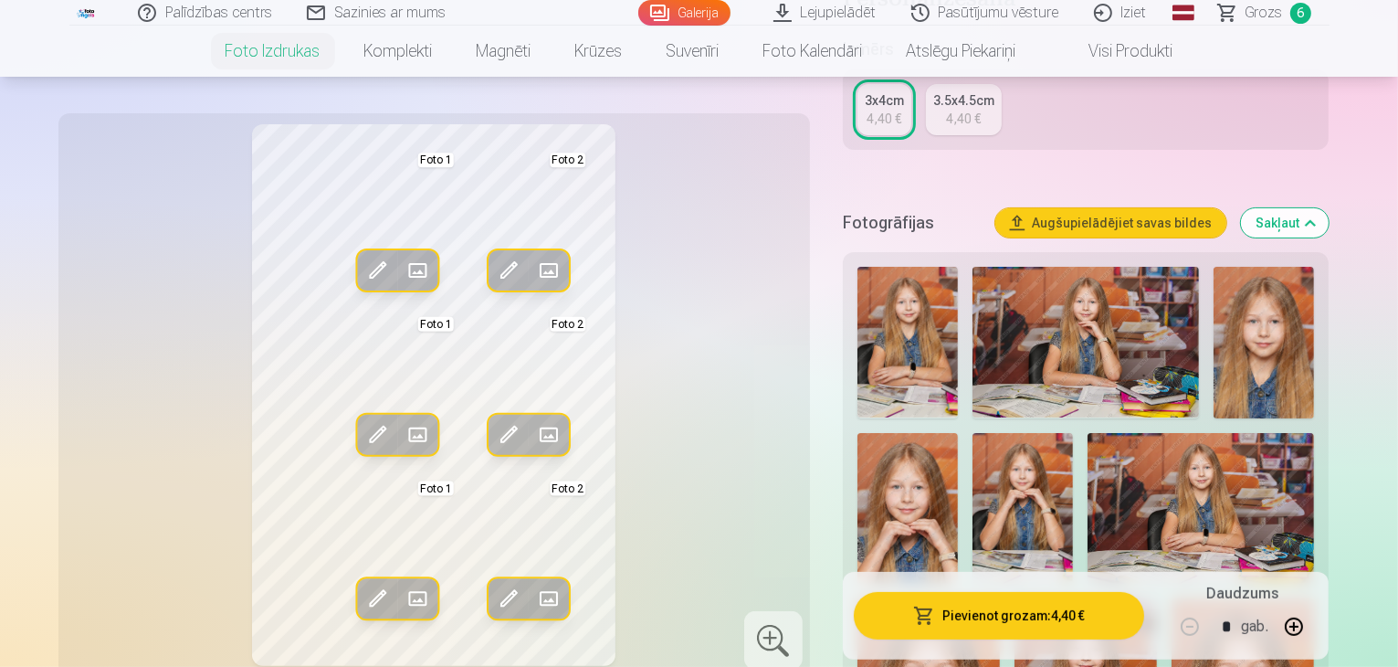
scroll to position [329, 0]
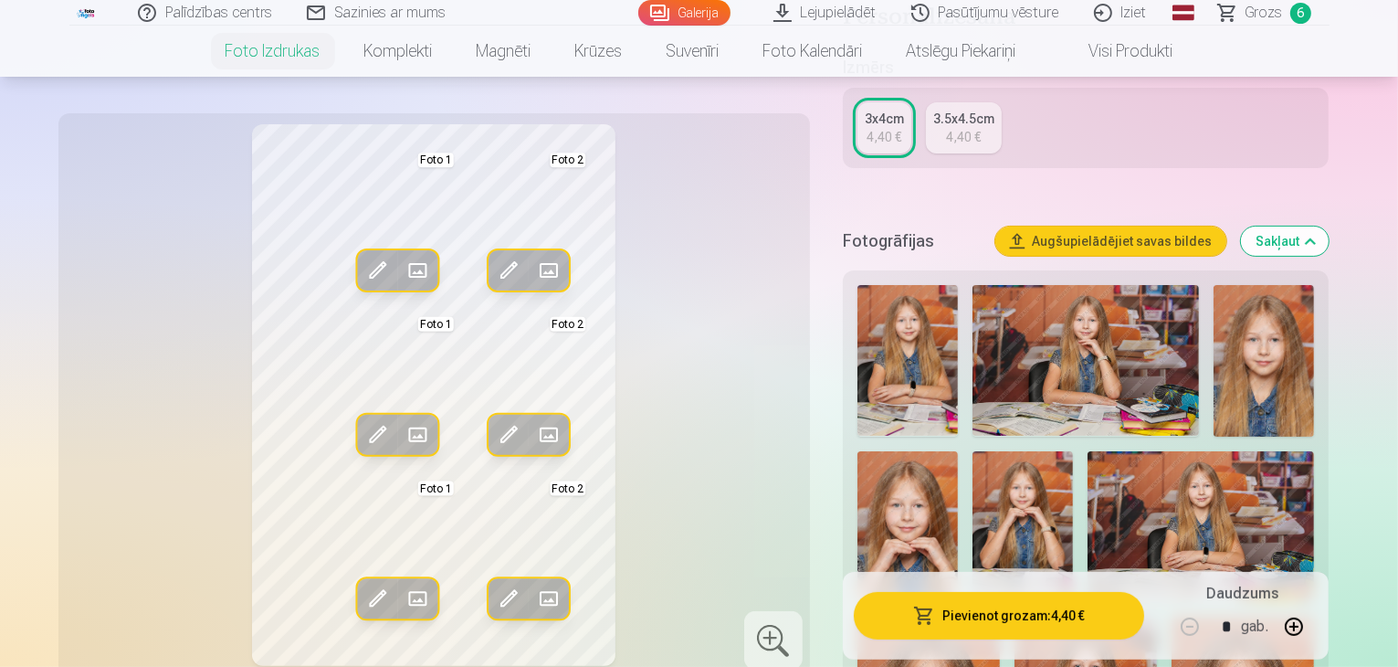
click at [1199, 184] on div "Izmērs 3x4cm 4,40 € 3.5x4.5cm 4,40 €" at bounding box center [1086, 122] width 487 height 135
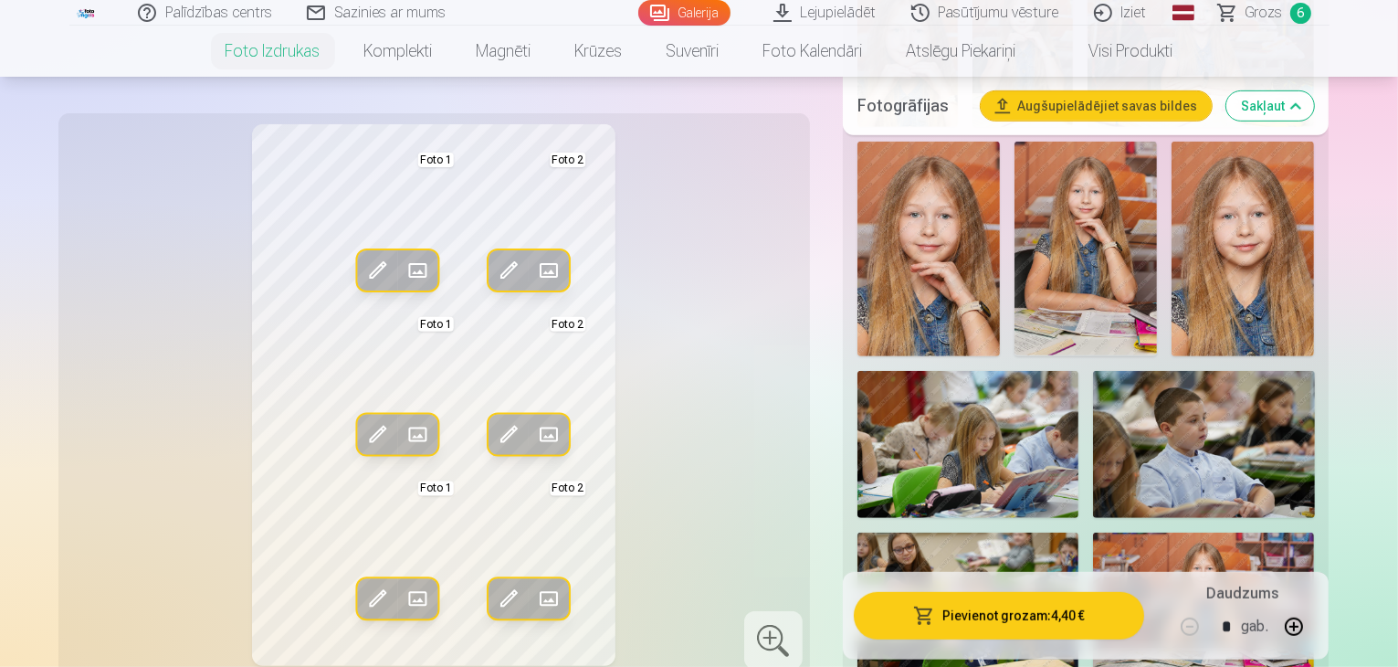
scroll to position [840, 0]
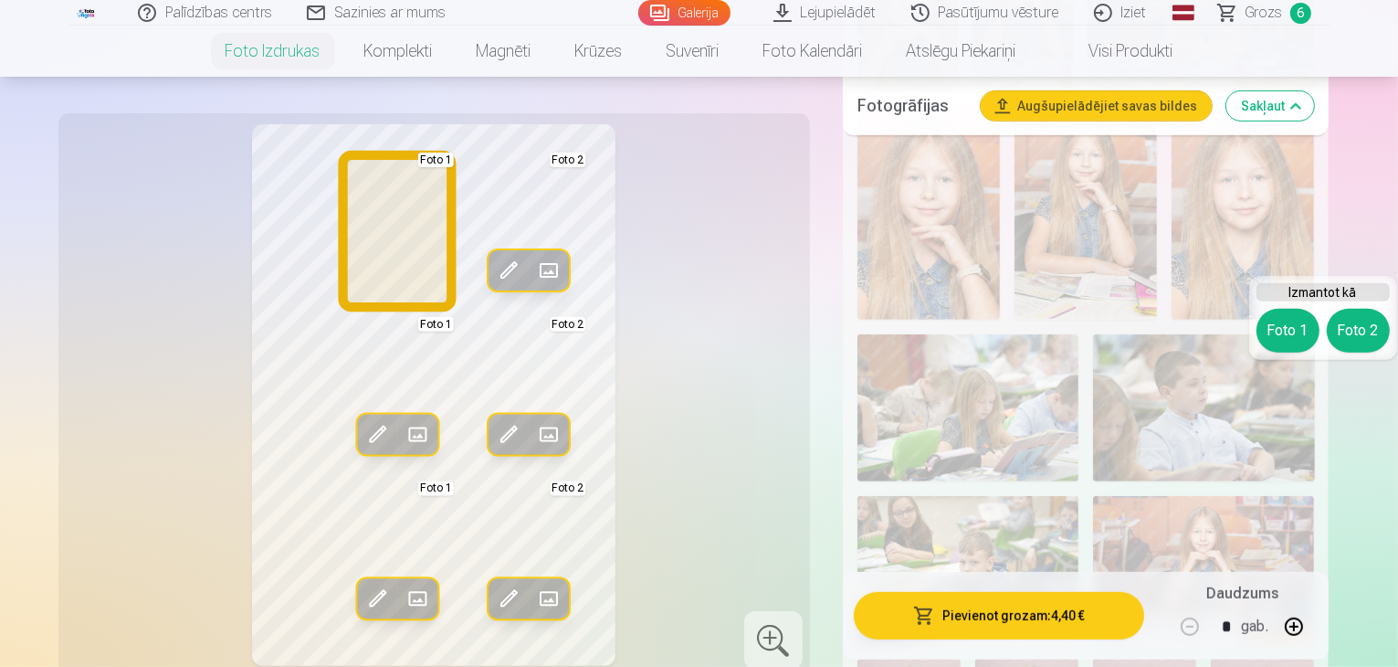
click at [1290, 336] on button "Foto 1" at bounding box center [1288, 331] width 63 height 44
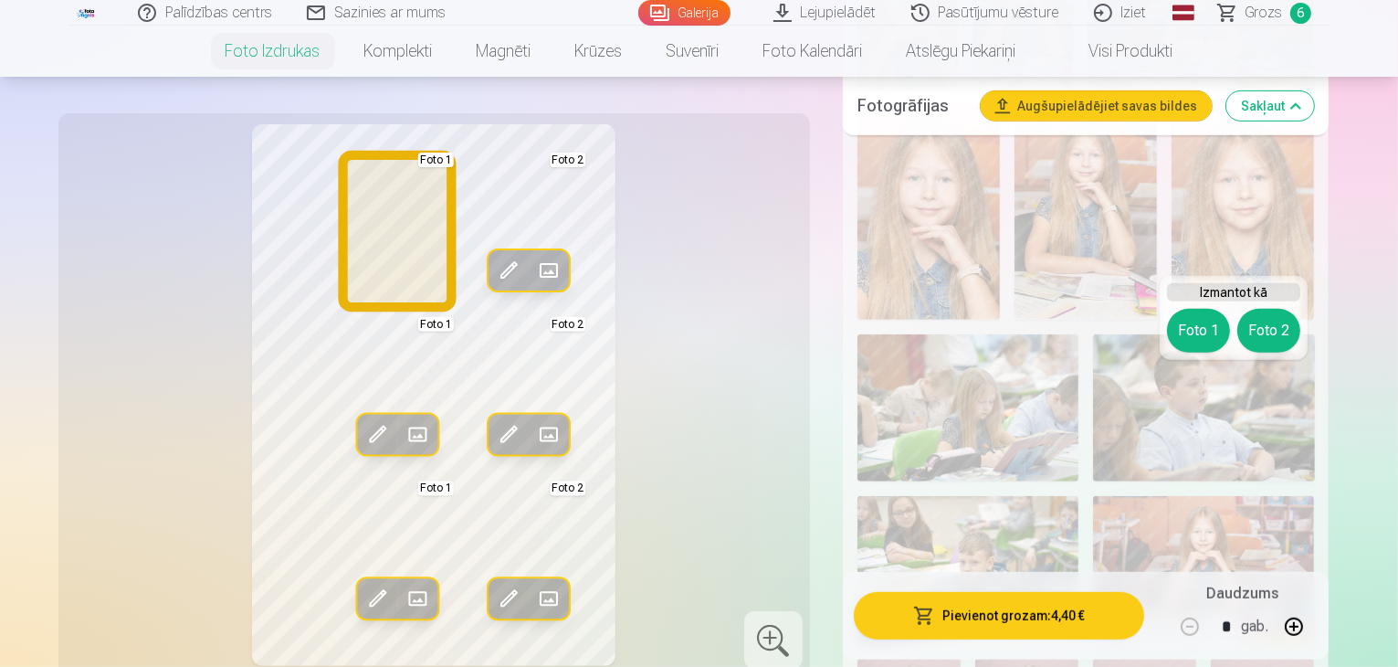
click at [1191, 339] on button "Foto 1" at bounding box center [1198, 331] width 63 height 44
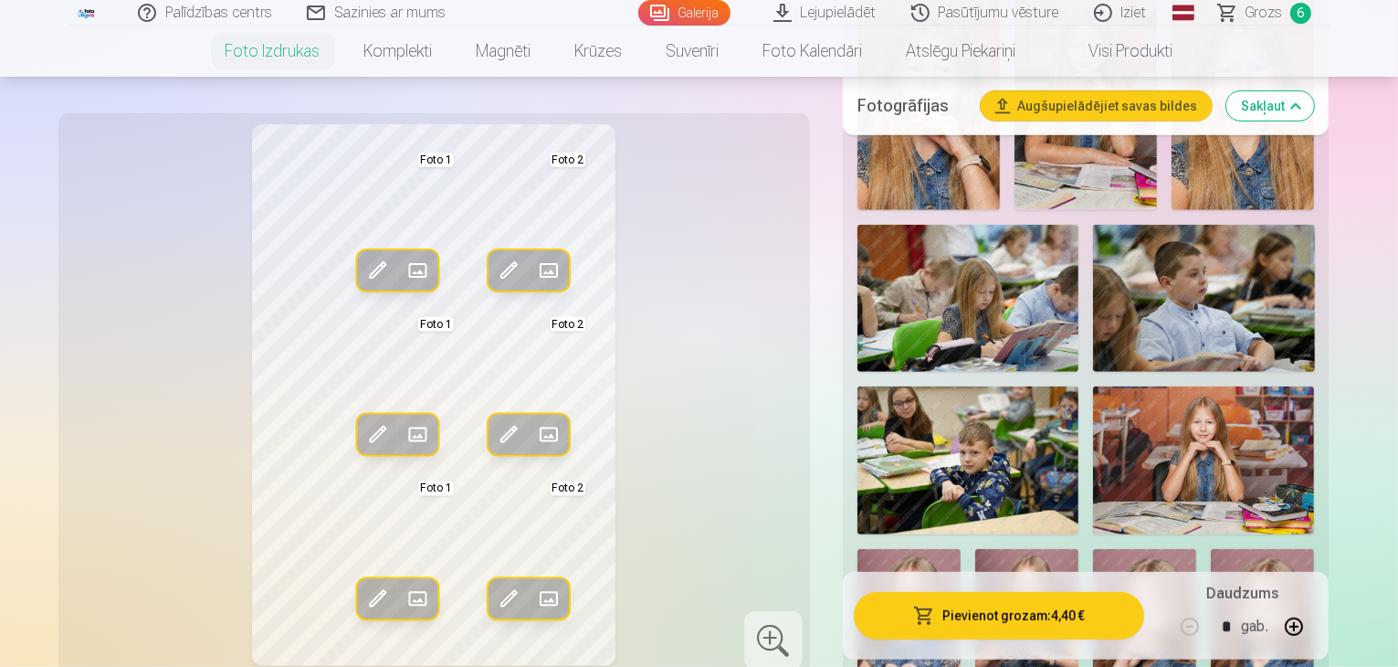
scroll to position [987, 0]
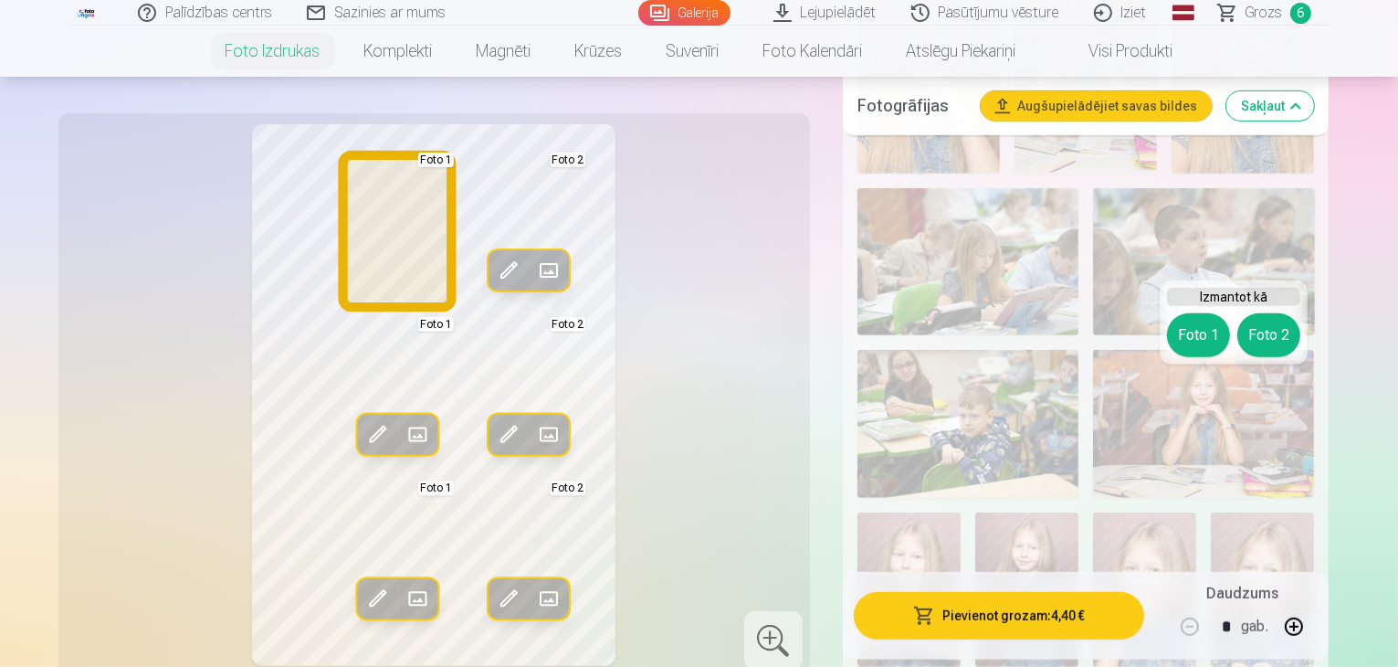
click at [1198, 337] on button "Foto 1" at bounding box center [1198, 335] width 63 height 44
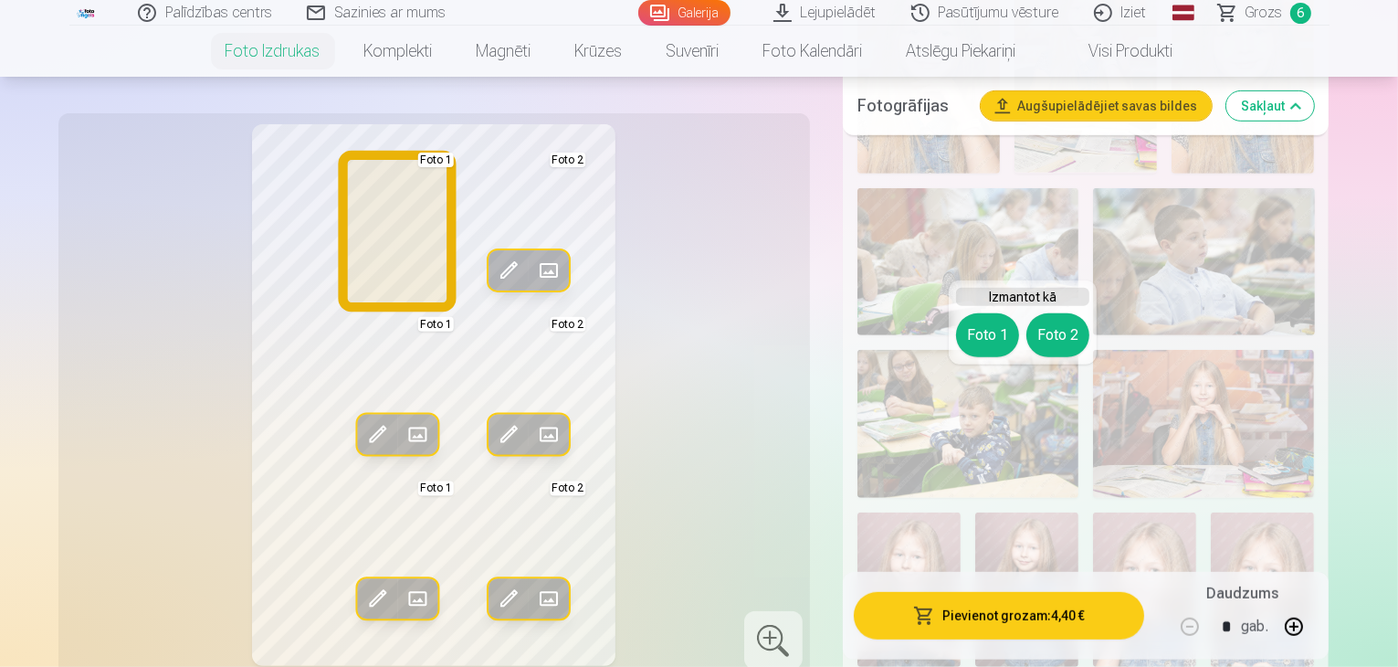
click at [983, 331] on button "Foto 1" at bounding box center [987, 335] width 63 height 44
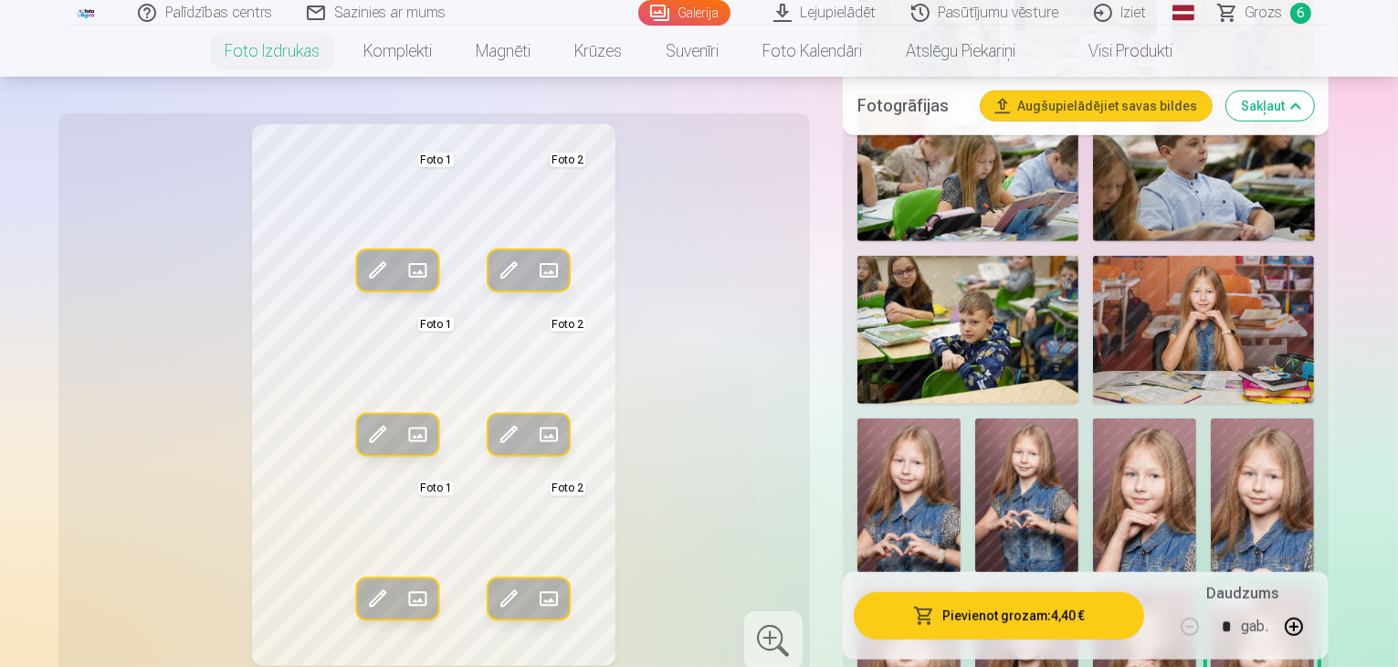
scroll to position [1060, 0]
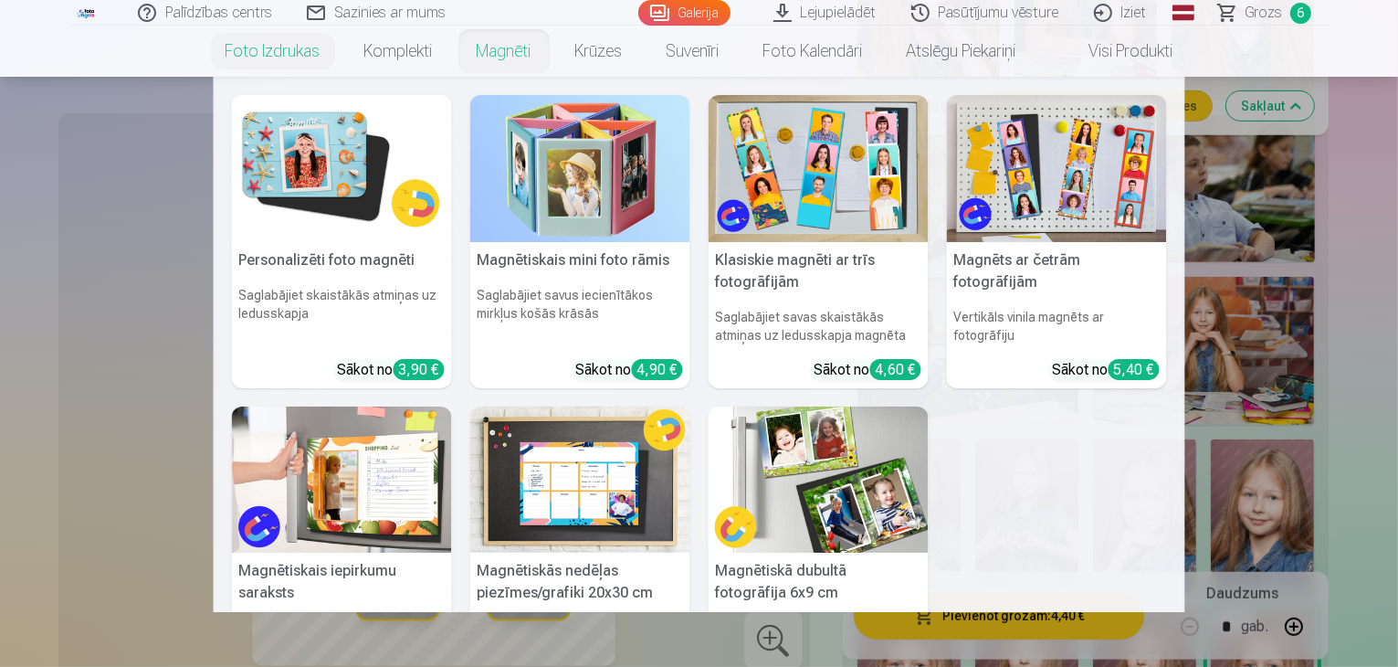
click at [512, 56] on link "Magnēti" at bounding box center [504, 51] width 99 height 51
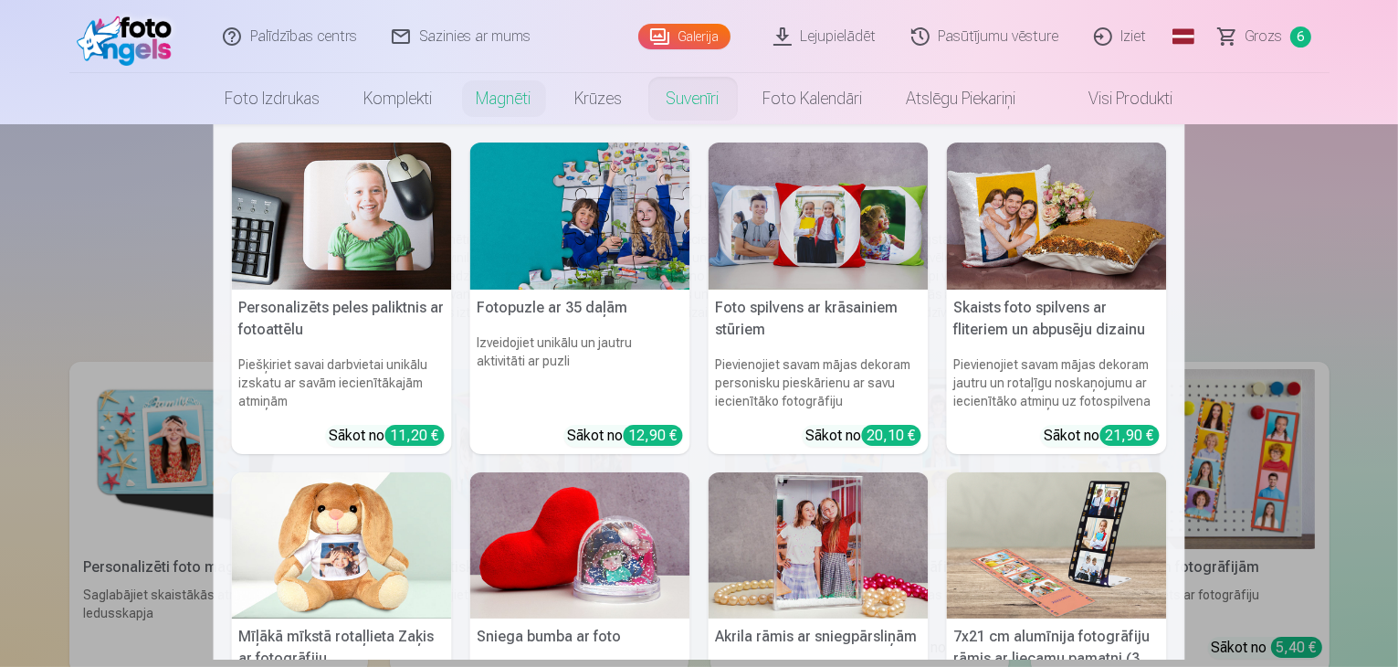
click at [678, 100] on link "Suvenīri" at bounding box center [693, 98] width 97 height 51
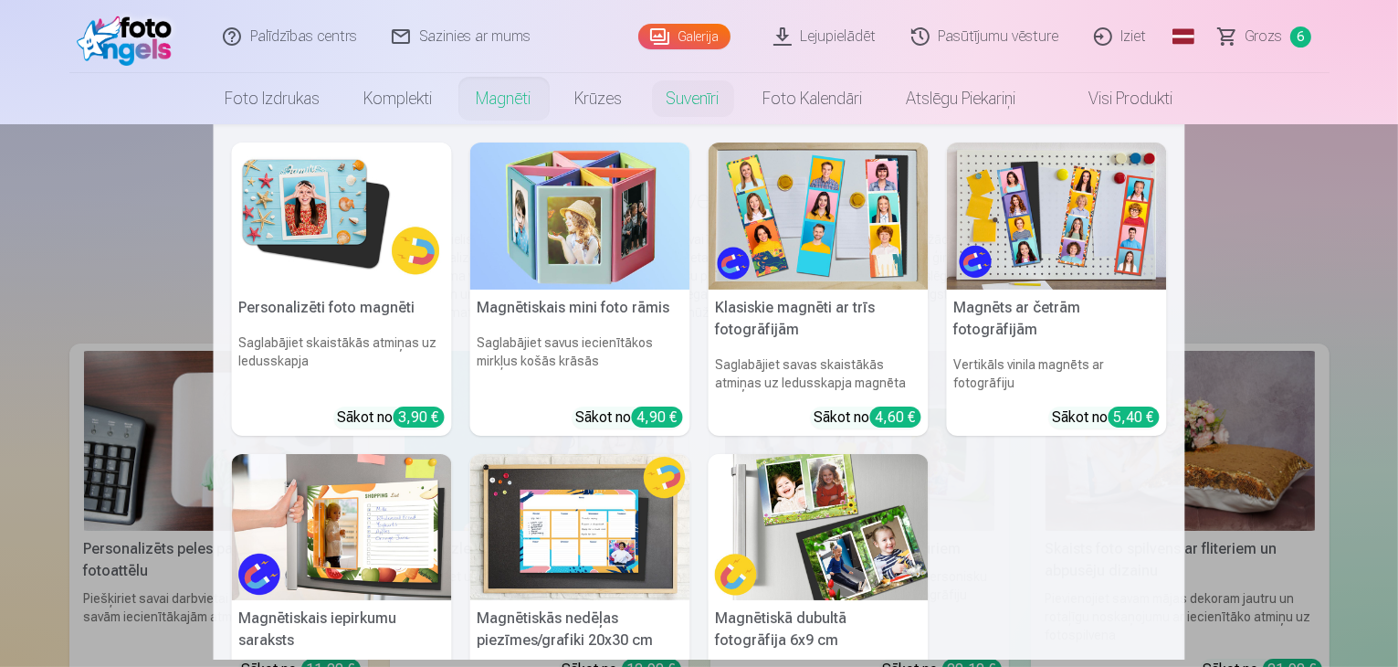
click at [506, 96] on link "Magnēti" at bounding box center [504, 98] width 99 height 51
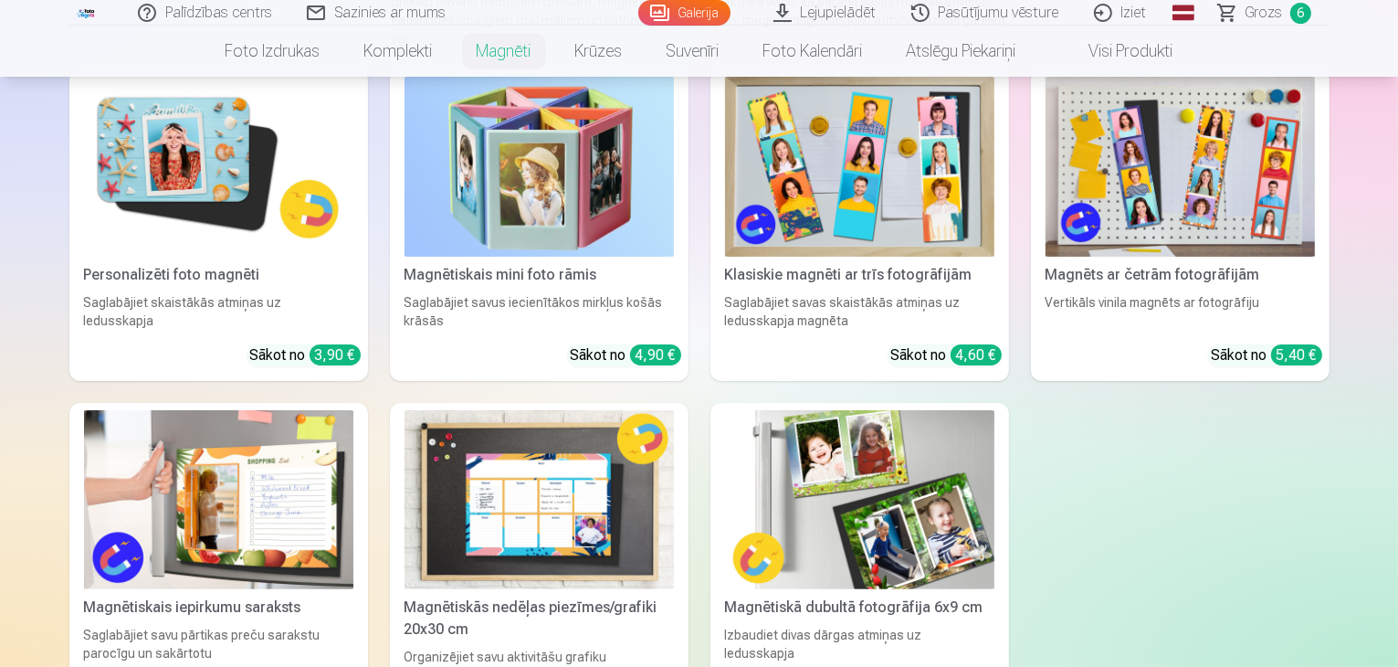
scroll to position [292, 0]
click at [161, 163] on img at bounding box center [218, 167] width 269 height 180
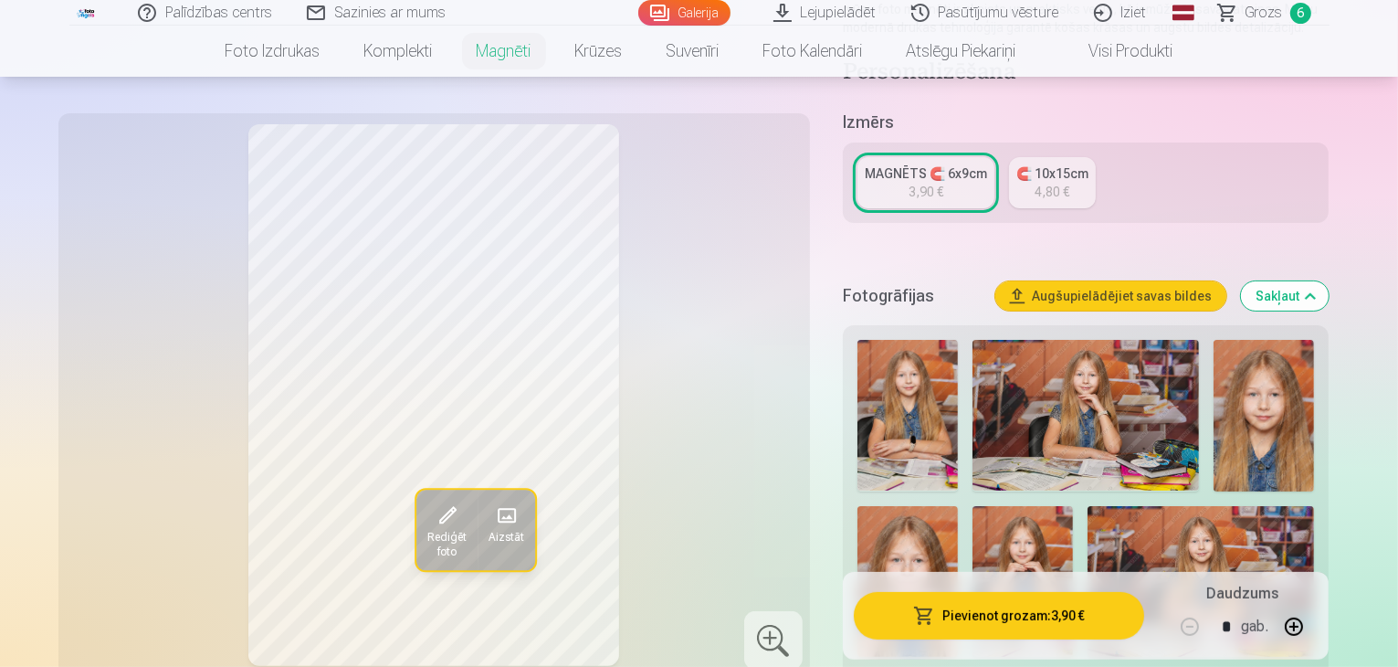
scroll to position [365, 0]
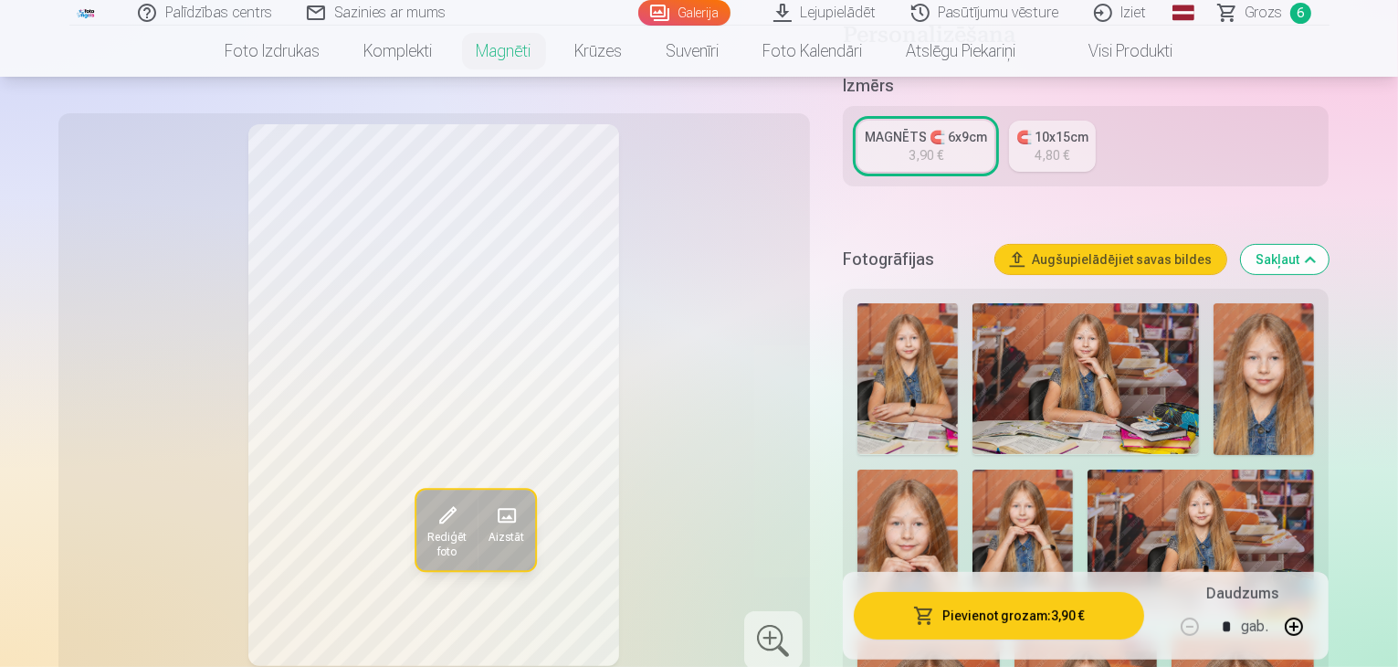
click at [1240, 359] on img at bounding box center [1264, 379] width 100 height 152
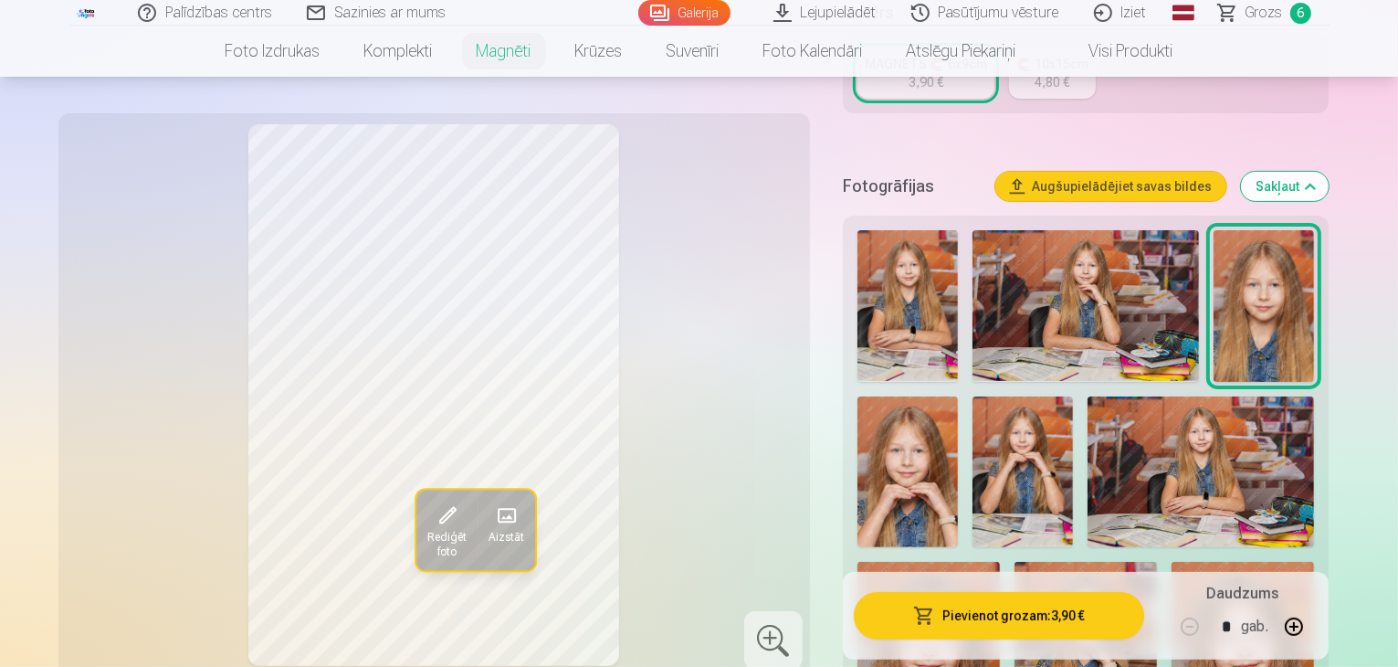
scroll to position [475, 0]
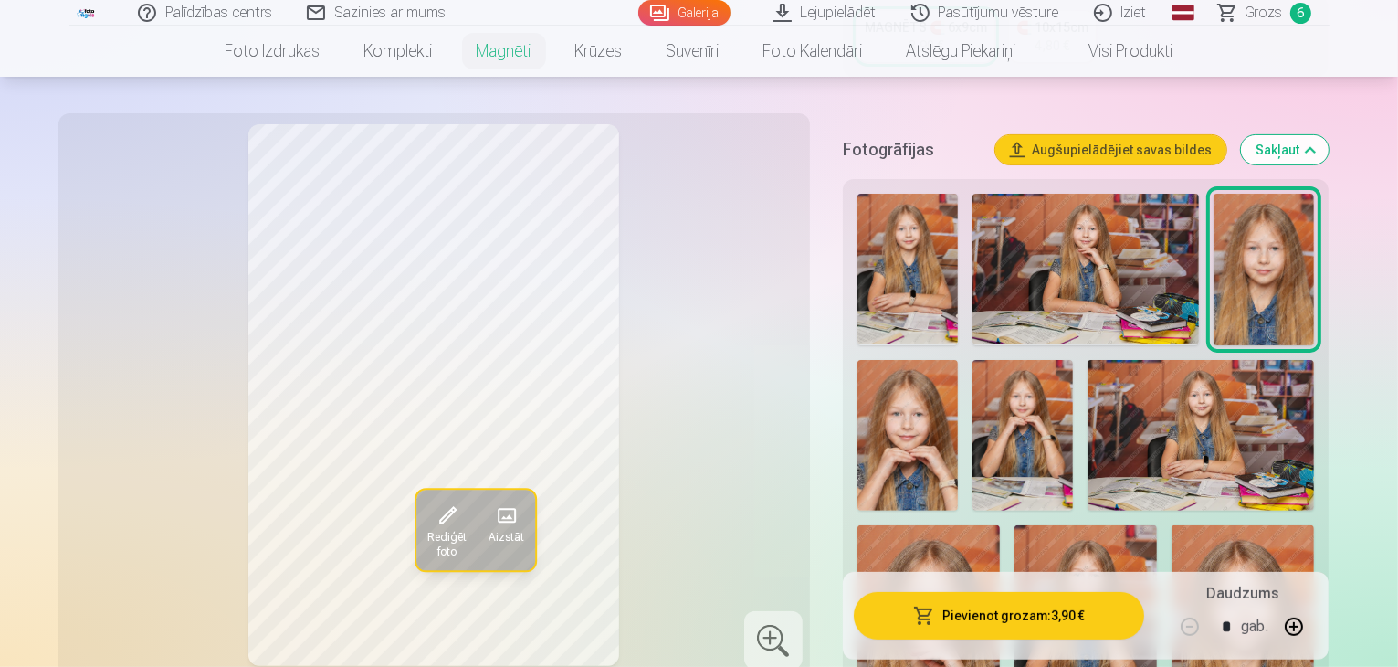
click at [1000, 525] on img at bounding box center [929, 632] width 142 height 215
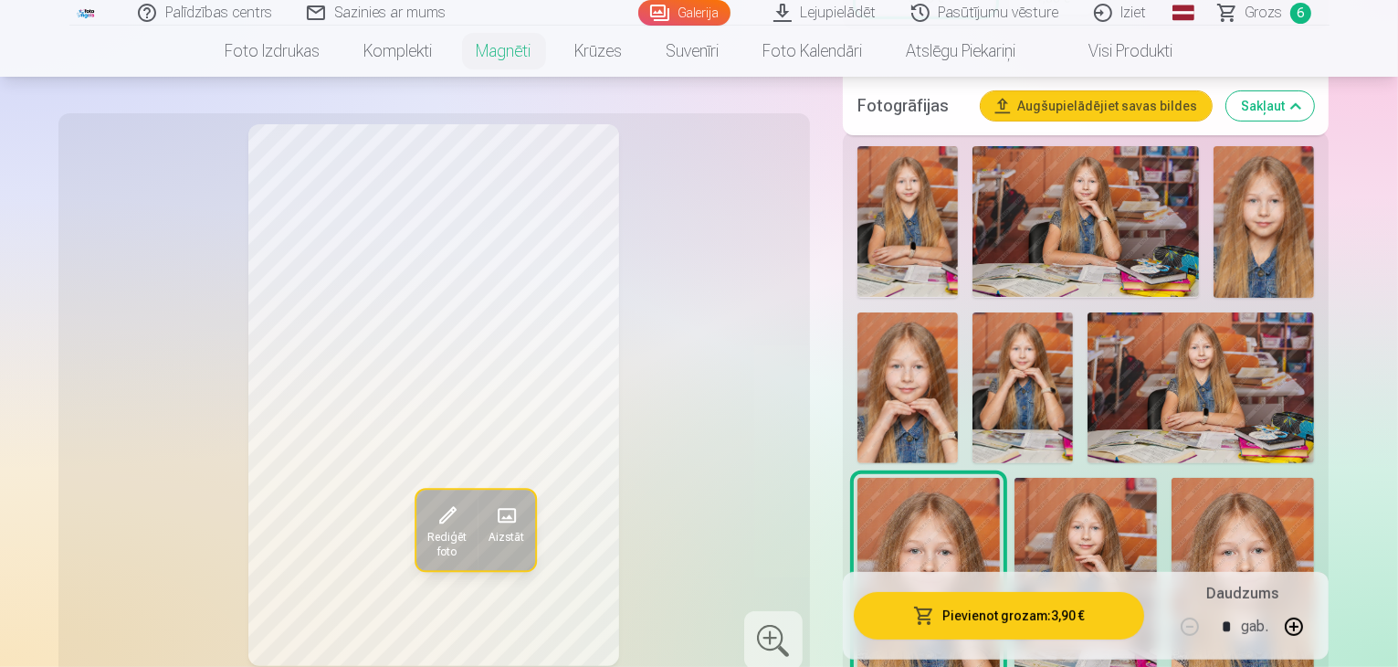
scroll to position [548, 0]
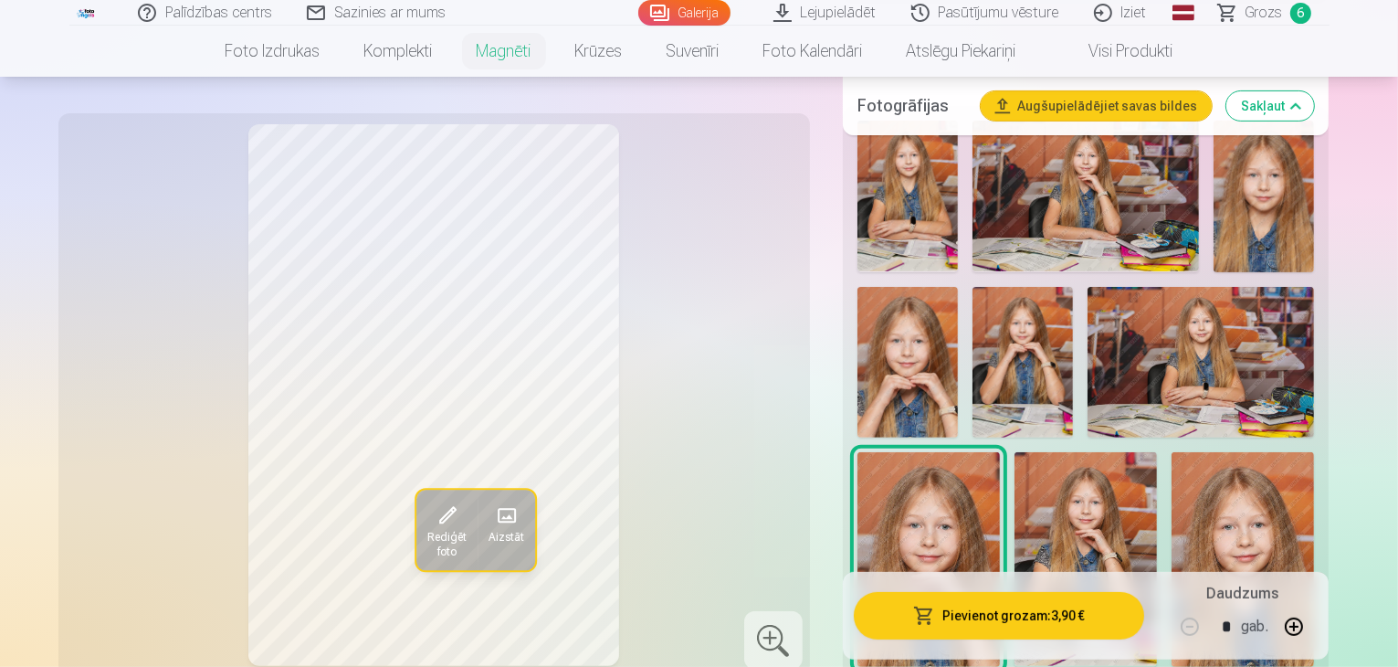
click at [1172, 471] on img at bounding box center [1243, 559] width 142 height 215
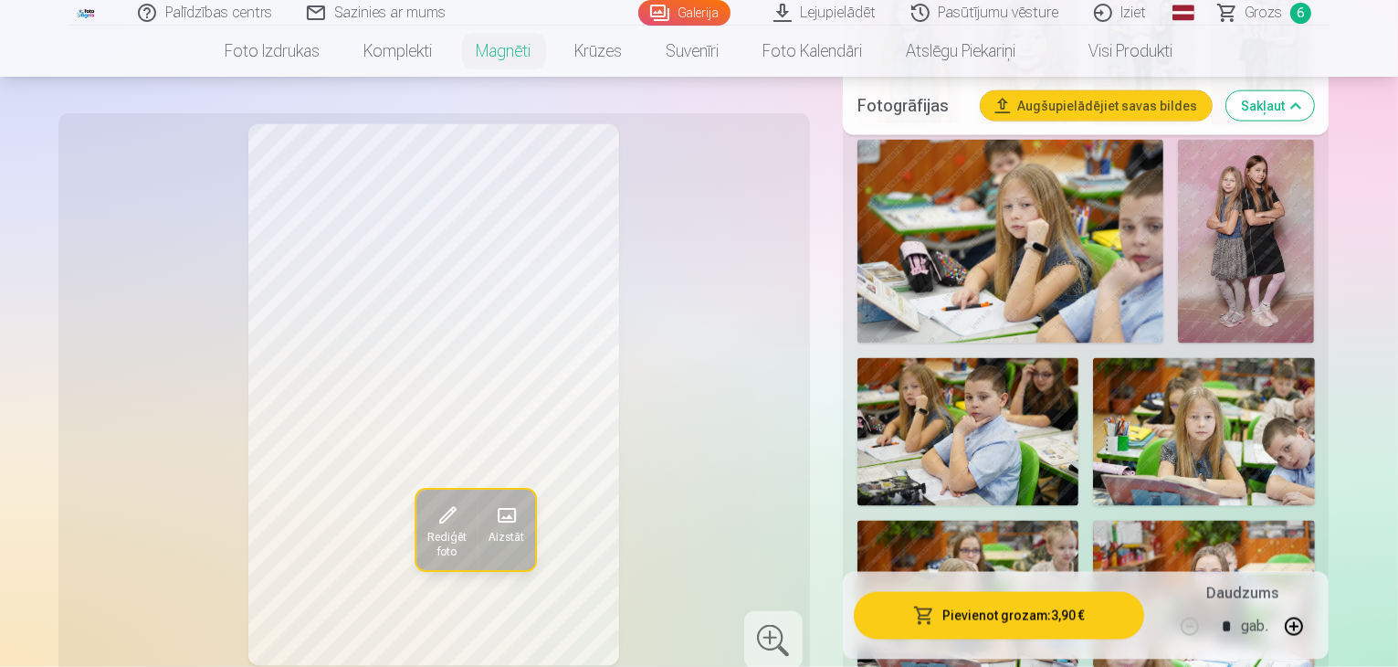
scroll to position [2821, 0]
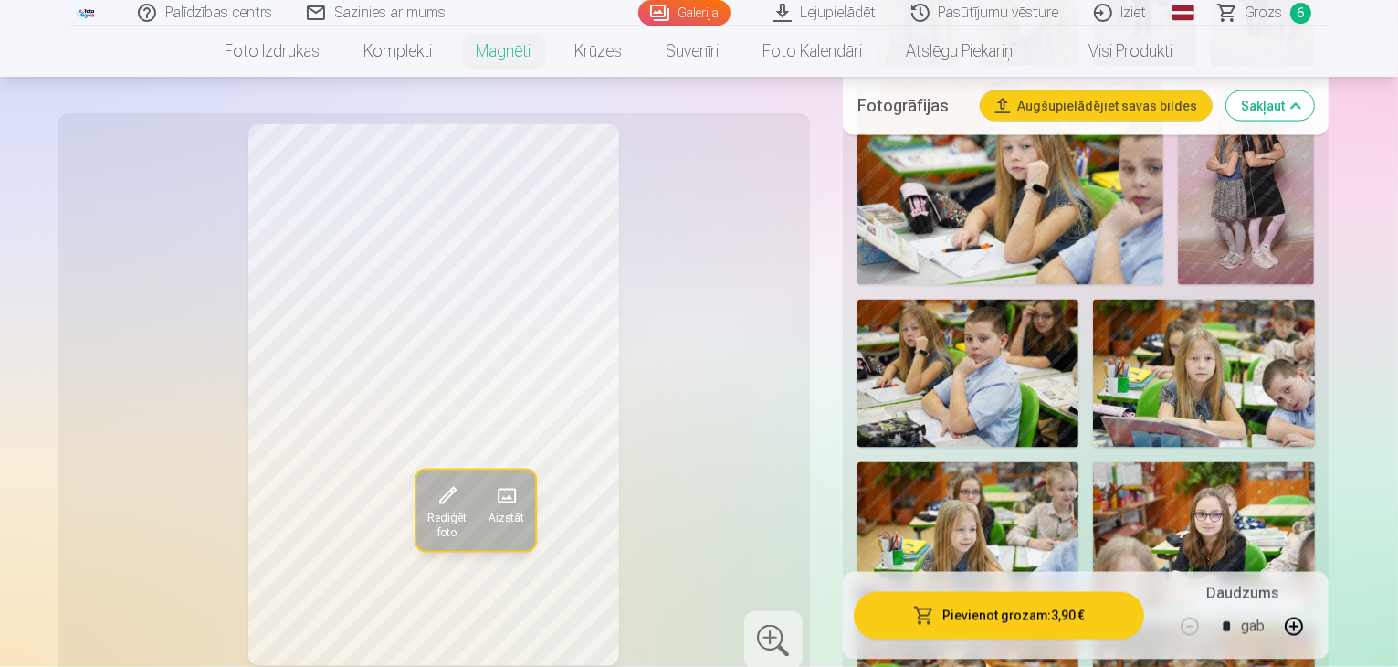
scroll to position [2894, 0]
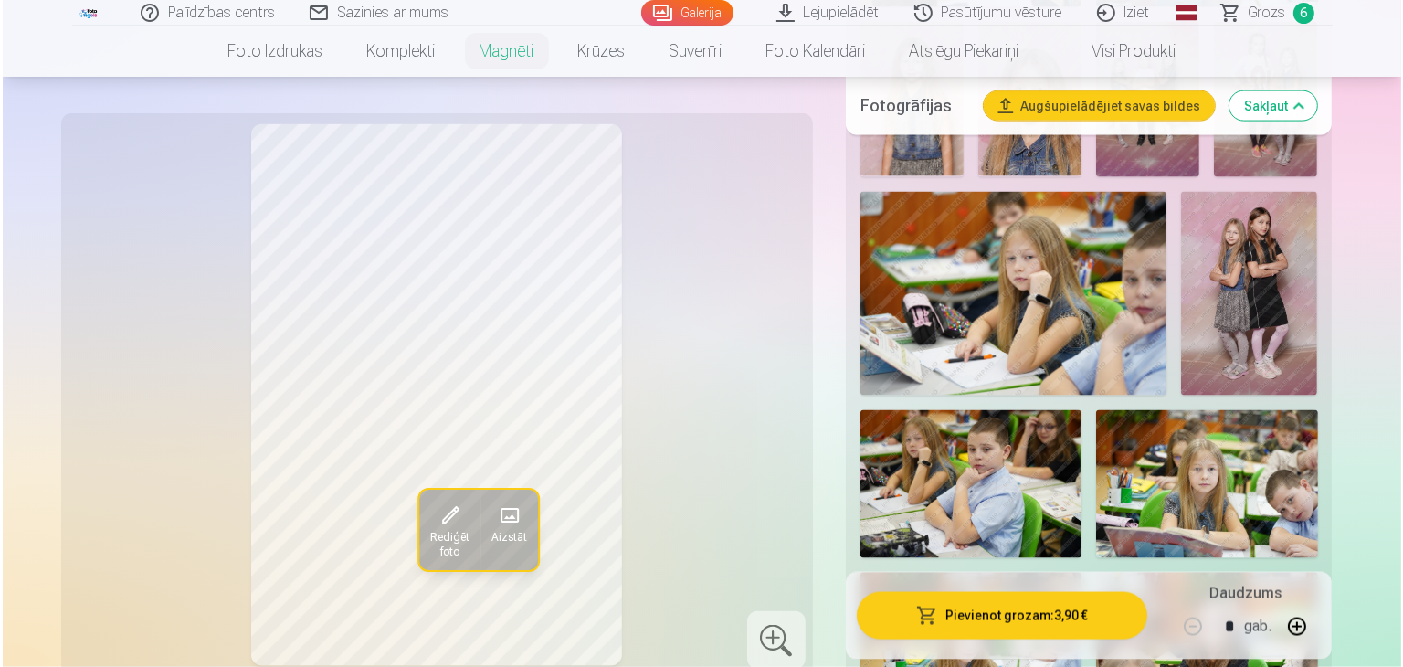
scroll to position [2710, 0]
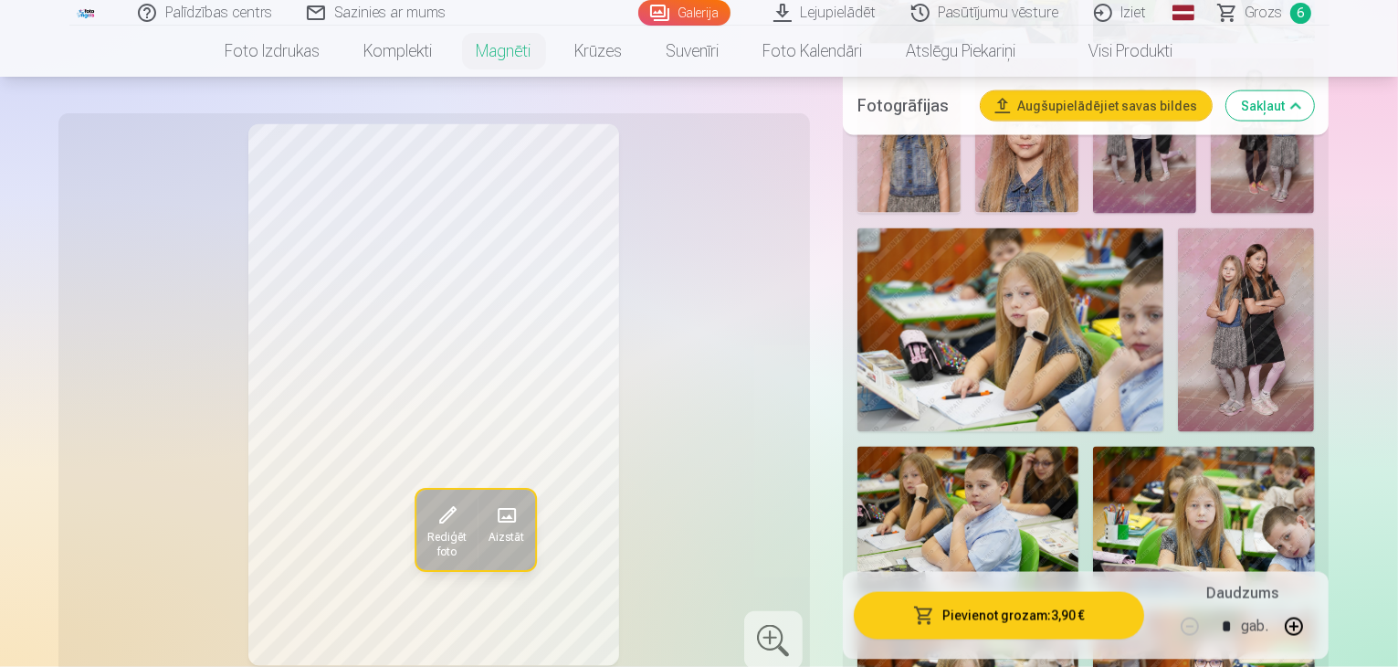
click at [1074, 618] on button "Pievienot grozam : 3,90 €" at bounding box center [999, 615] width 291 height 47
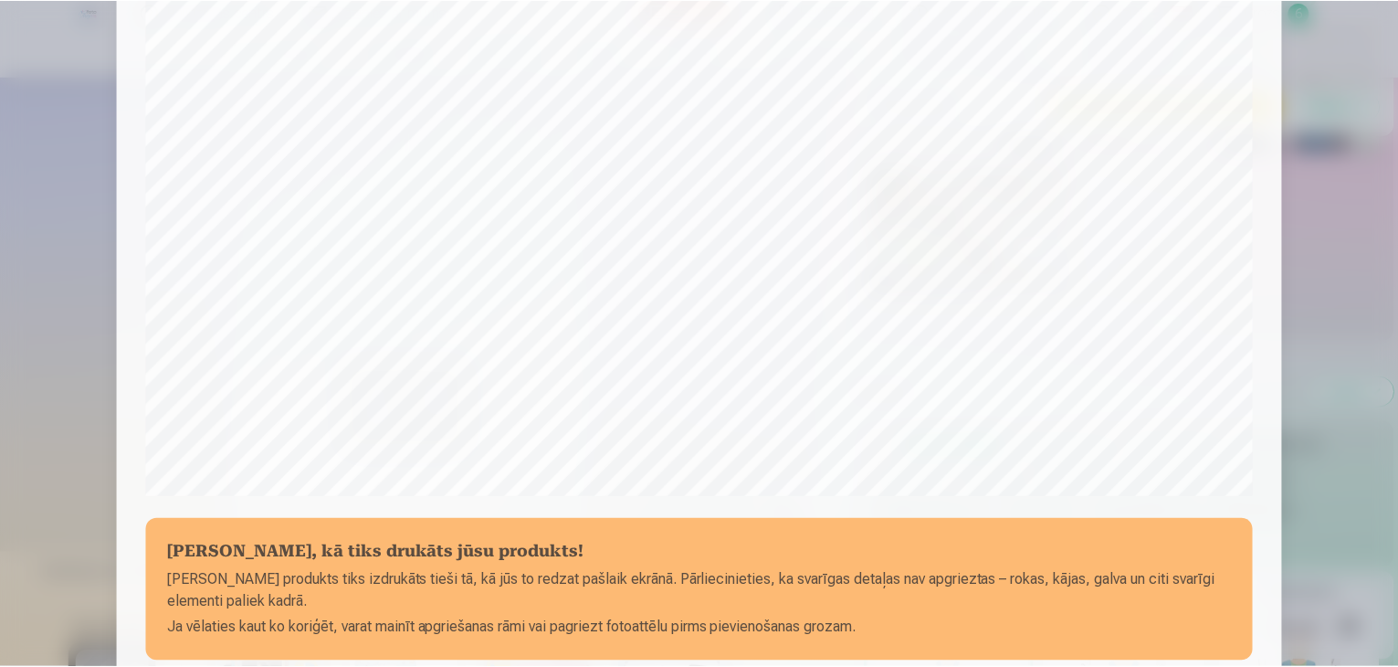
scroll to position [649, 0]
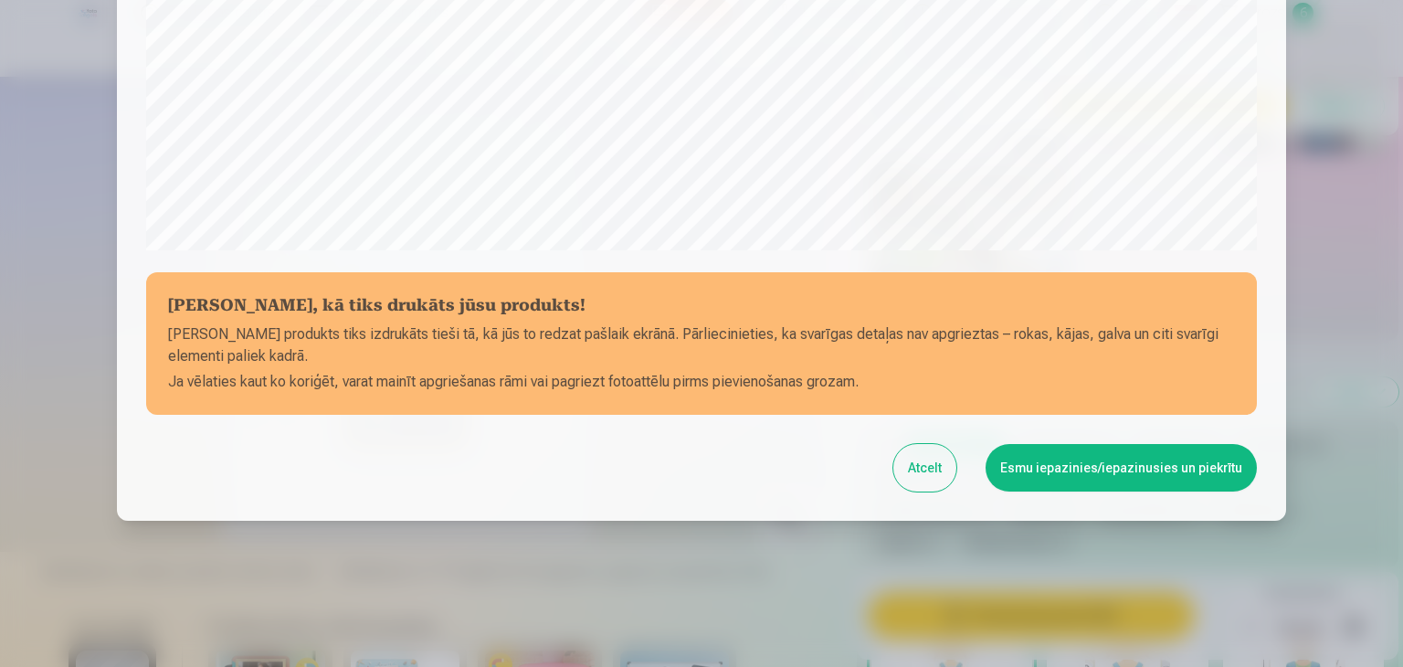
click at [1094, 474] on button "Esmu iepazinies/iepazinusies un piekrītu" at bounding box center [1121, 467] width 271 height 47
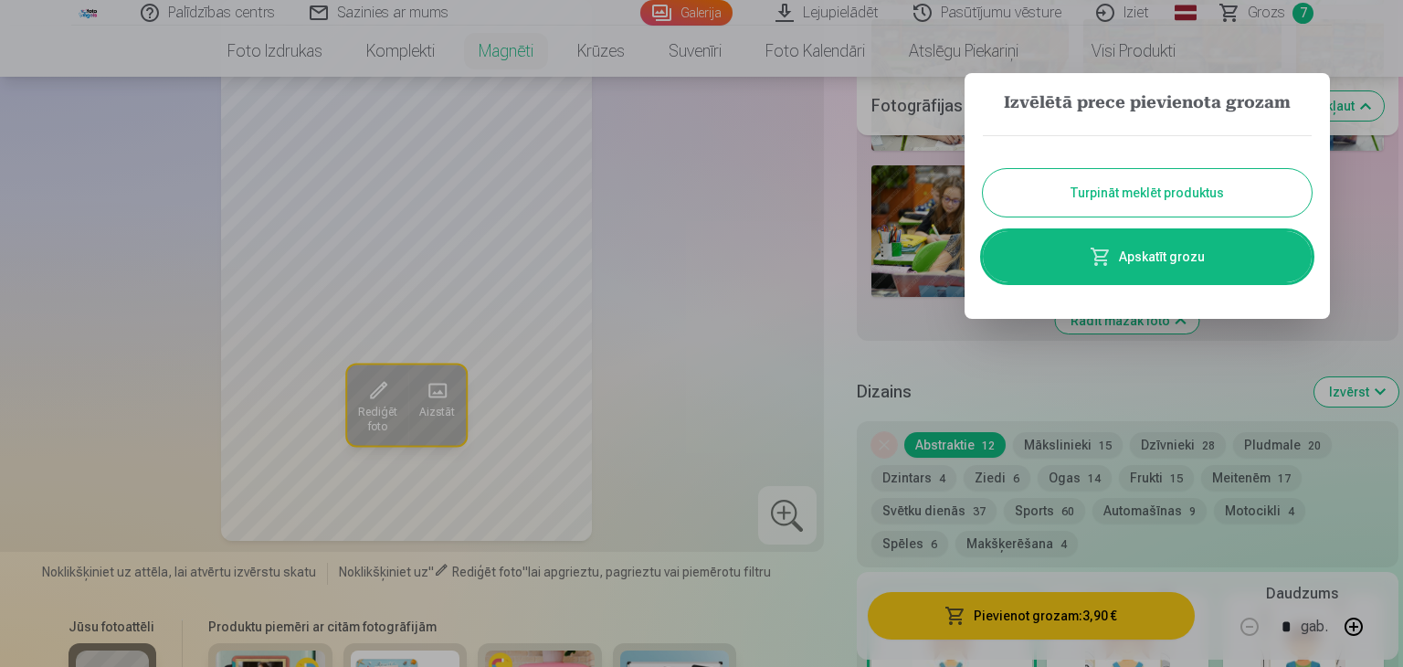
click at [998, 353] on div at bounding box center [701, 333] width 1403 height 667
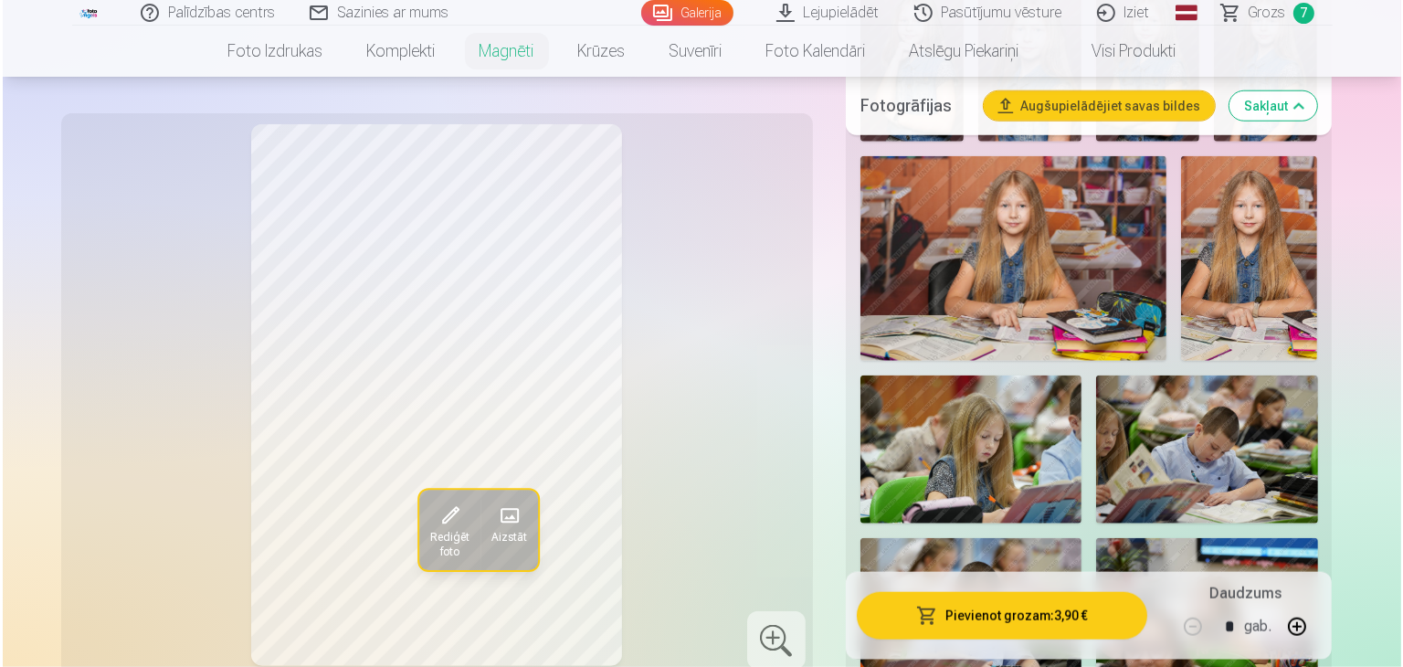
scroll to position [1943, 0]
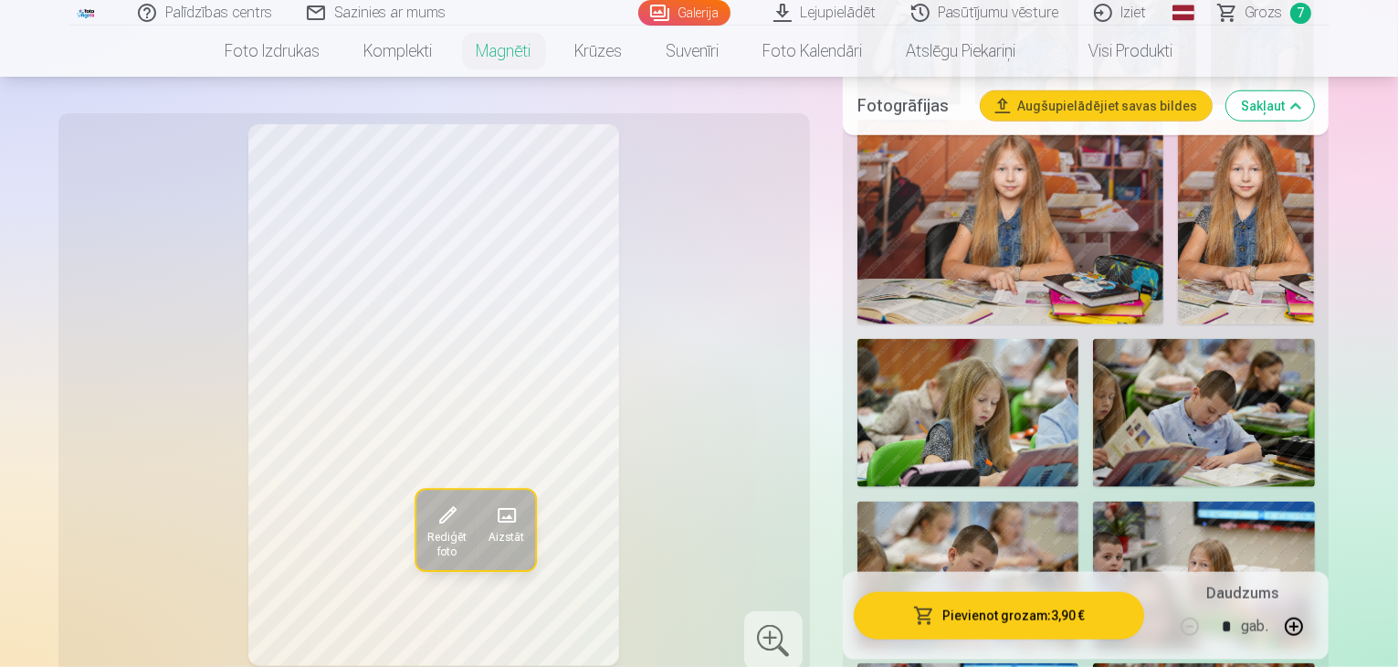
click at [1041, 608] on button "Pievienot grozam : 3,90 €" at bounding box center [999, 615] width 291 height 47
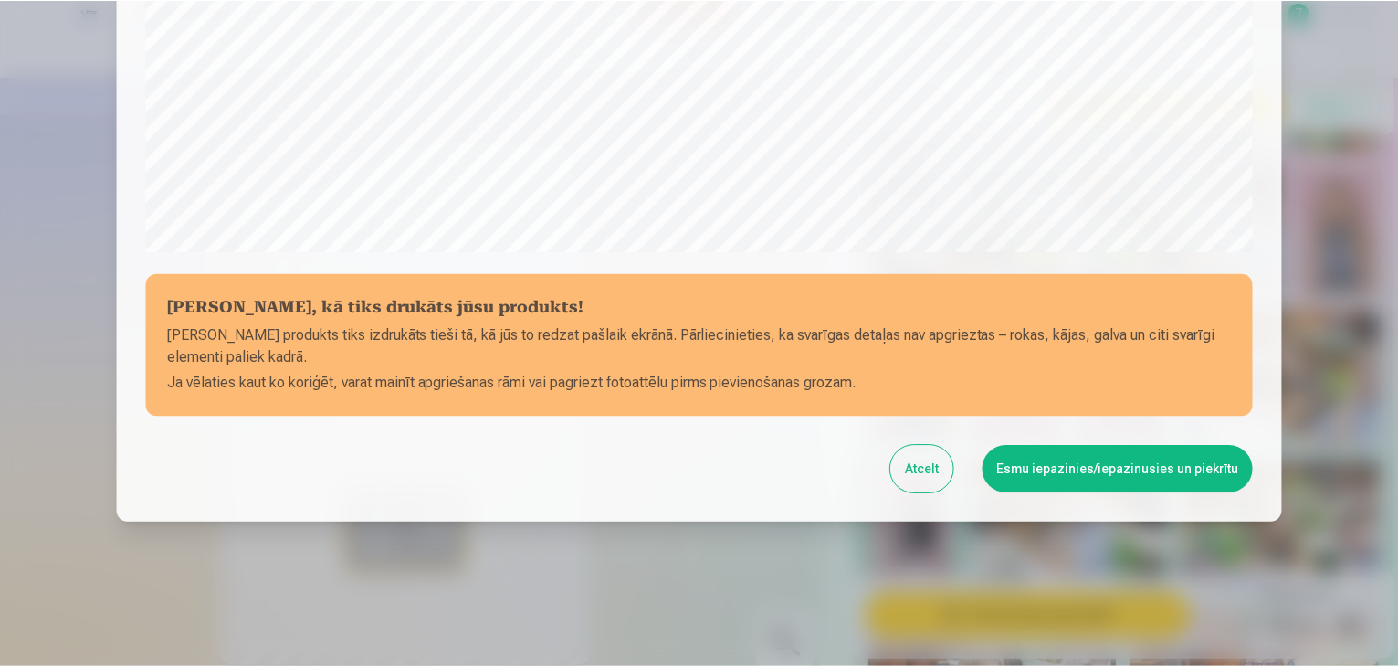
scroll to position [649, 0]
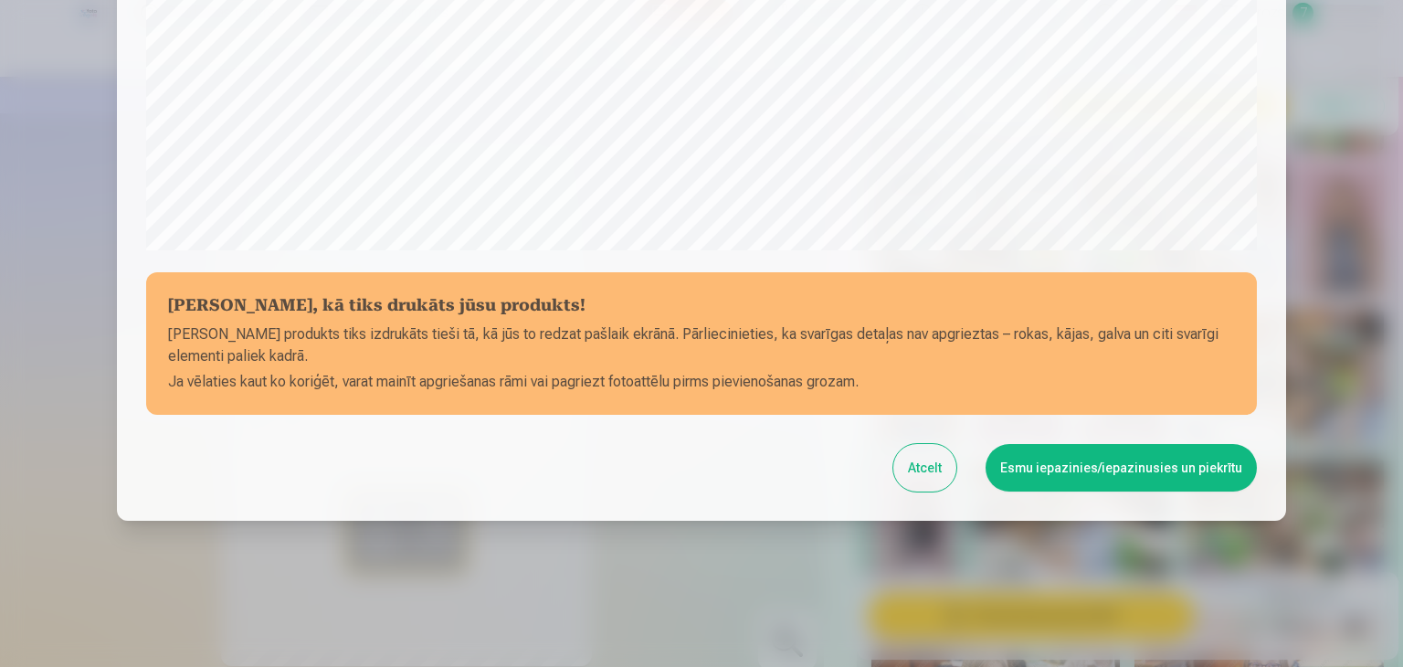
click at [1119, 478] on button "Esmu iepazinies/iepazinusies un piekrītu" at bounding box center [1121, 467] width 271 height 47
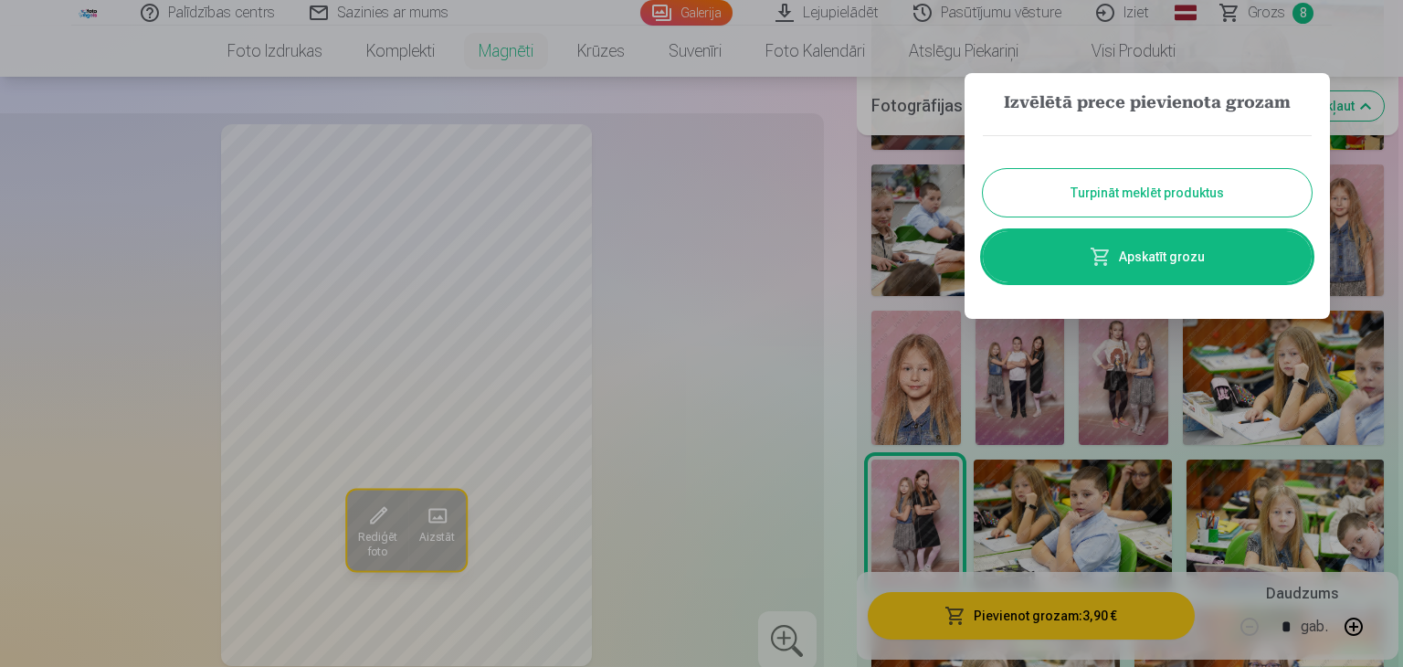
click at [833, 355] on div at bounding box center [701, 333] width 1403 height 667
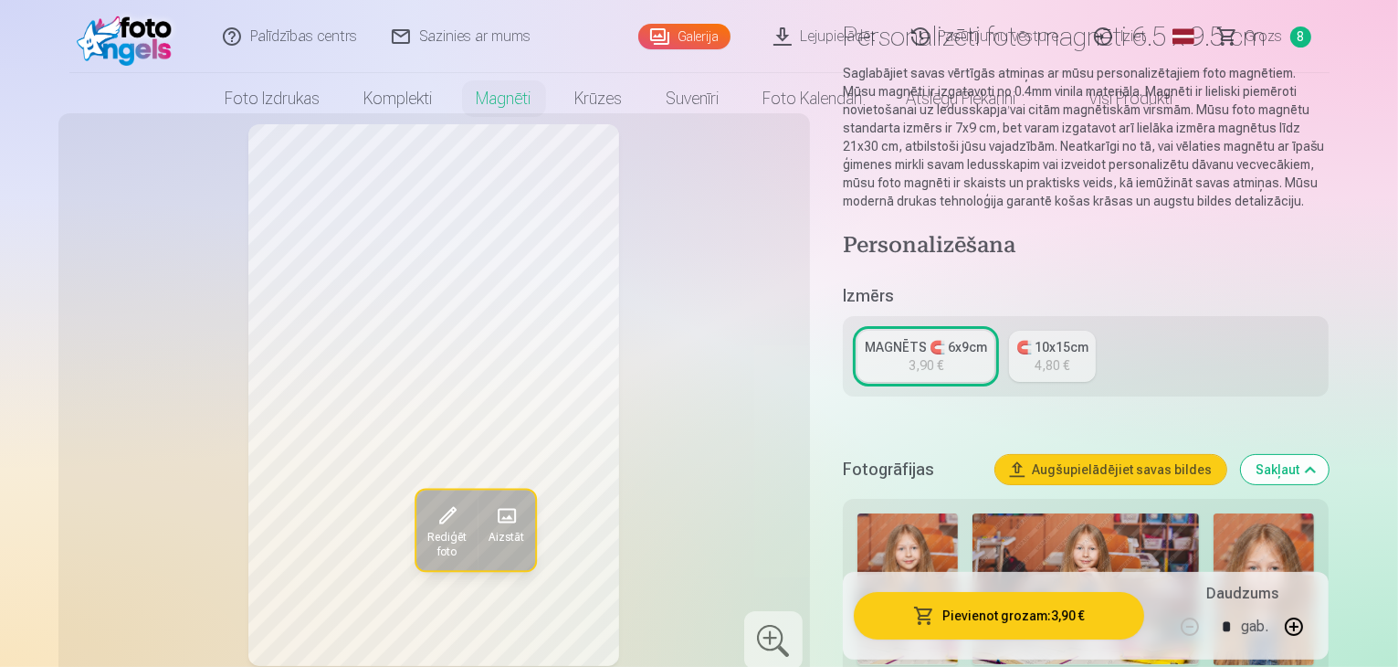
scroll to position [0, 0]
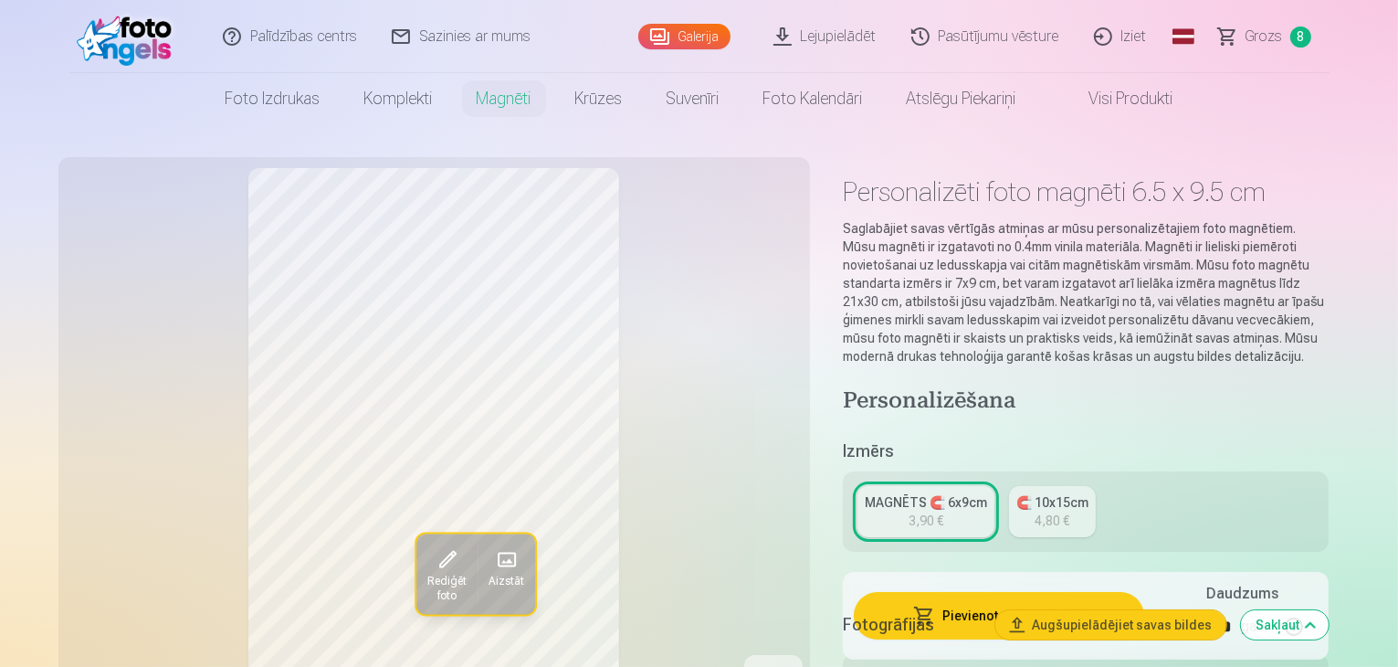
click at [1259, 36] on span "Grozs" at bounding box center [1264, 37] width 37 height 22
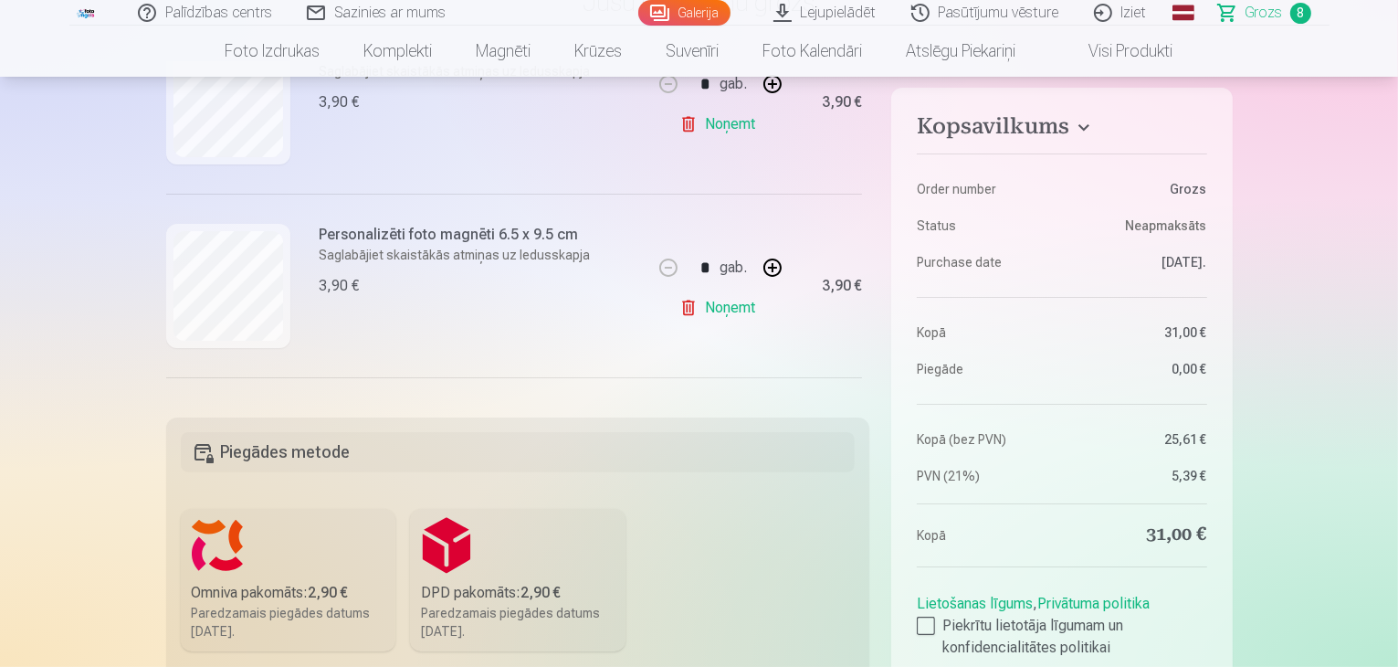
scroll to position [264, 0]
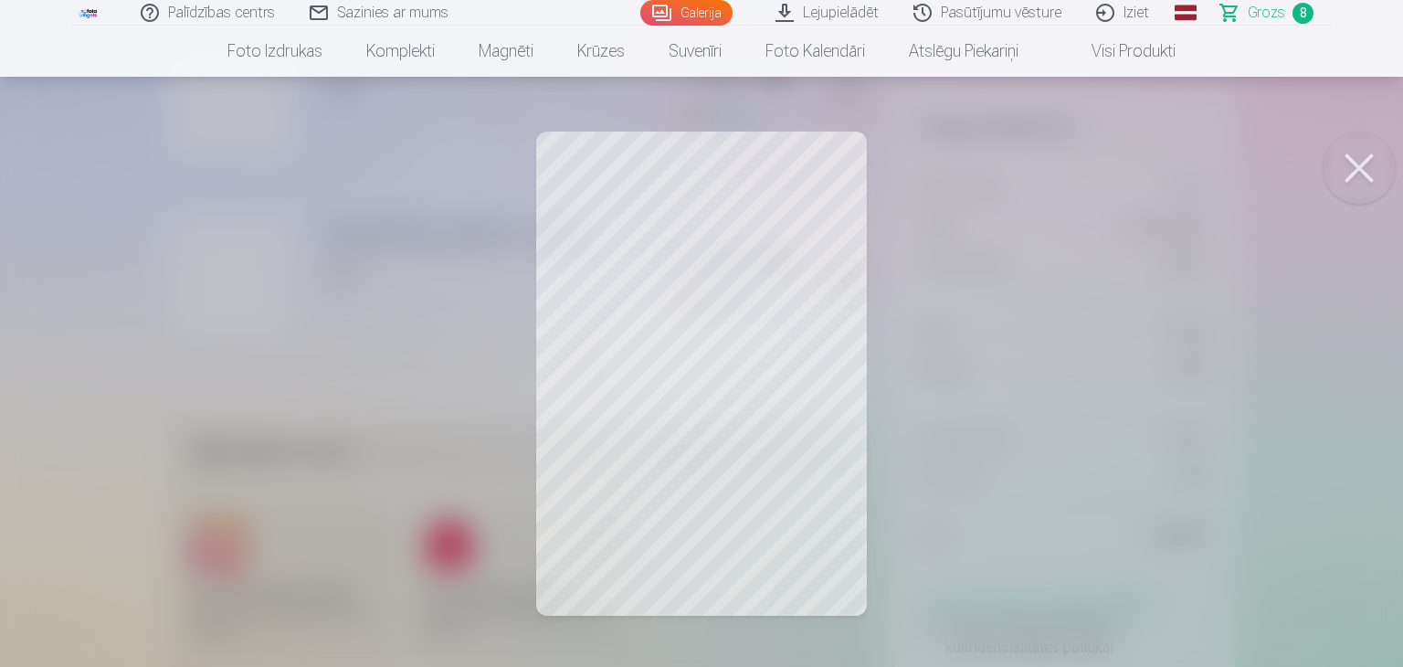
click at [1354, 167] on button at bounding box center [1359, 168] width 73 height 73
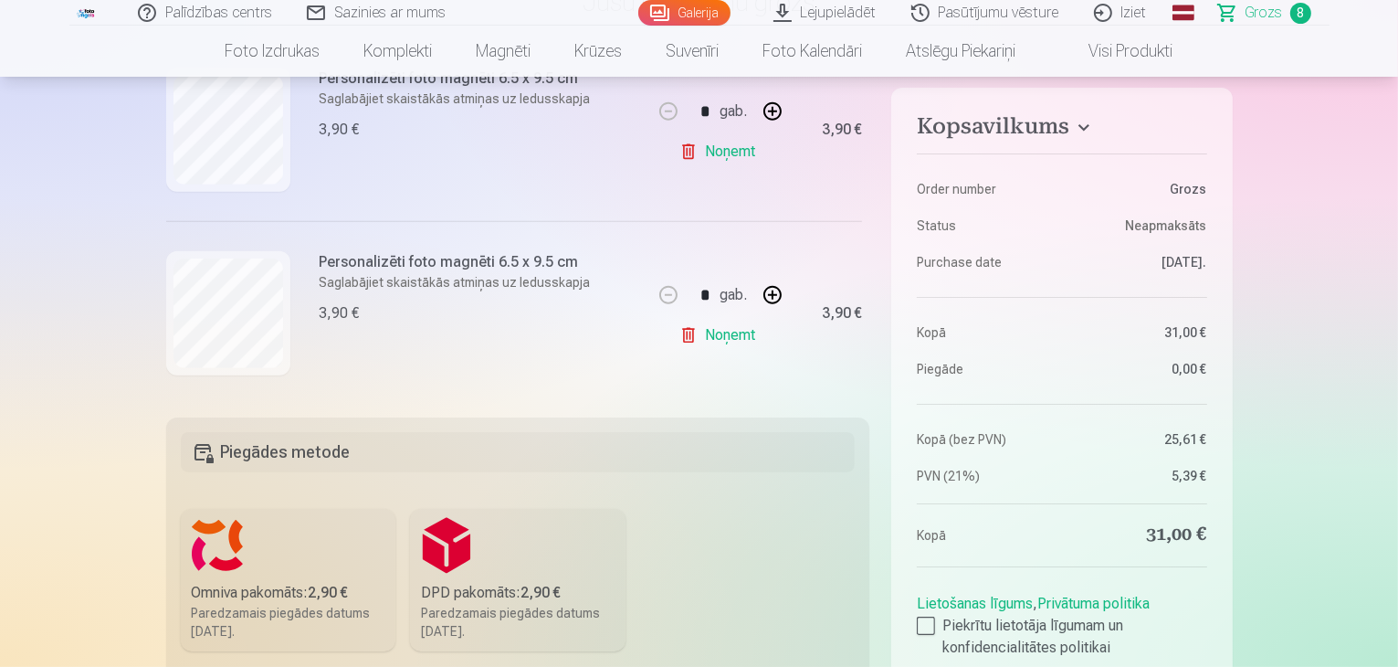
scroll to position [1343, 0]
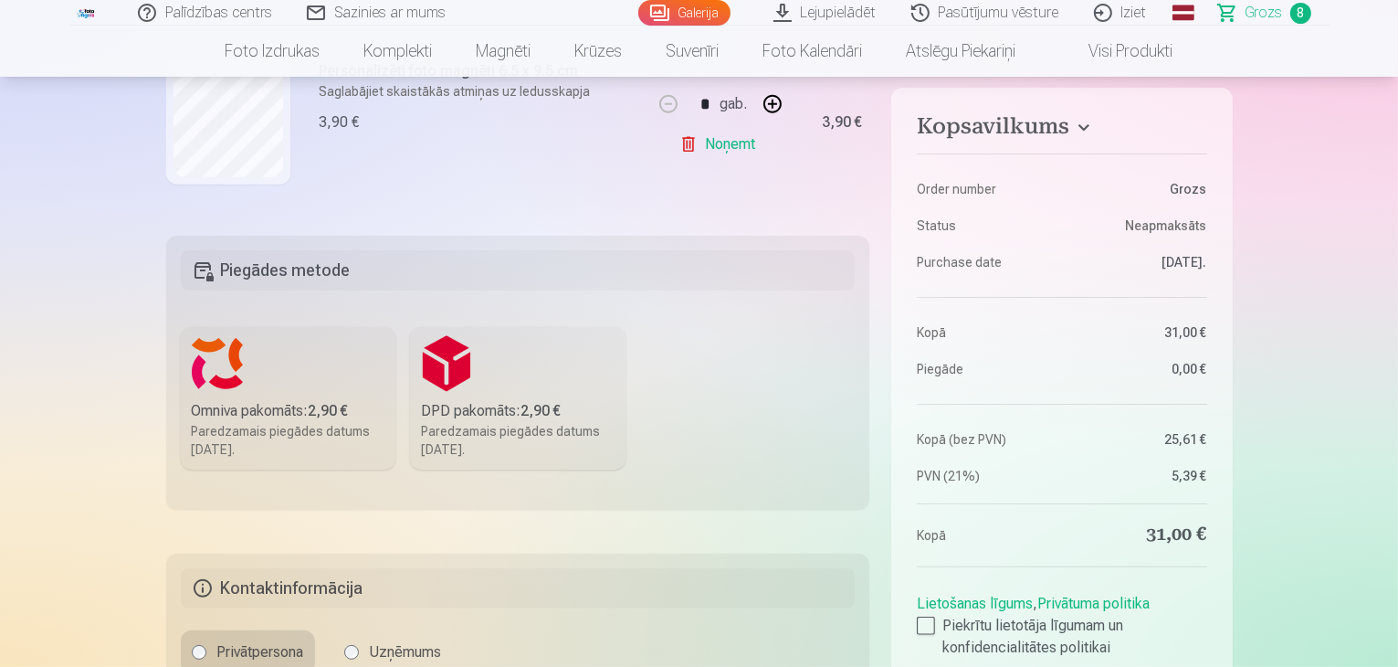
scroll to position [365, 0]
click at [922, 618] on div at bounding box center [926, 626] width 18 height 18
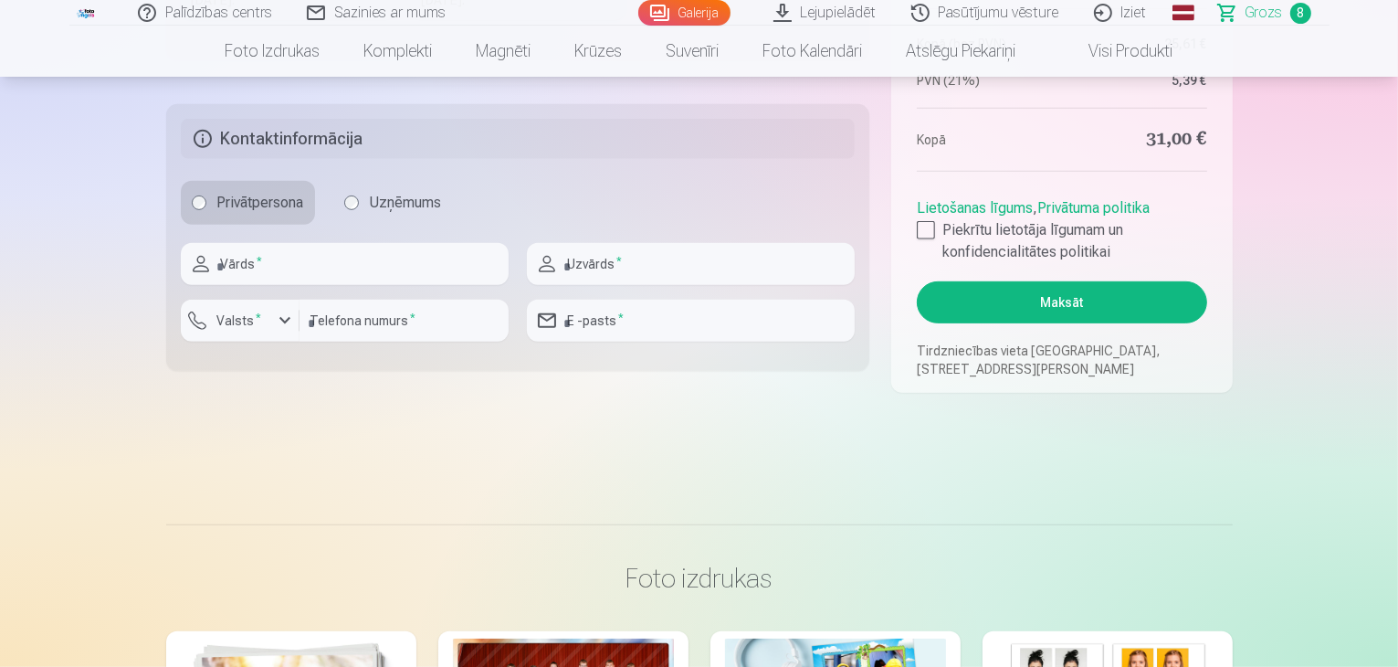
scroll to position [829, 0]
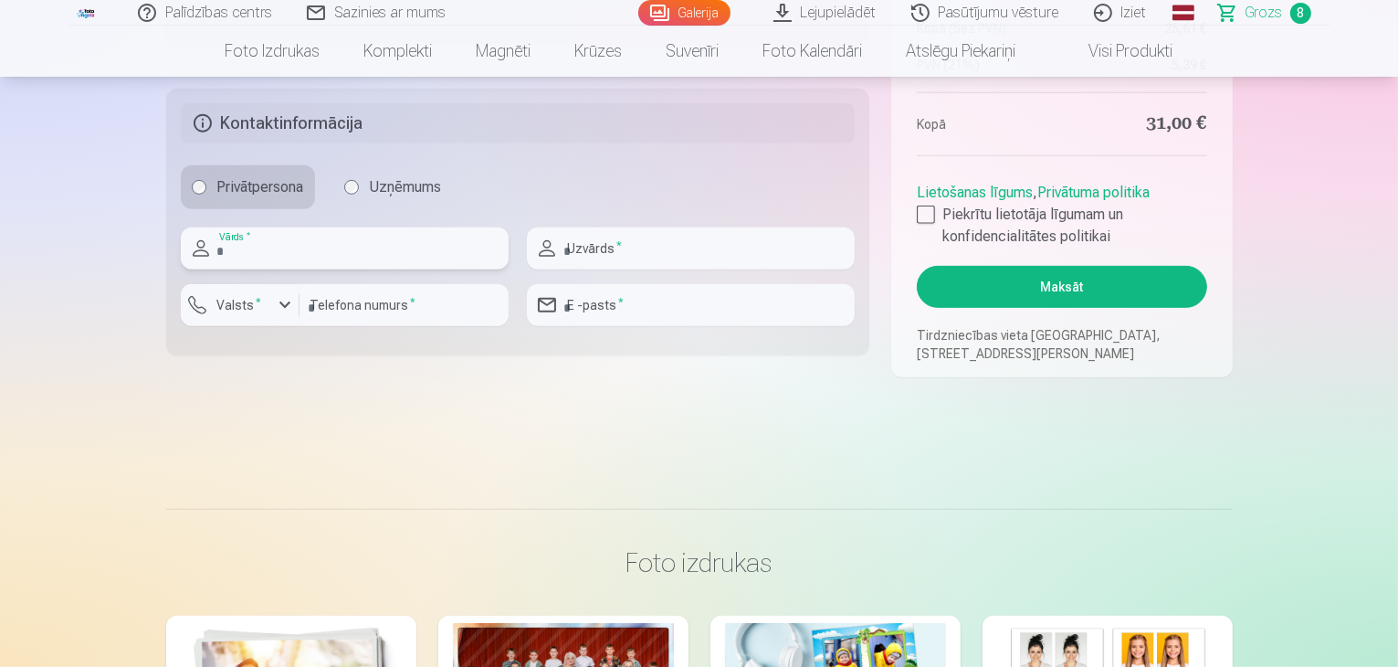
click at [314, 249] on input "text" at bounding box center [345, 248] width 328 height 42
type input "*****"
click at [624, 246] on input "text" at bounding box center [691, 248] width 328 height 42
type input "*********"
click at [392, 306] on input "number" at bounding box center [404, 305] width 209 height 42
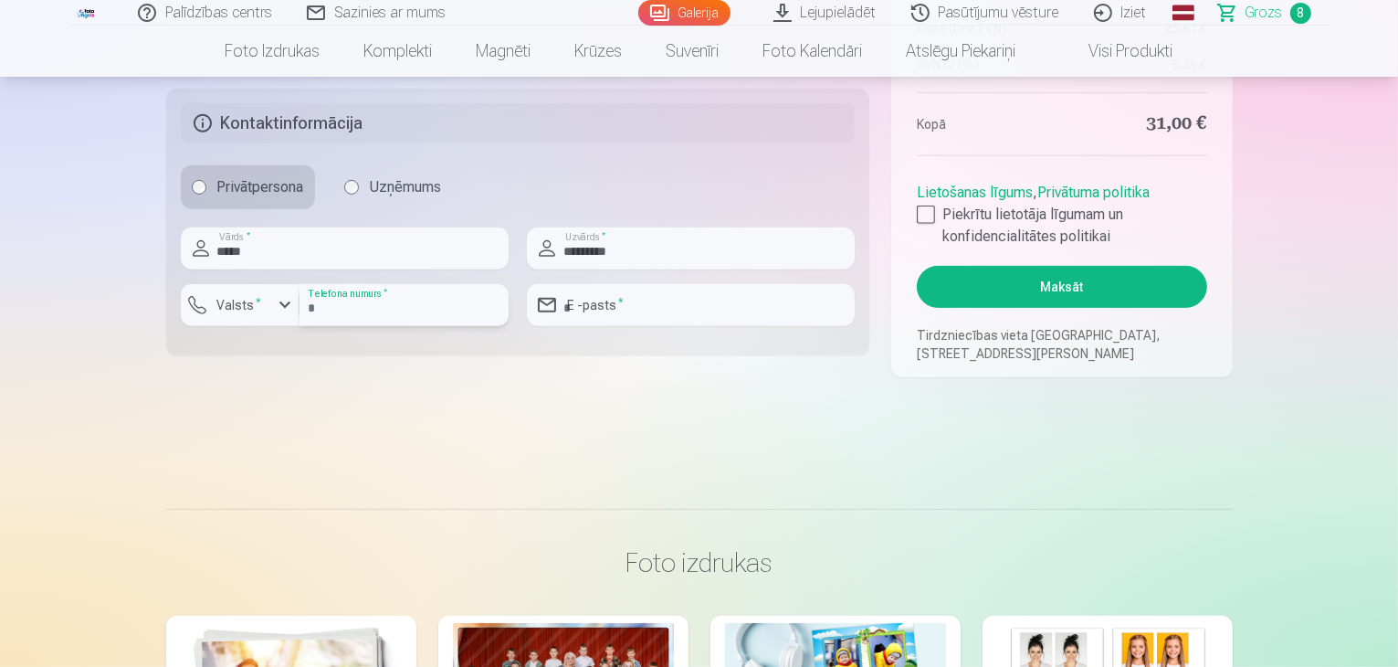
type input "********"
click at [723, 314] on input "email" at bounding box center [691, 305] width 328 height 42
type input "**********"
click at [1065, 287] on button "Maksāt" at bounding box center [1062, 287] width 290 height 42
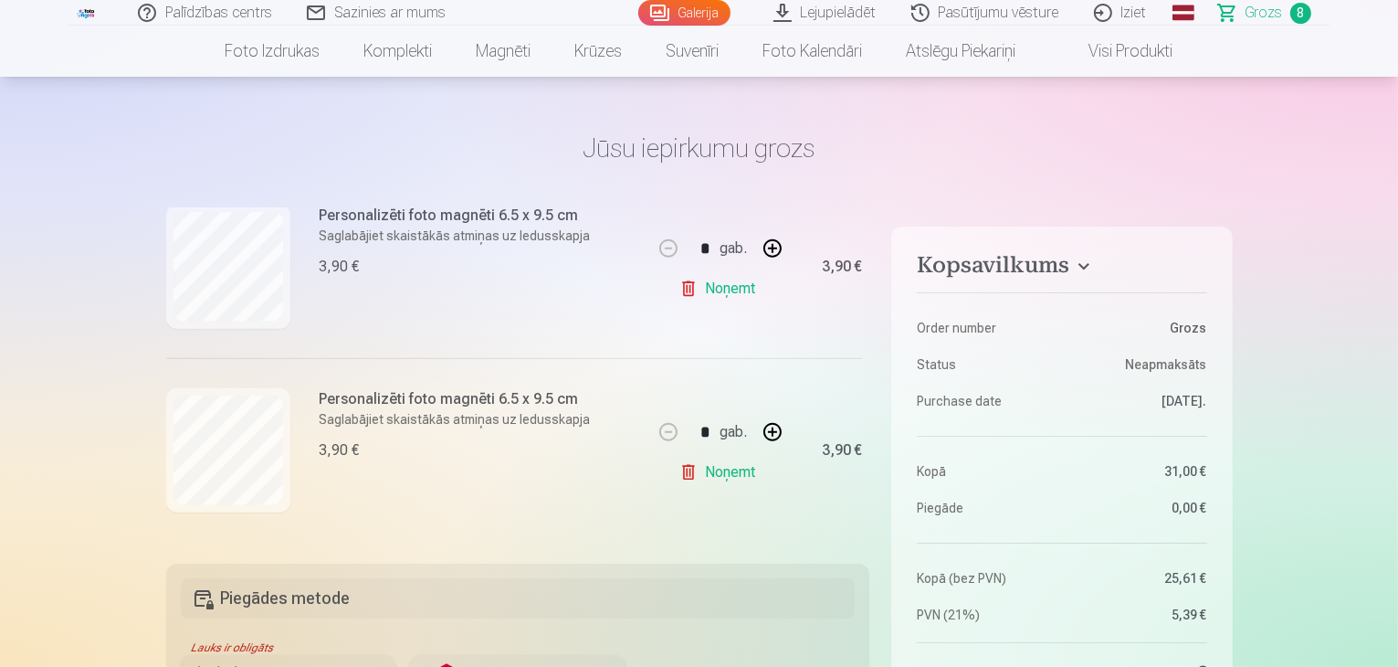
scroll to position [548, 0]
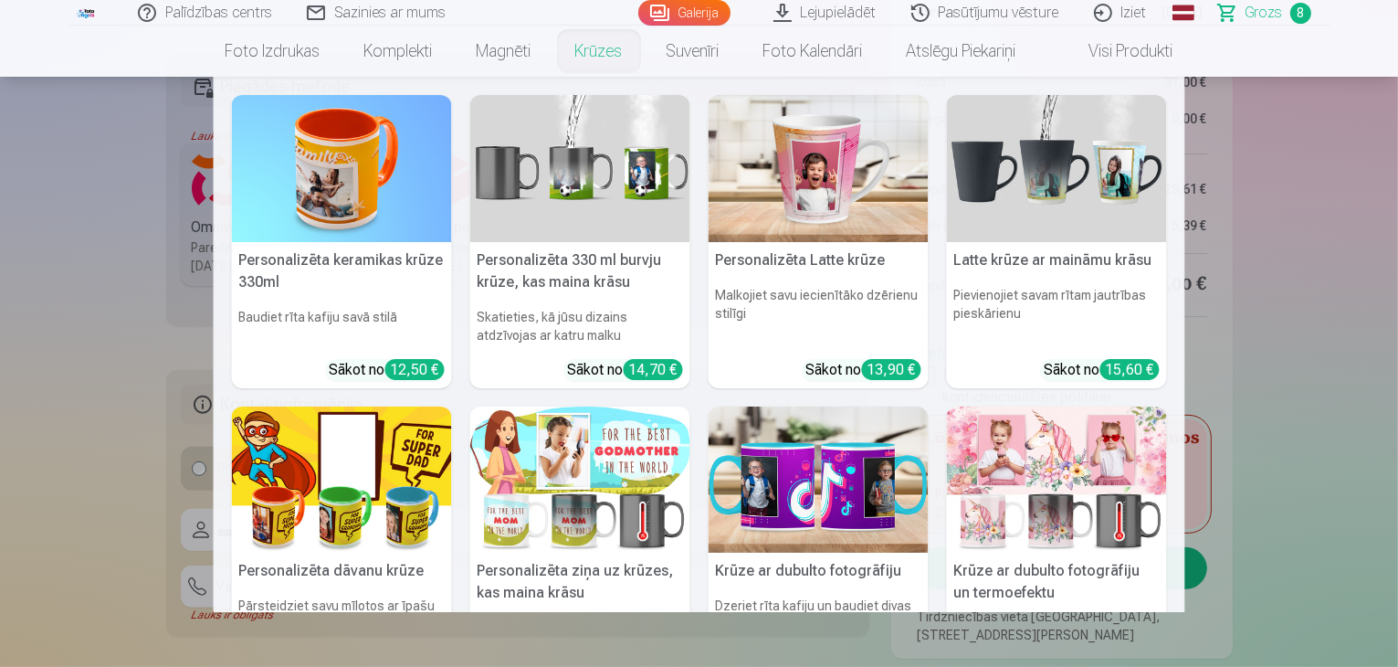
click at [146, 393] on nav "Personalizēta keramikas krūze 330ml Baudiet rīta kafiju savā stilā Sākot no 12,…" at bounding box center [699, 344] width 1398 height 535
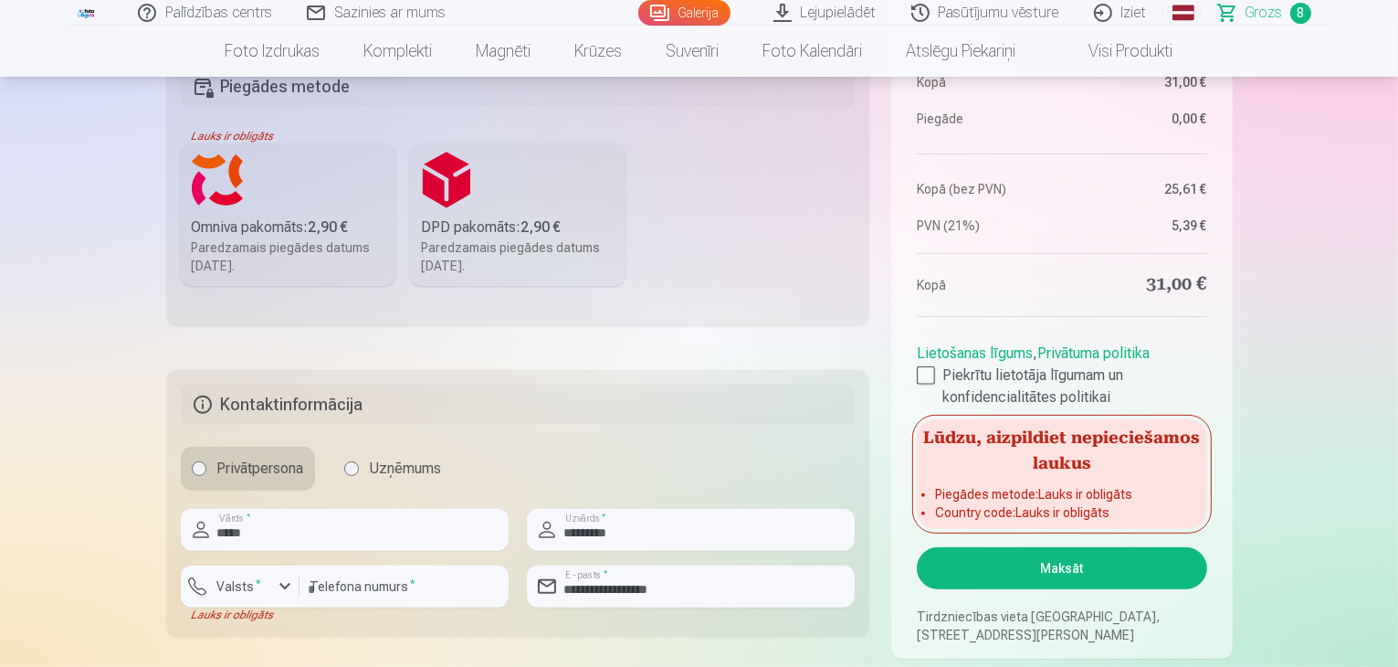
click at [263, 239] on div "Paredzamais piegādes datums 27.09.2025." at bounding box center [289, 256] width 194 height 37
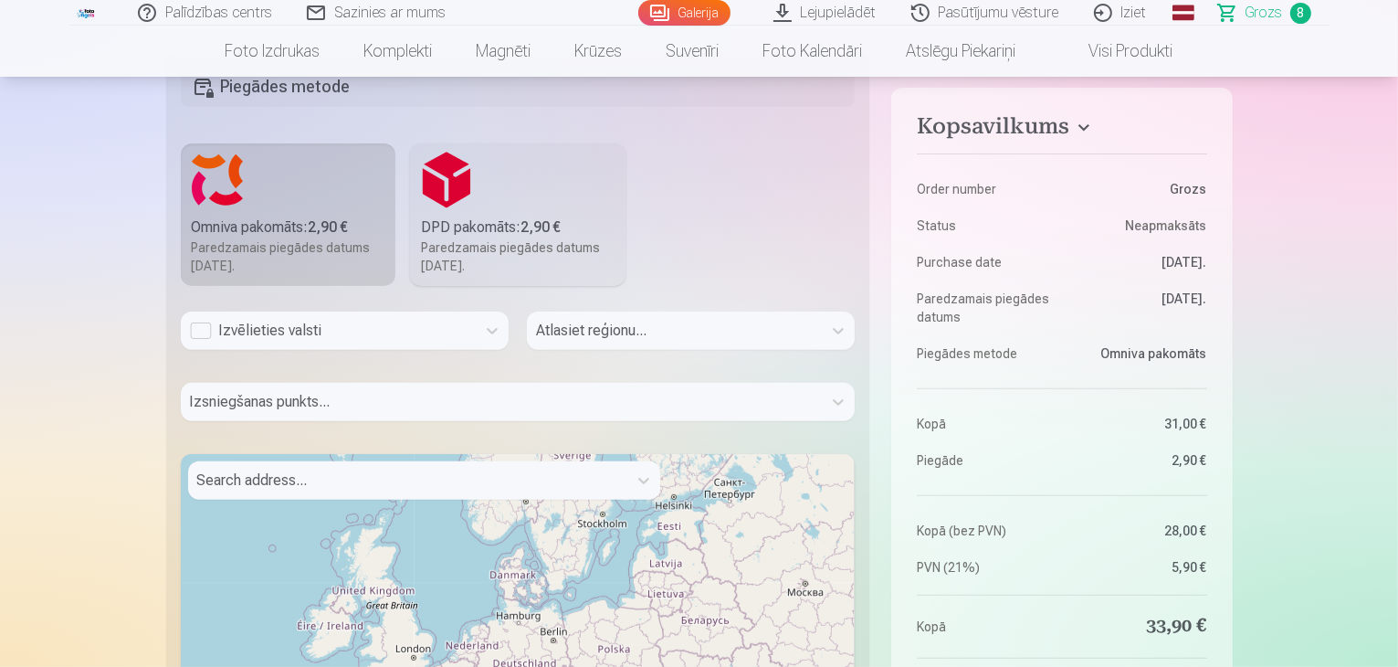
click at [329, 331] on div "Izvēlieties valsti" at bounding box center [328, 331] width 277 height 22
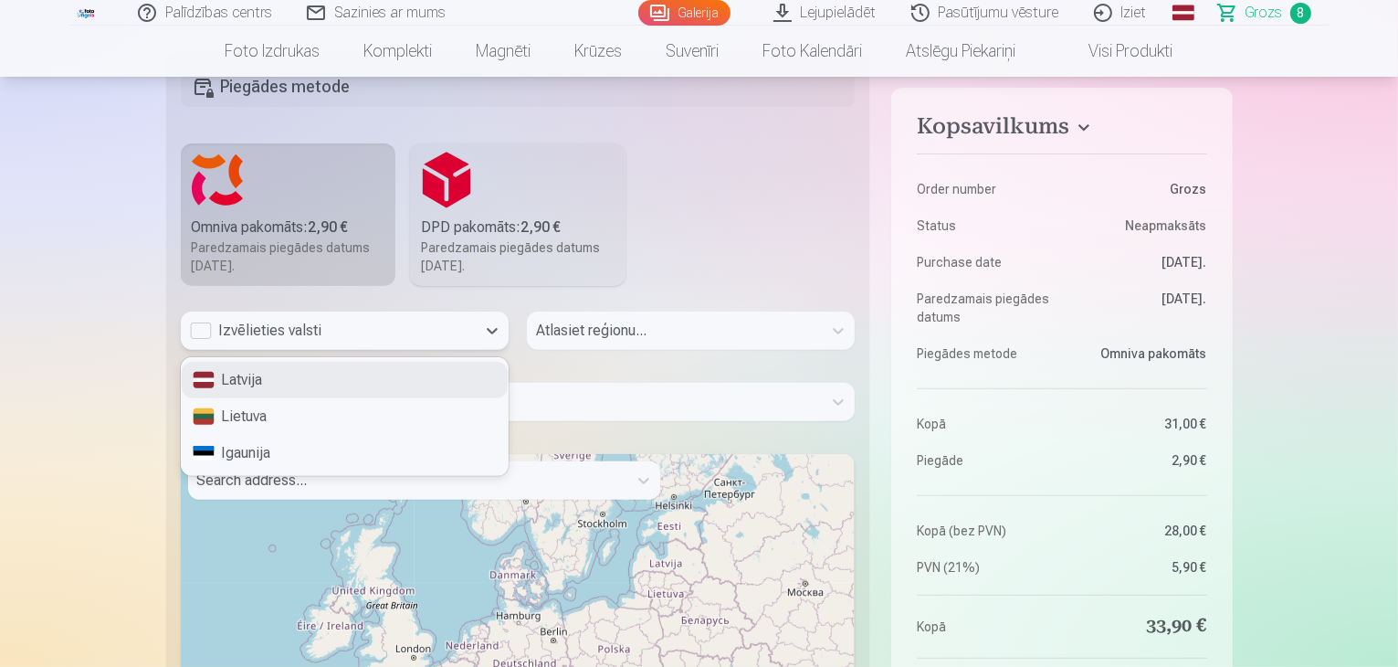
click at [322, 377] on div "Latvija" at bounding box center [345, 380] width 326 height 37
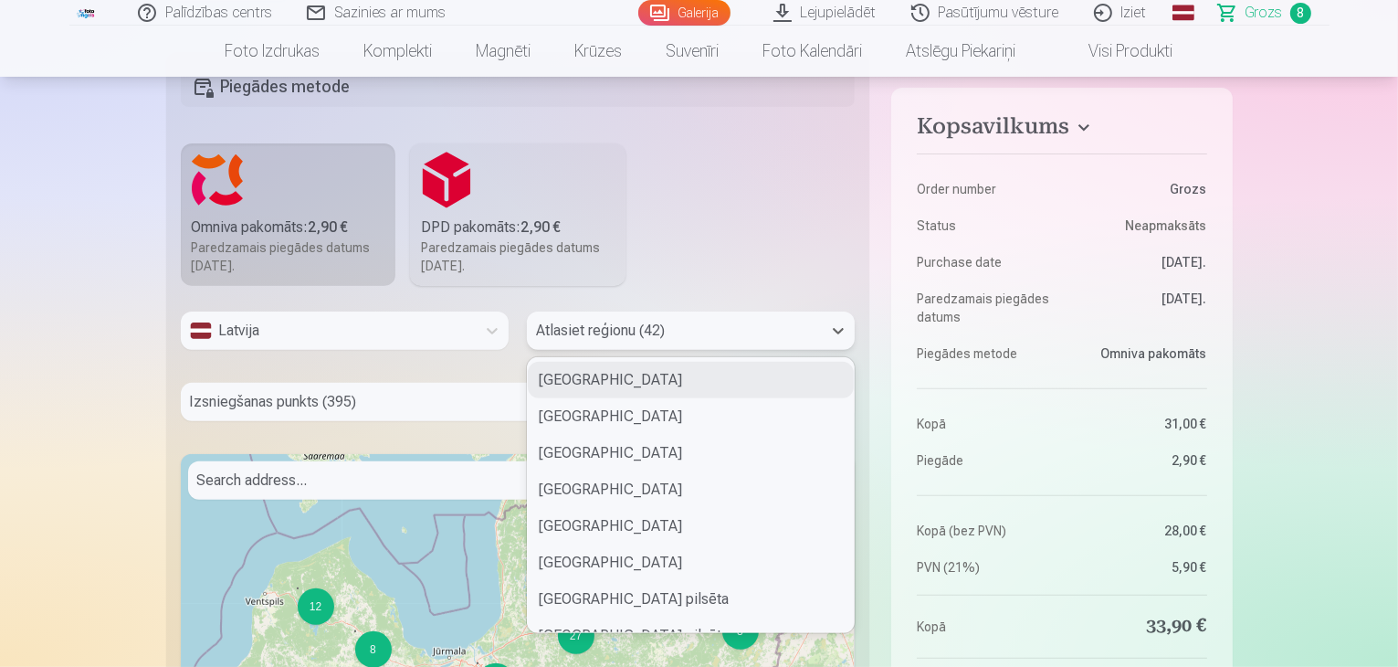
click at [597, 337] on div at bounding box center [674, 331] width 277 height 26
type input "**"
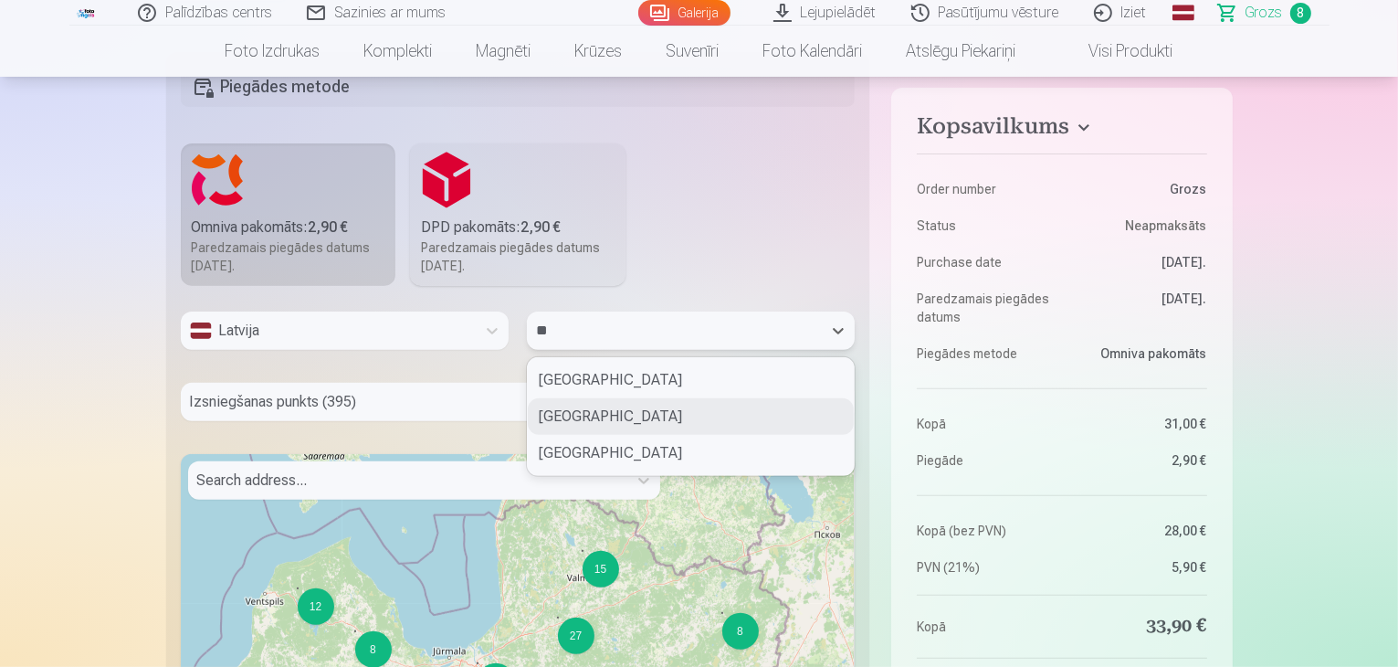
click at [605, 421] on div "Krāslavas novads" at bounding box center [691, 416] width 326 height 37
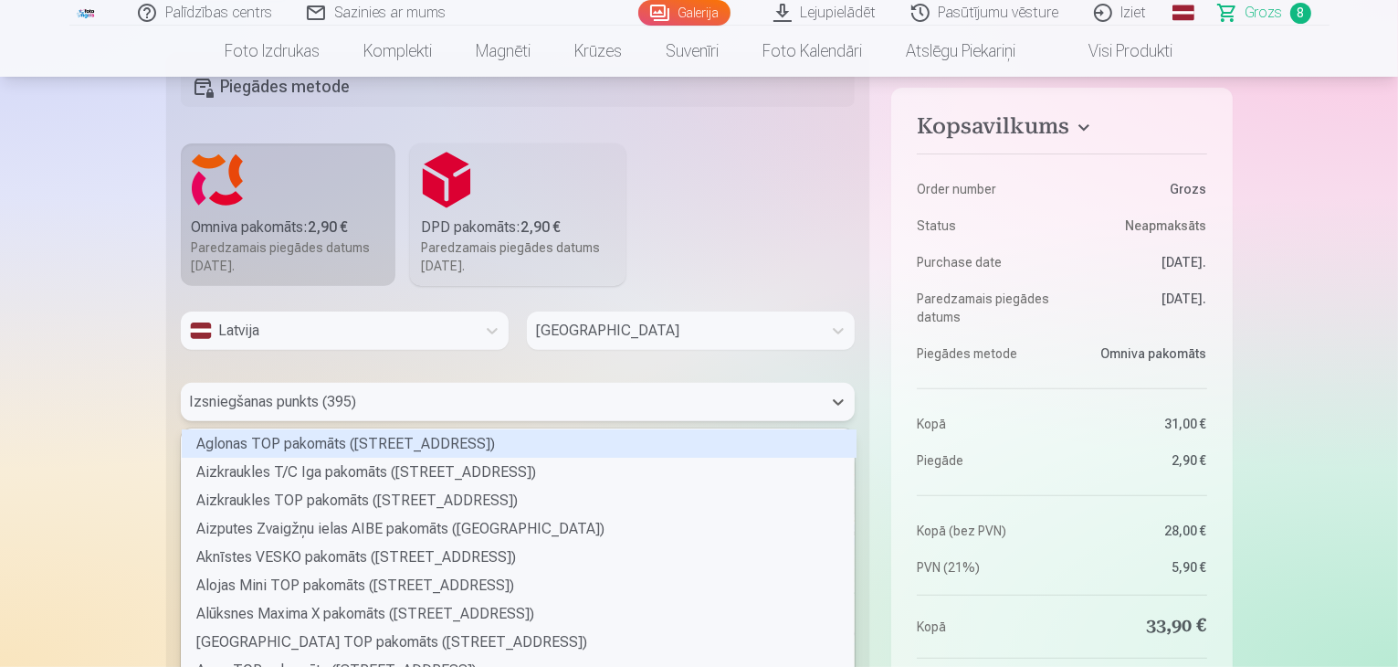
scroll to position [592, 0]
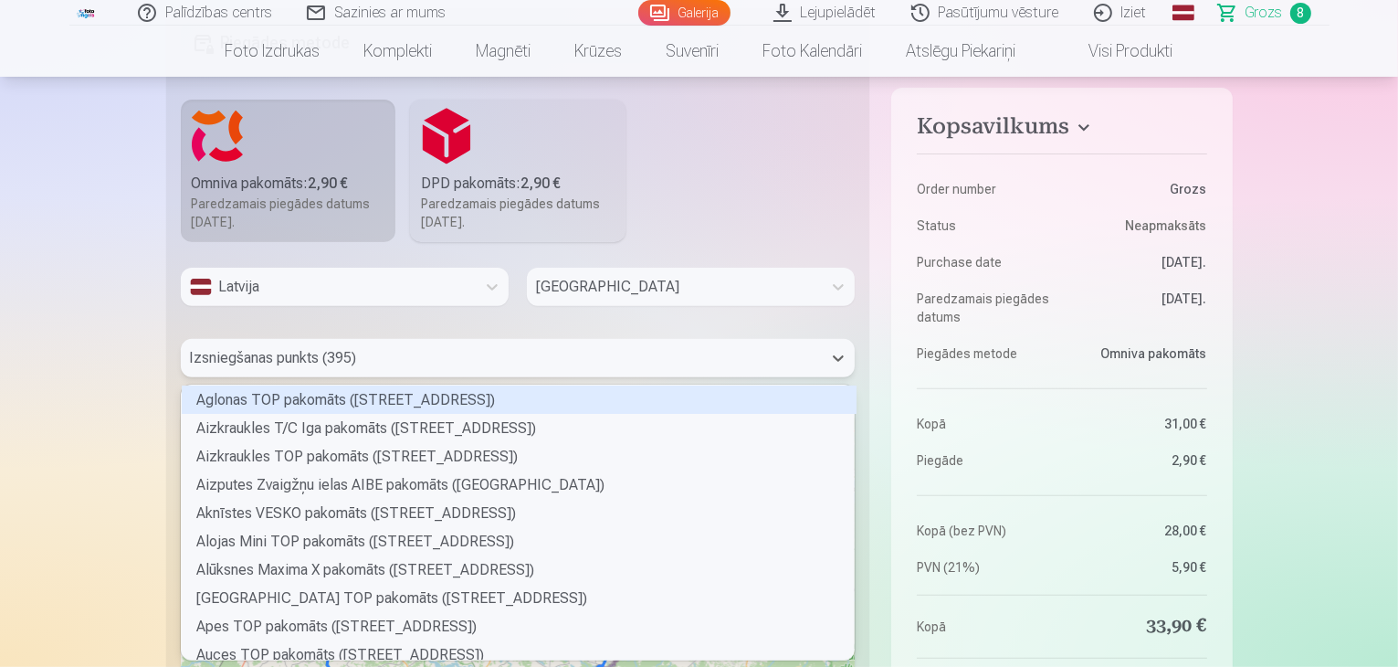
click at [366, 377] on div "395 results available. Use Up and Down to choose options, press Enter to select…" at bounding box center [518, 358] width 675 height 38
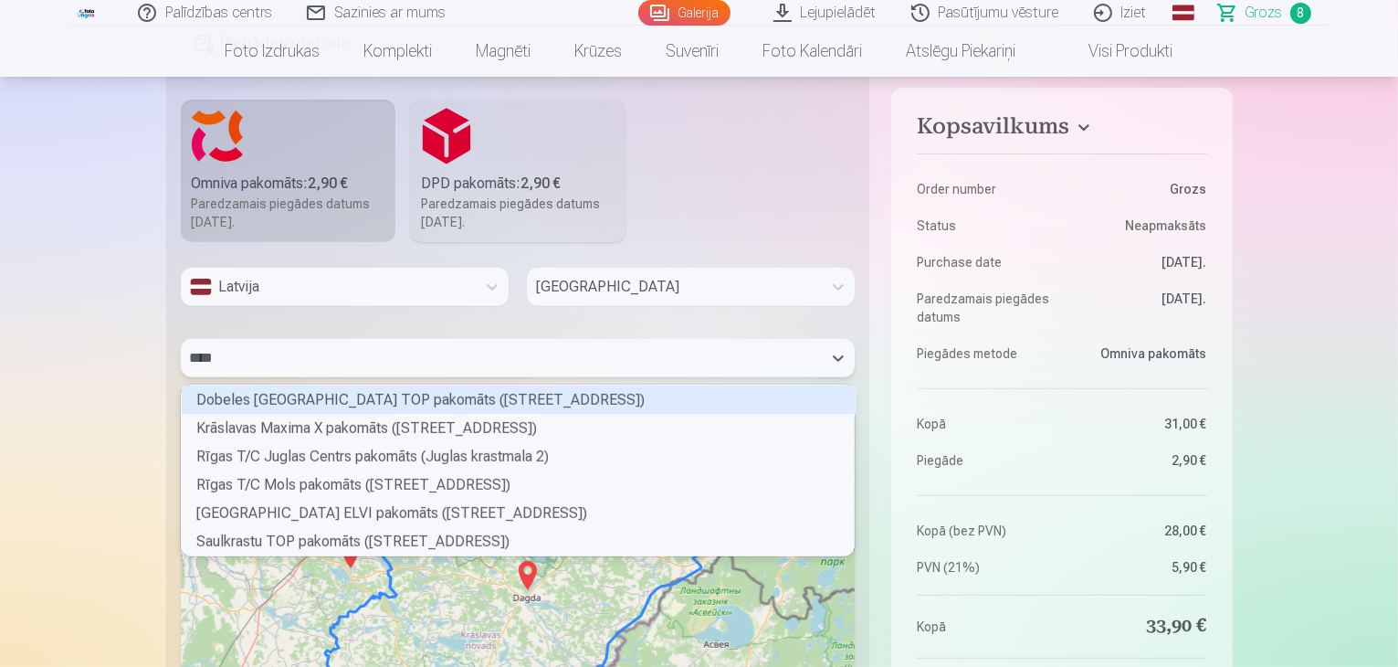
type input "*****"
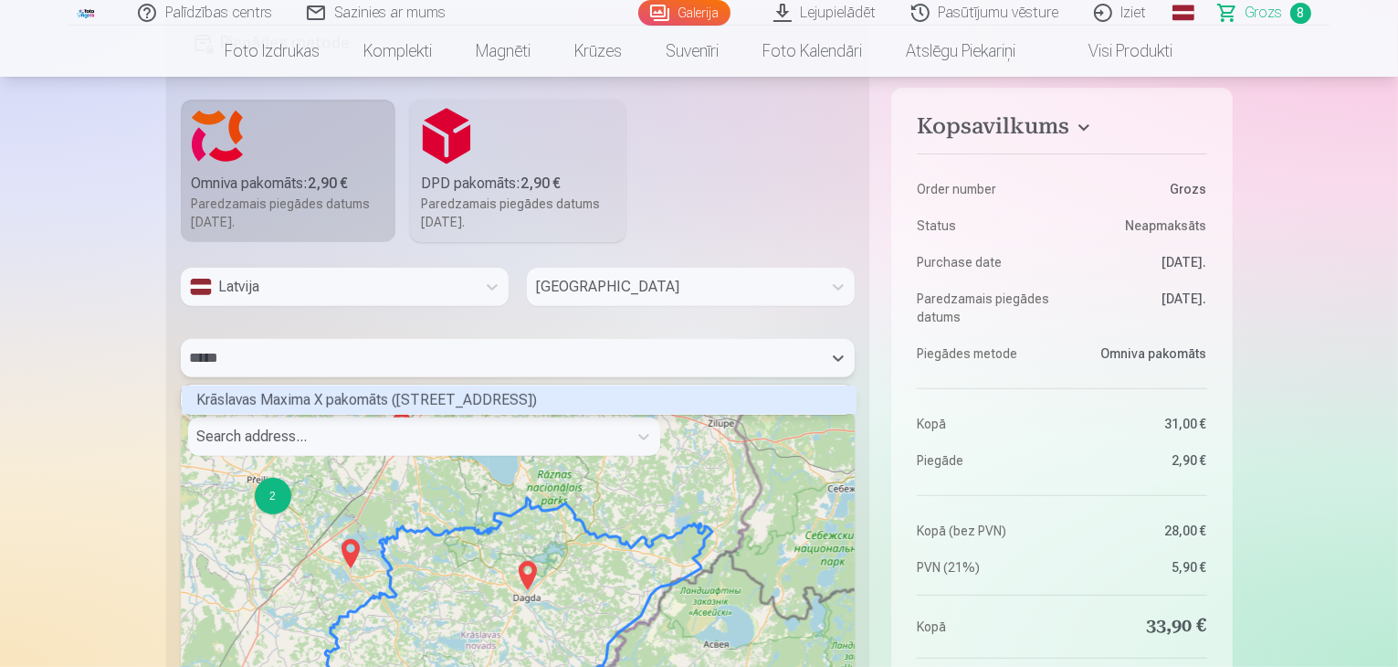
click at [366, 406] on div "Krāslavas Maxima X pakomāts (Rīgas iela 28)" at bounding box center [519, 399] width 675 height 28
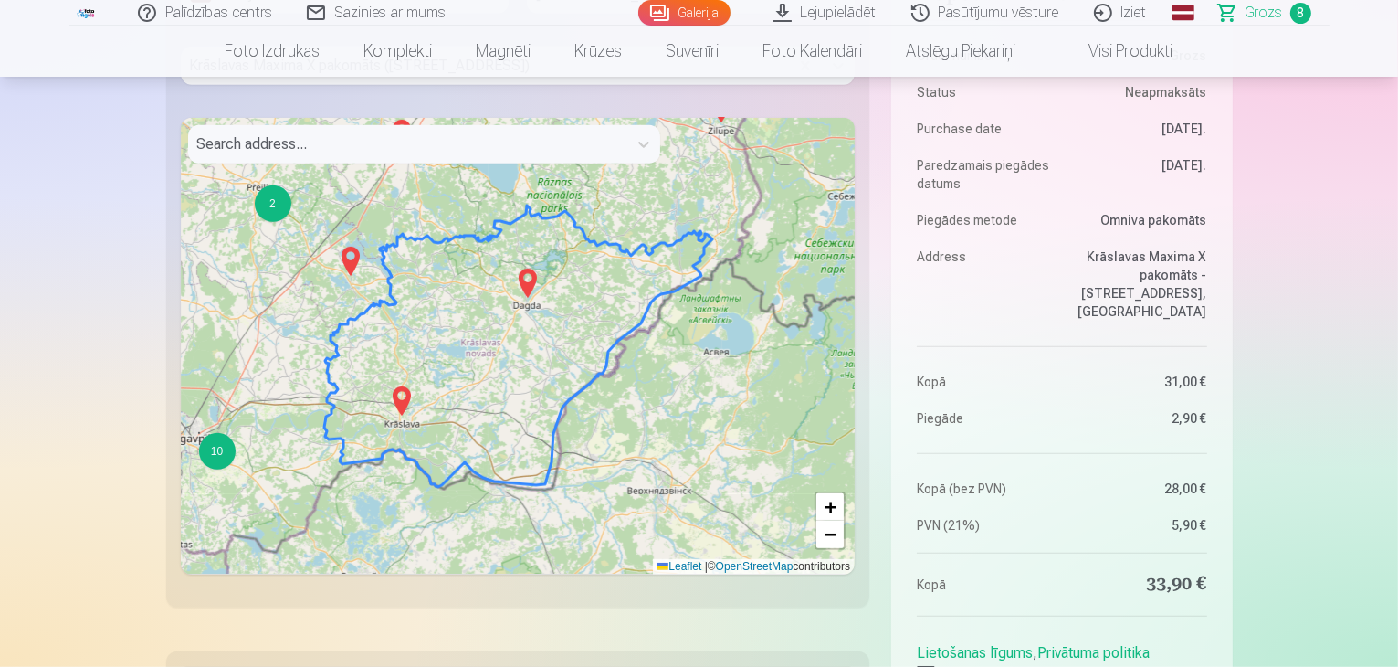
scroll to position [921, 0]
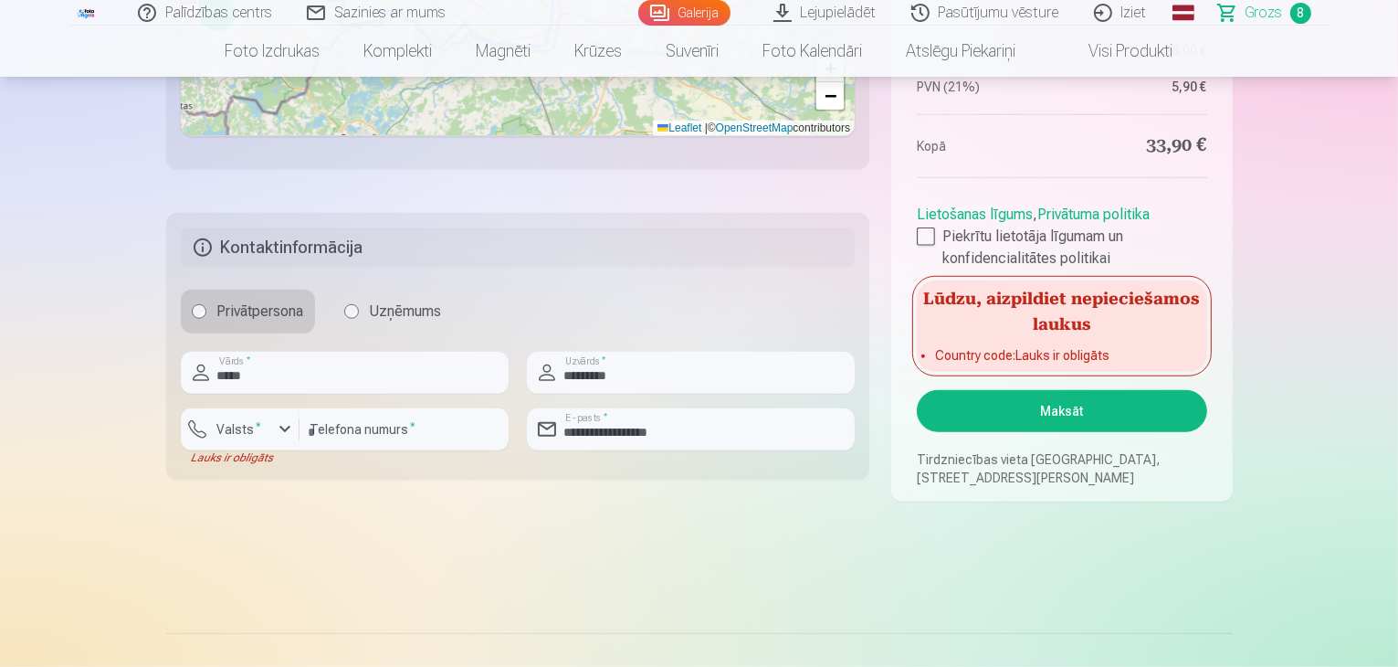
scroll to position [1359, 0]
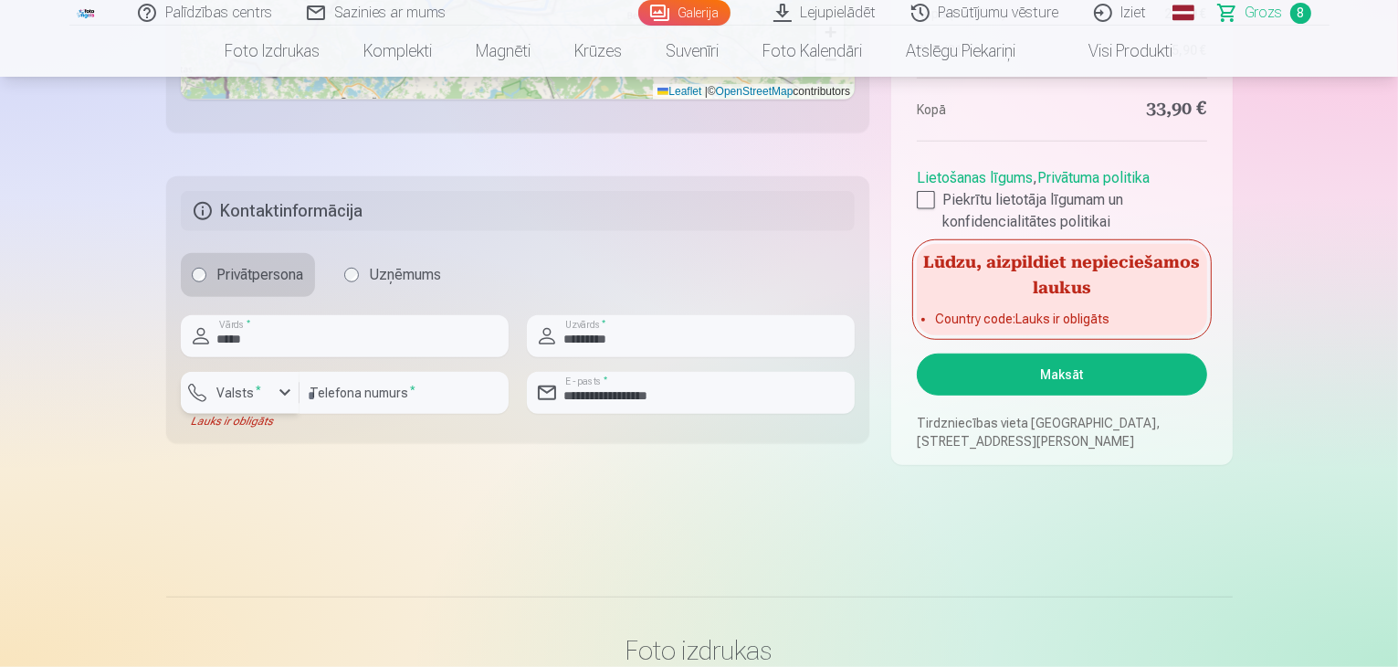
click at [286, 400] on div "button" at bounding box center [285, 393] width 22 height 22
click at [294, 442] on li "+371 Latvija" at bounding box center [260, 435] width 130 height 37
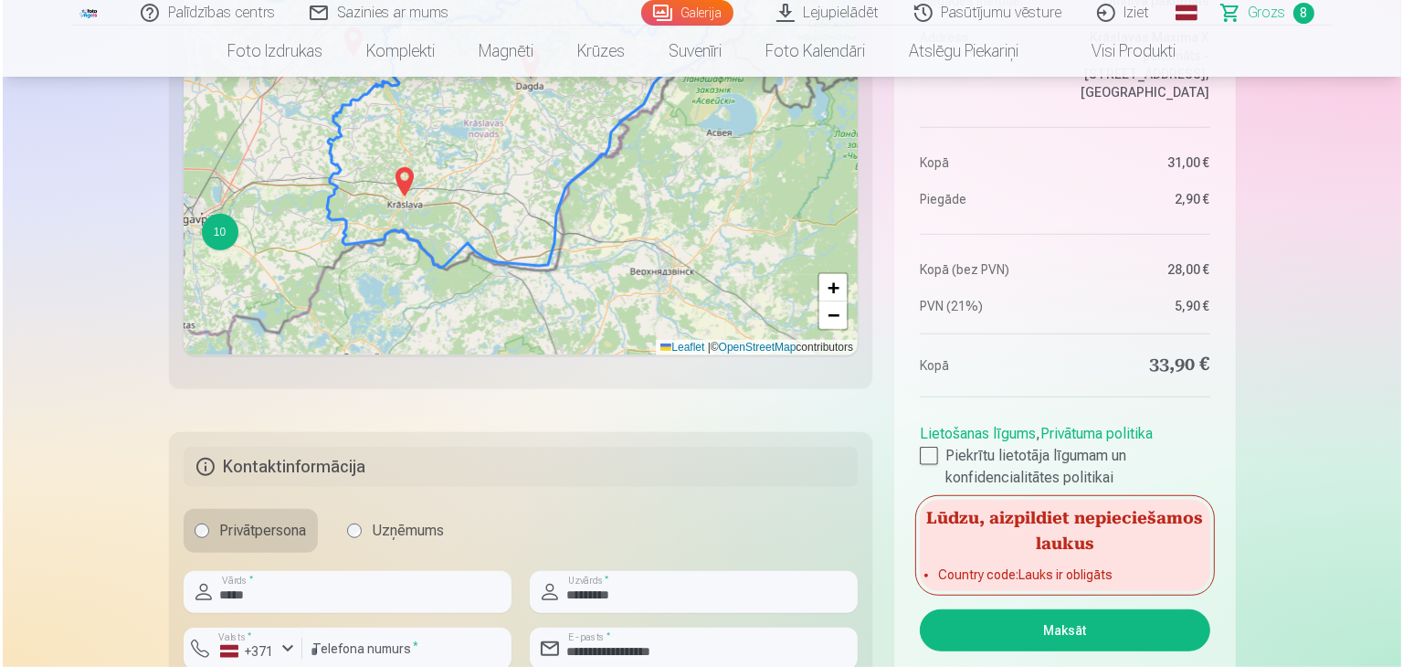
scroll to position [1140, 0]
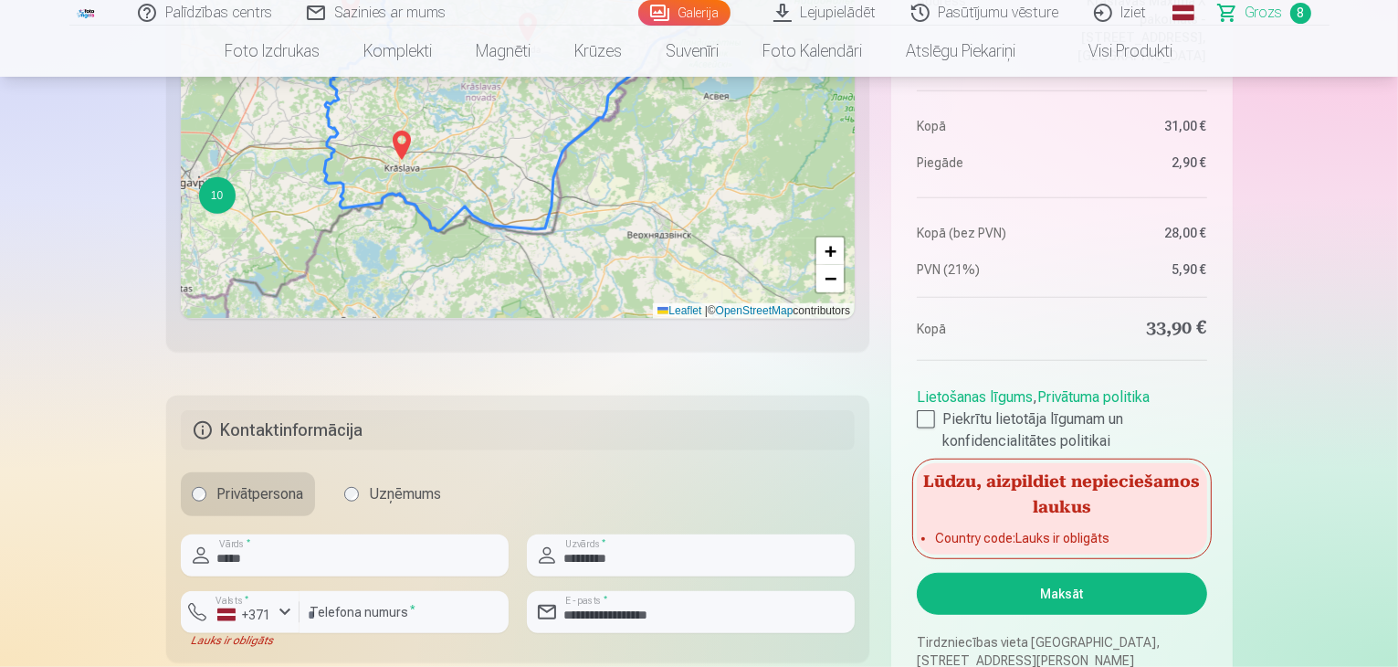
click at [1057, 605] on button "Maksāt" at bounding box center [1062, 594] width 290 height 42
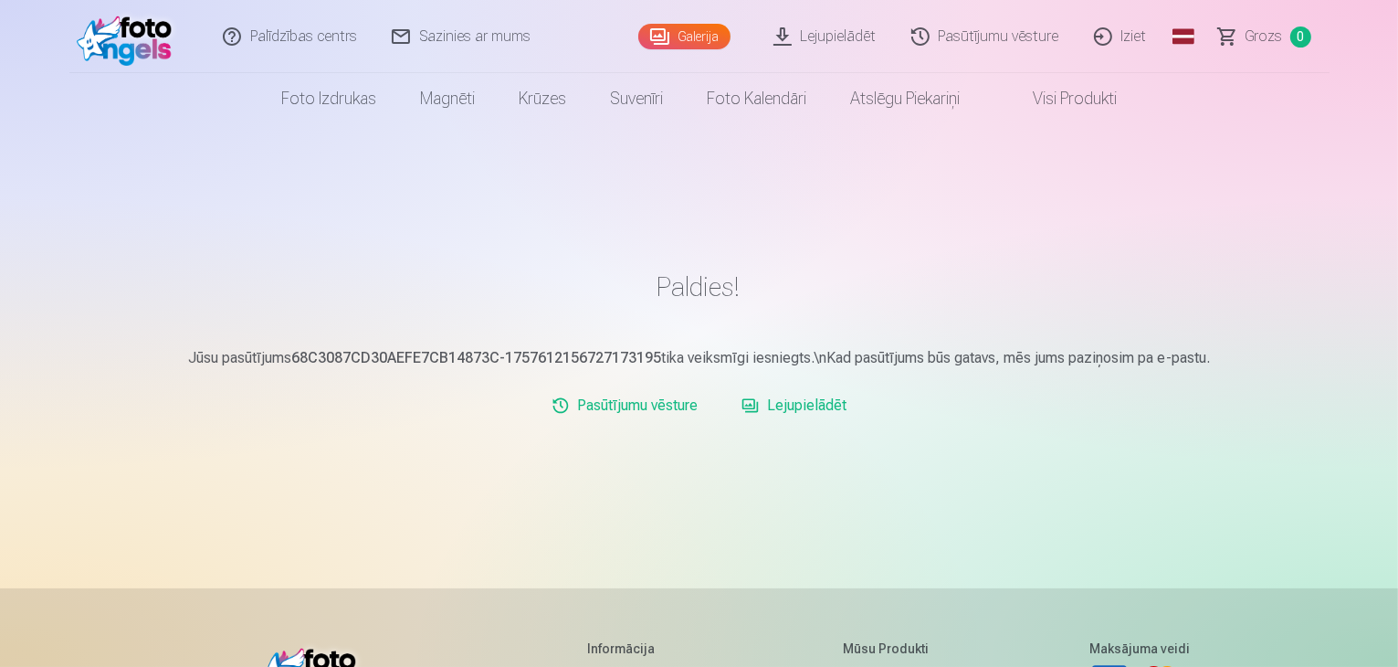
click at [834, 41] on link "Lejupielādēt" at bounding box center [826, 36] width 138 height 73
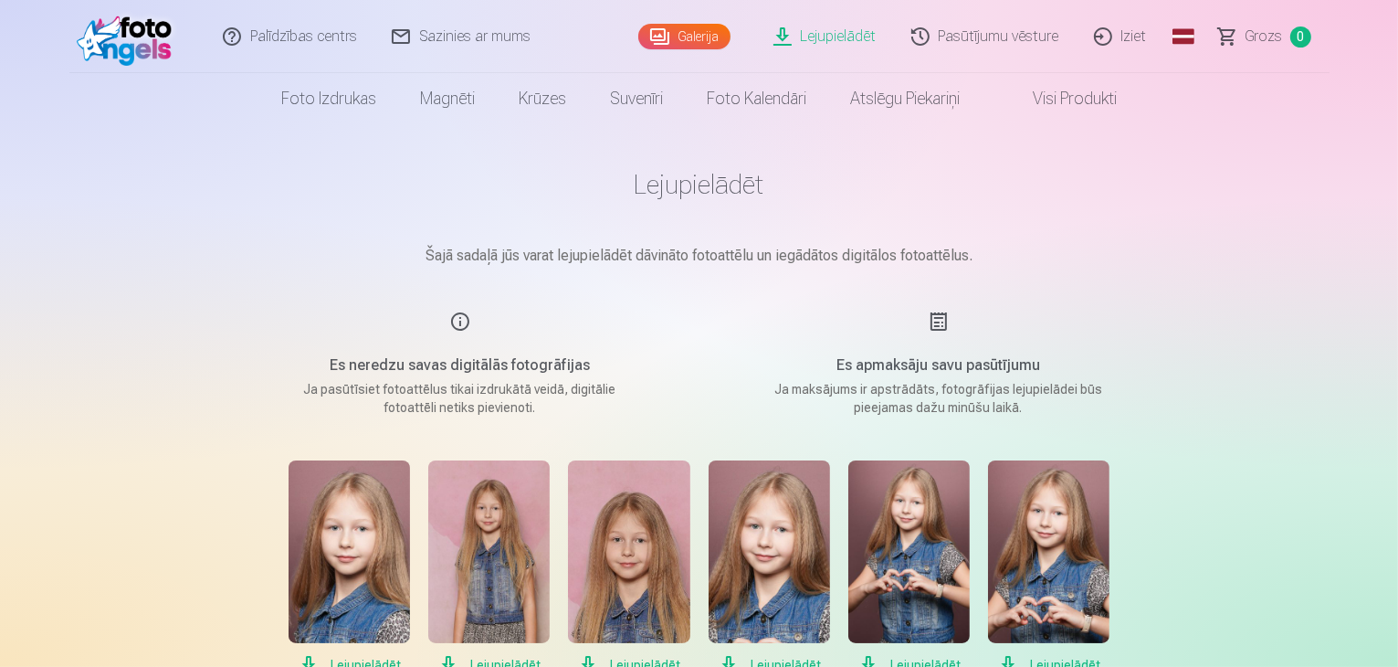
click at [1141, 33] on link "Iziet" at bounding box center [1122, 36] width 88 height 73
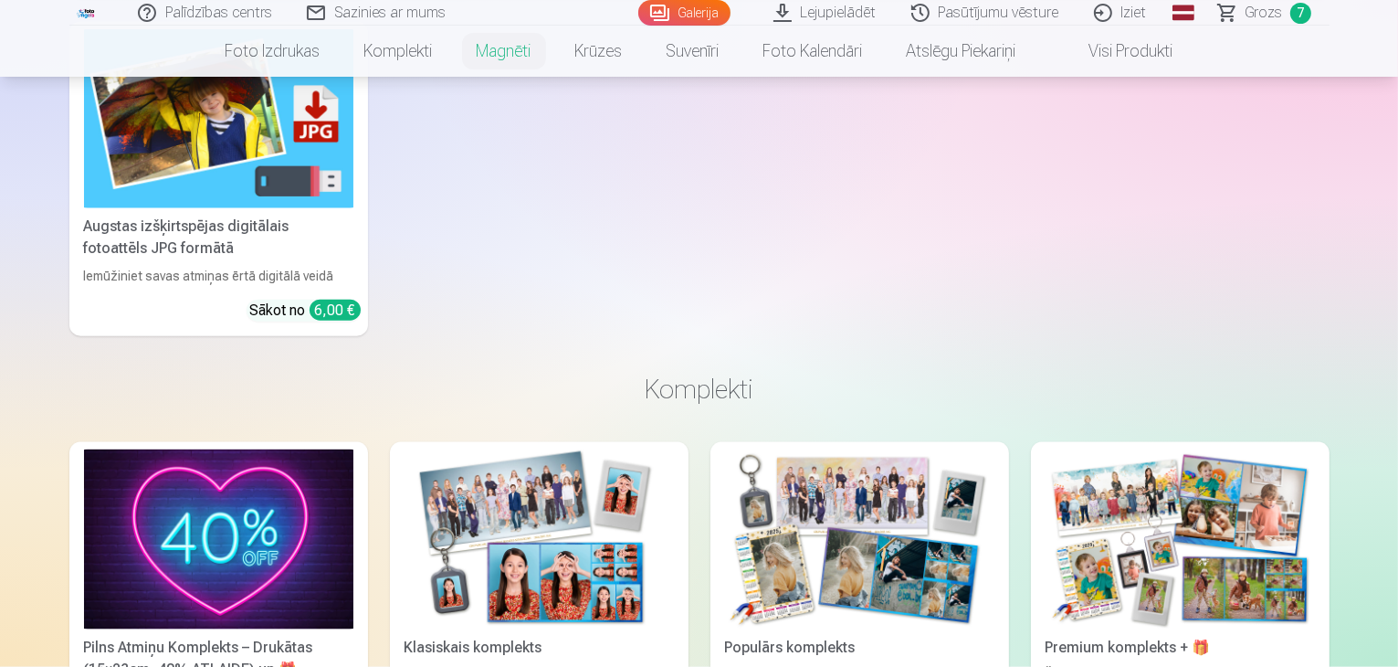
scroll to position [2211, 0]
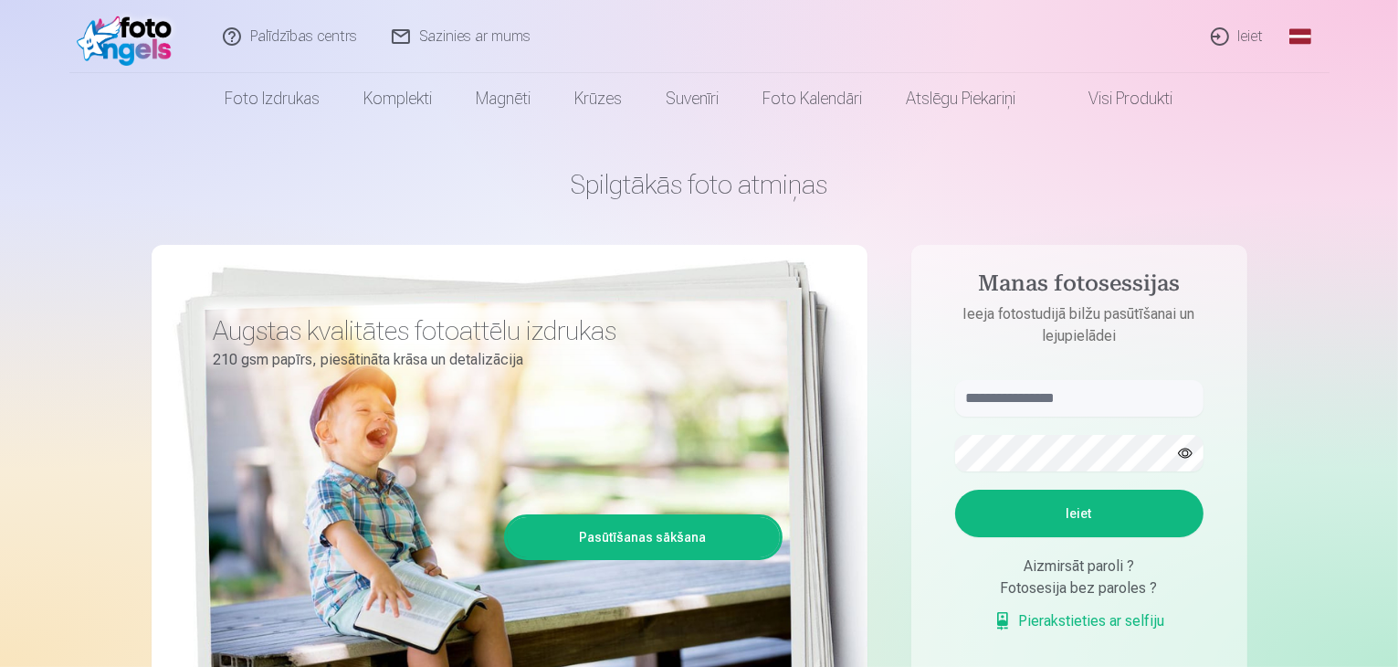
click at [1236, 41] on link "Ieiet" at bounding box center [1239, 36] width 88 height 73
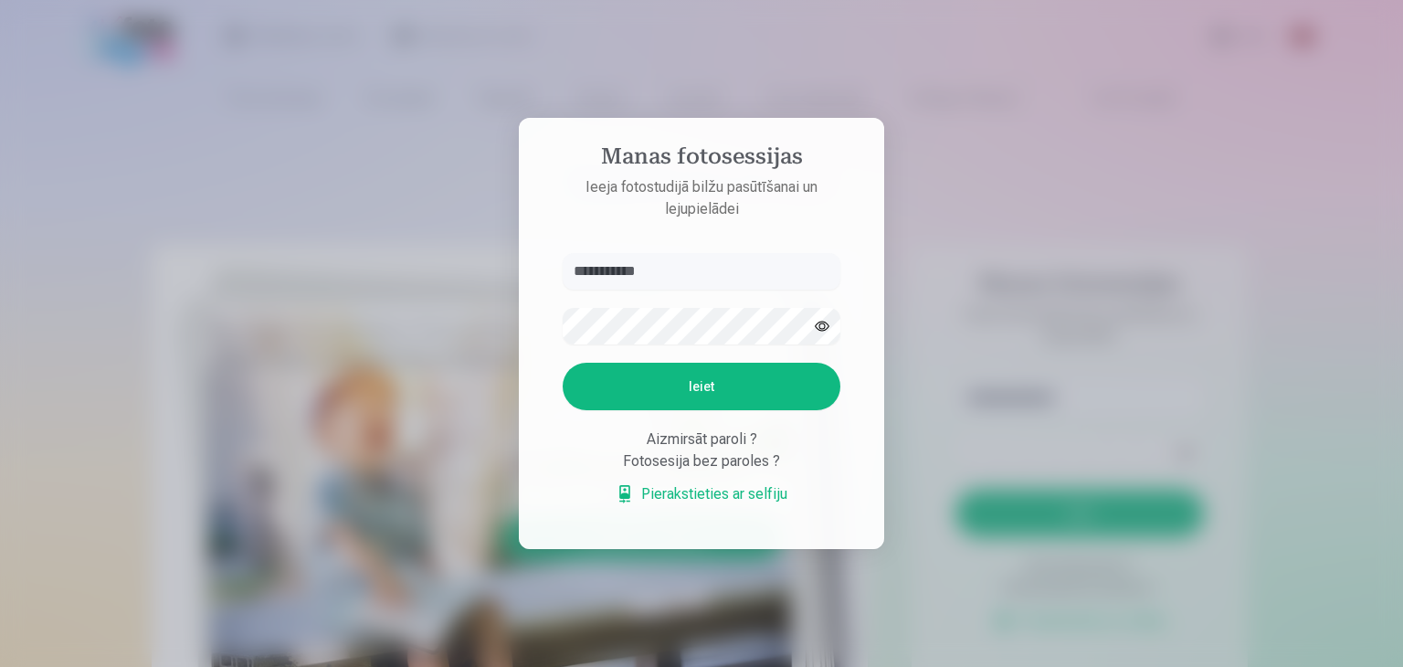
type input "**********"
click at [764, 374] on button "Ieiet" at bounding box center [702, 386] width 278 height 47
